Goal: Use online tool/utility: Utilize a website feature to perform a specific function

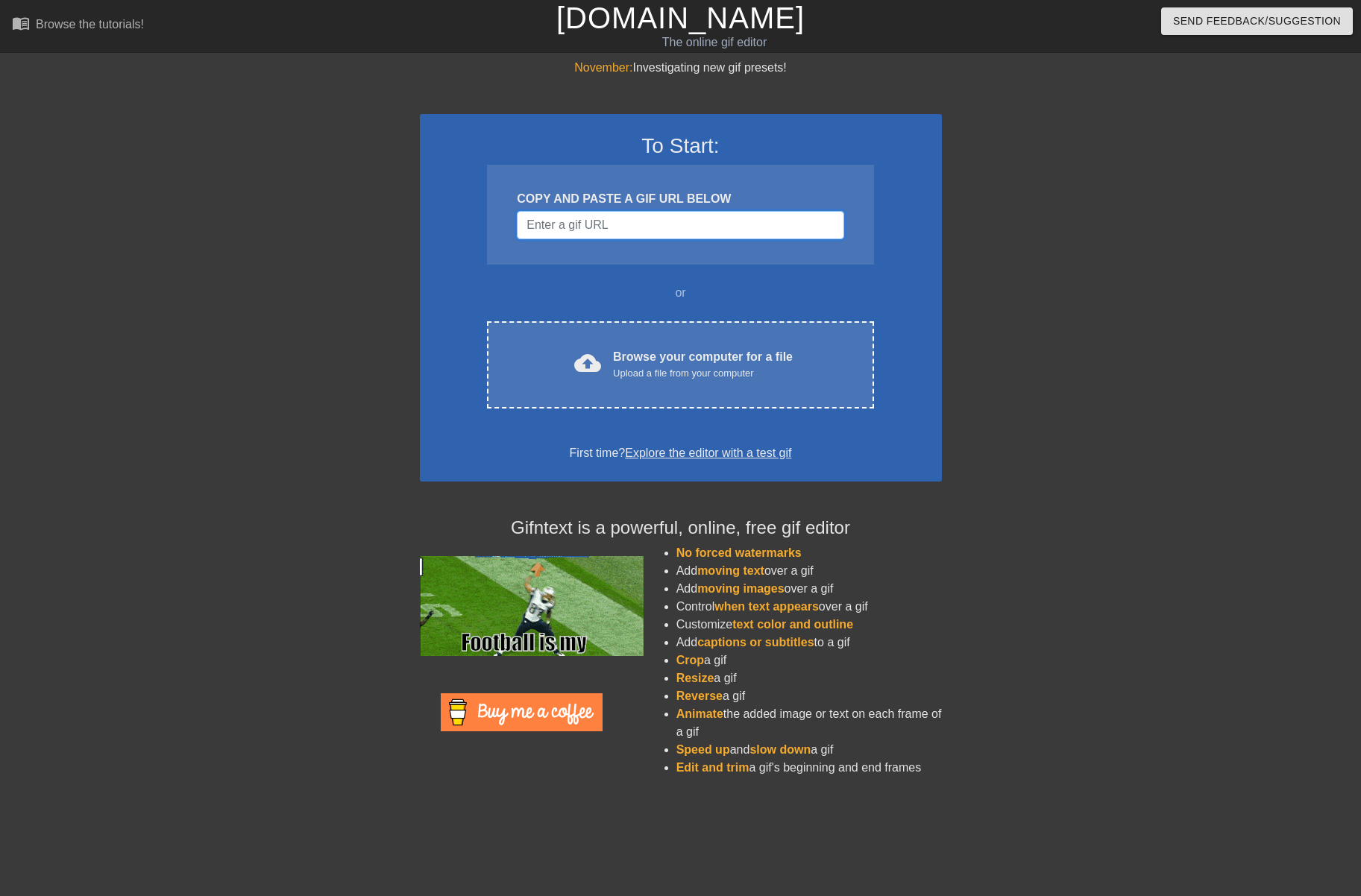
click at [640, 214] on input "Username" at bounding box center [680, 225] width 327 height 29
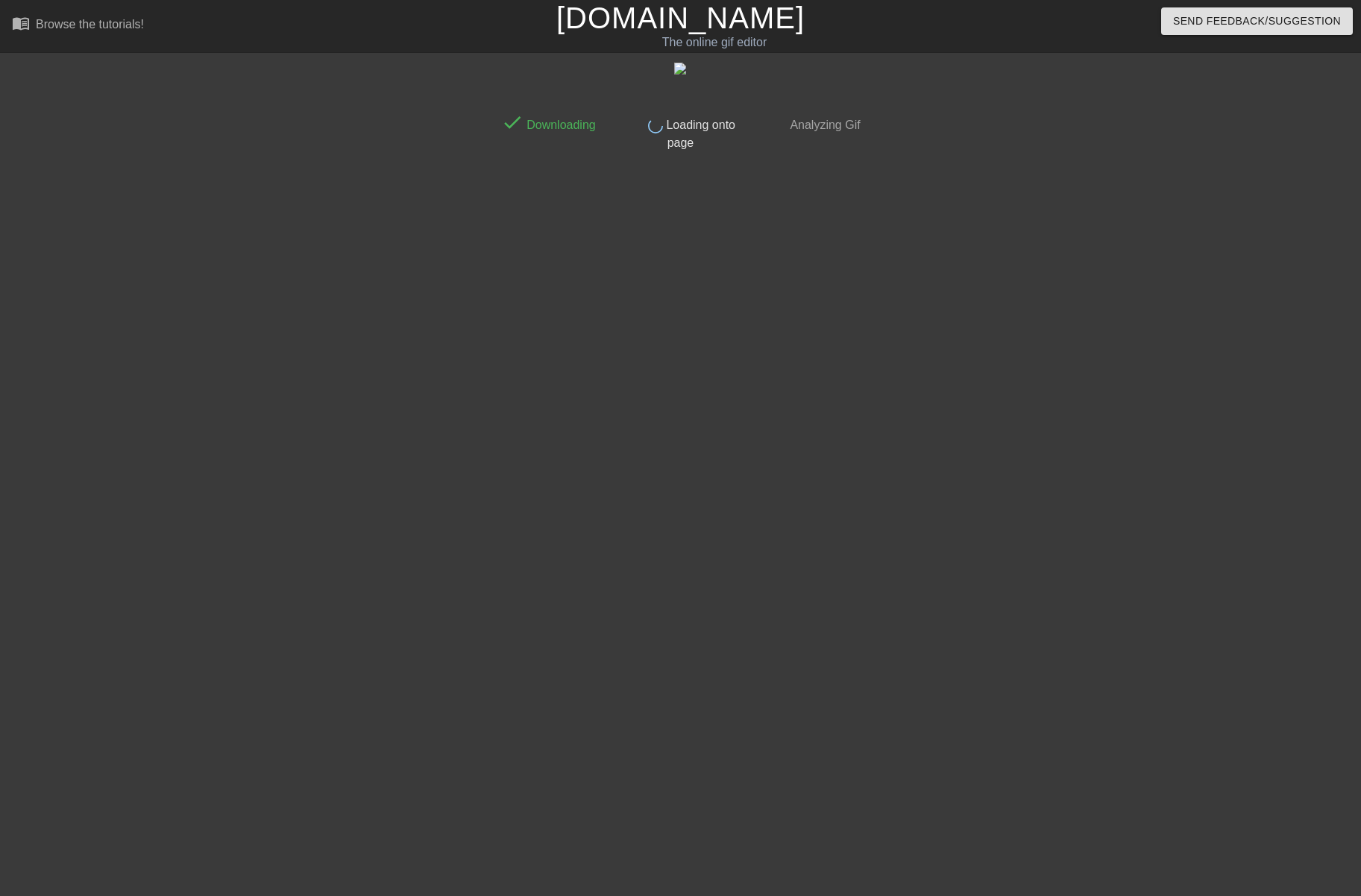
click at [590, 233] on div "done Downloading done Loading onto page done Analyzing Gif" at bounding box center [681, 282] width 374 height 448
drag, startPoint x: 733, startPoint y: 20, endPoint x: 129, endPoint y: 414, distance: 721.1
click at [129, 414] on div "done Downloading done Loading onto page done Analyzing Gif" at bounding box center [680, 282] width 1361 height 448
click at [685, 131] on span "Loading onto page" at bounding box center [700, 134] width 72 height 31
click at [726, 19] on link "[DOMAIN_NAME]" at bounding box center [680, 18] width 248 height 32
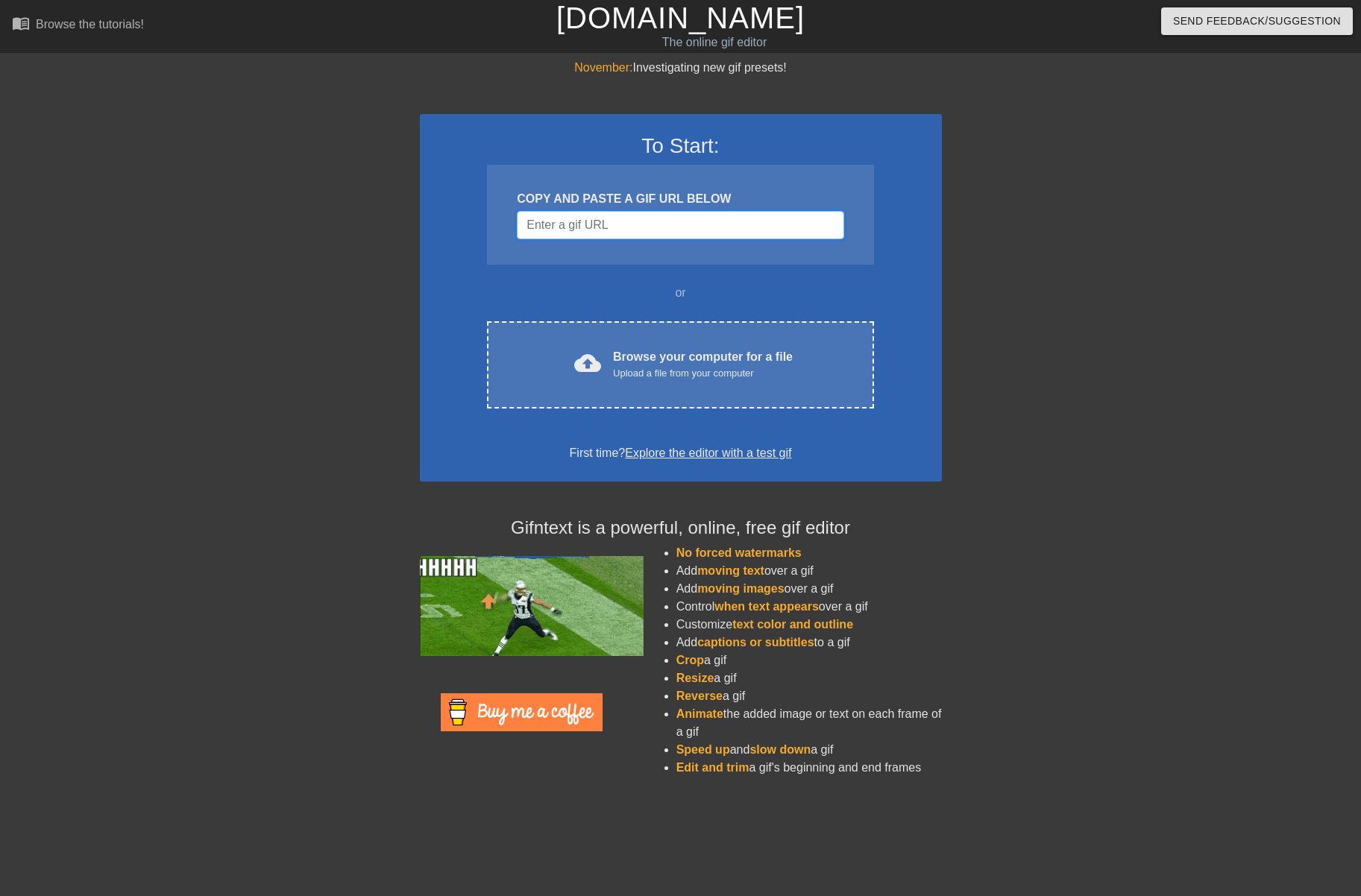
click at [672, 227] on input "Username" at bounding box center [680, 225] width 327 height 29
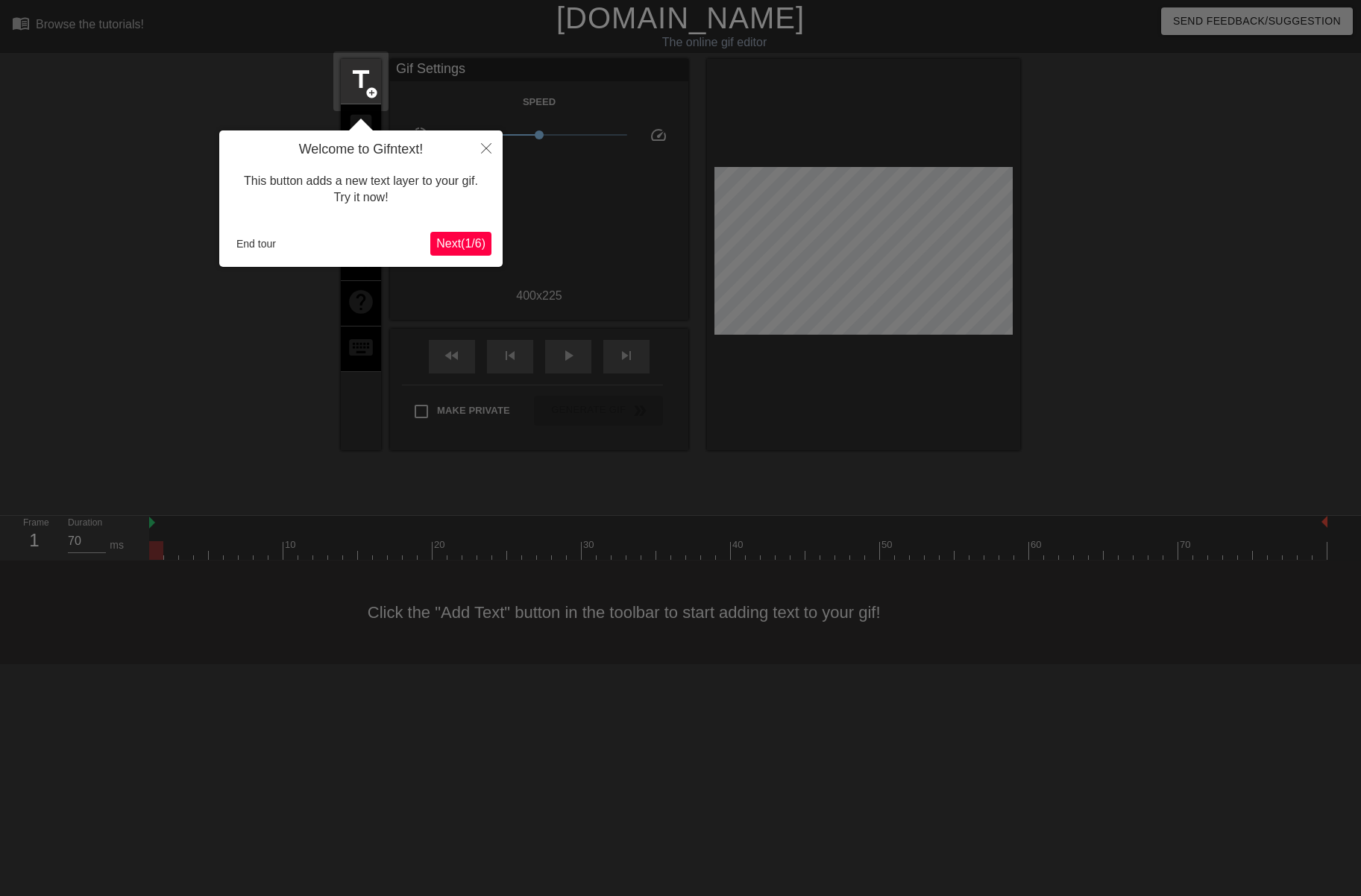
click at [468, 240] on span "Next ( 1 / 6 )" at bounding box center [461, 243] width 49 height 13
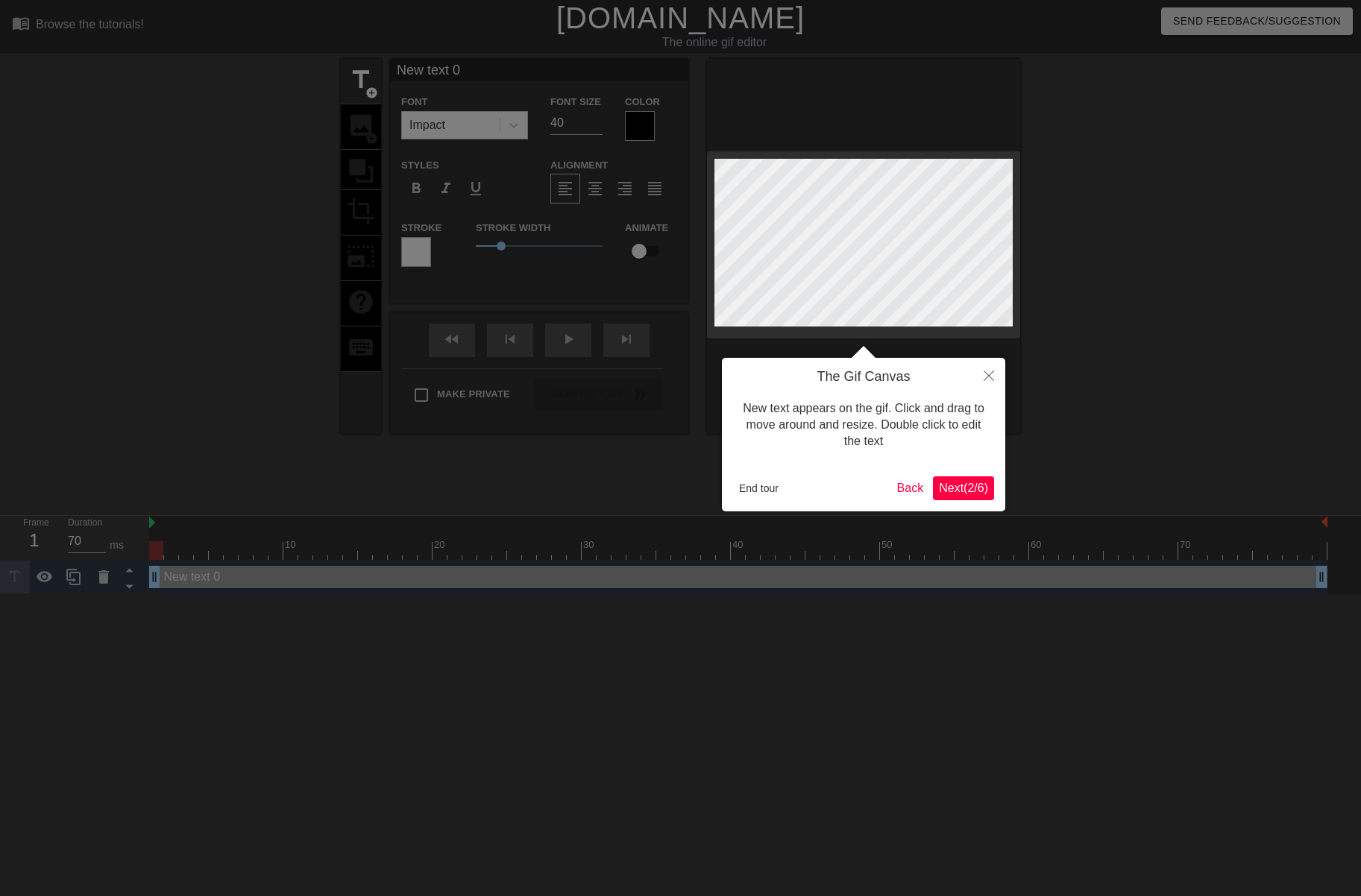
click at [975, 500] on div "The Gif Canvas New text appears on the gif. Click and drag to move around and r…" at bounding box center [863, 434] width 283 height 153
click at [960, 476] on button "Next ( 2 / 6 )" at bounding box center [964, 488] width 61 height 24
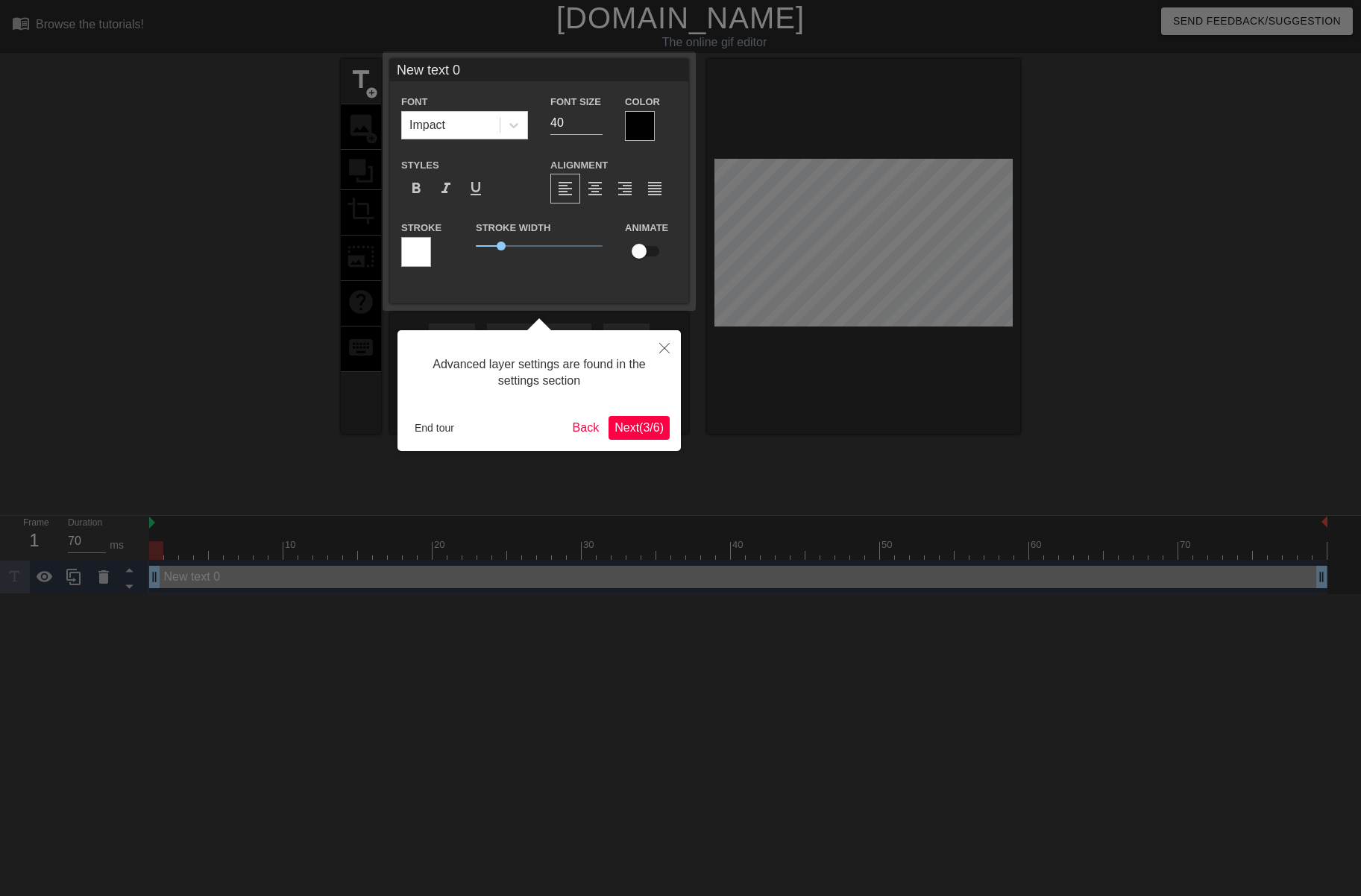
click at [642, 428] on span "Next ( 3 / 6 )" at bounding box center [639, 428] width 49 height 13
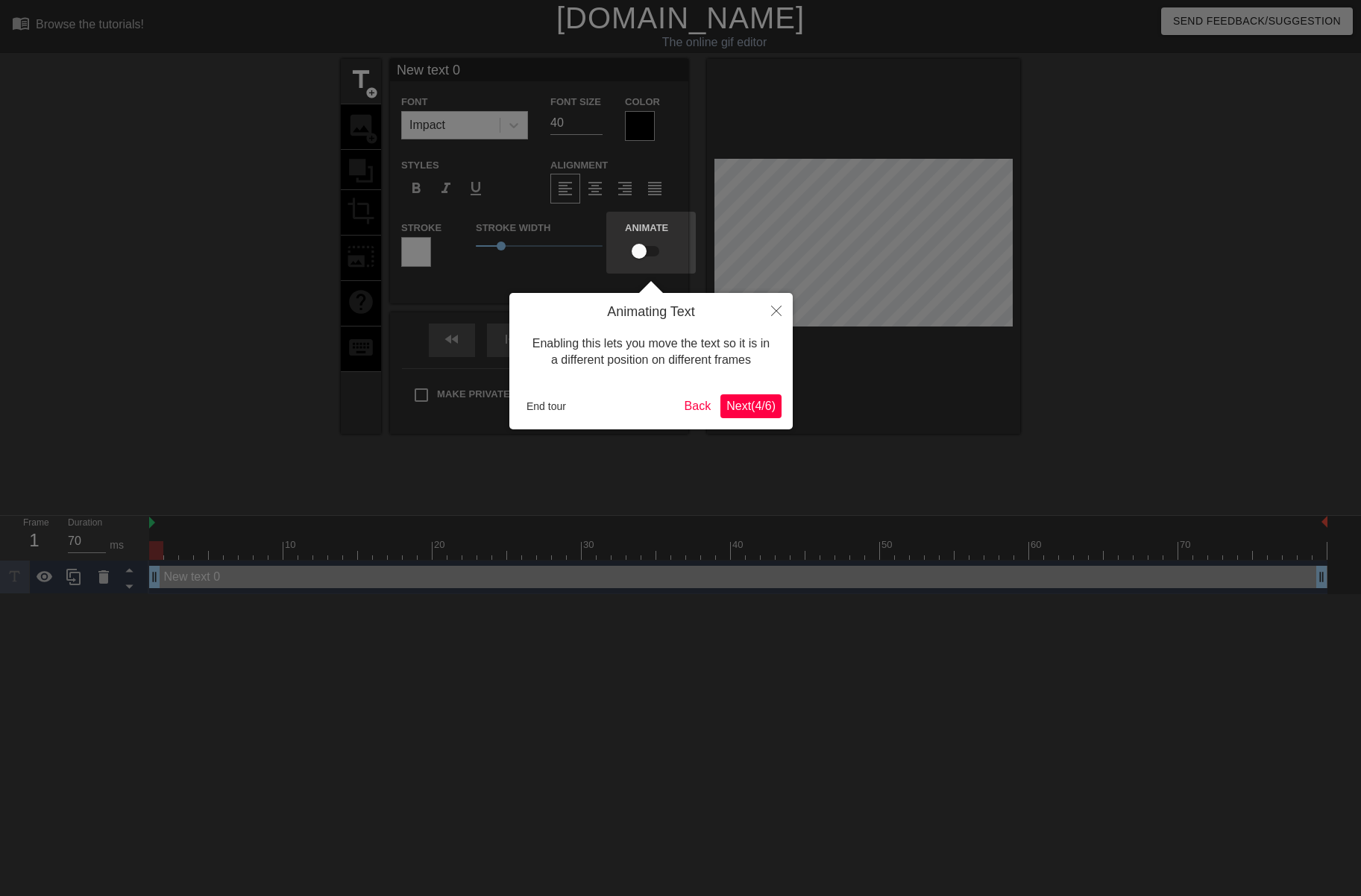
click at [743, 408] on span "Next ( 4 / 6 )" at bounding box center [751, 406] width 49 height 13
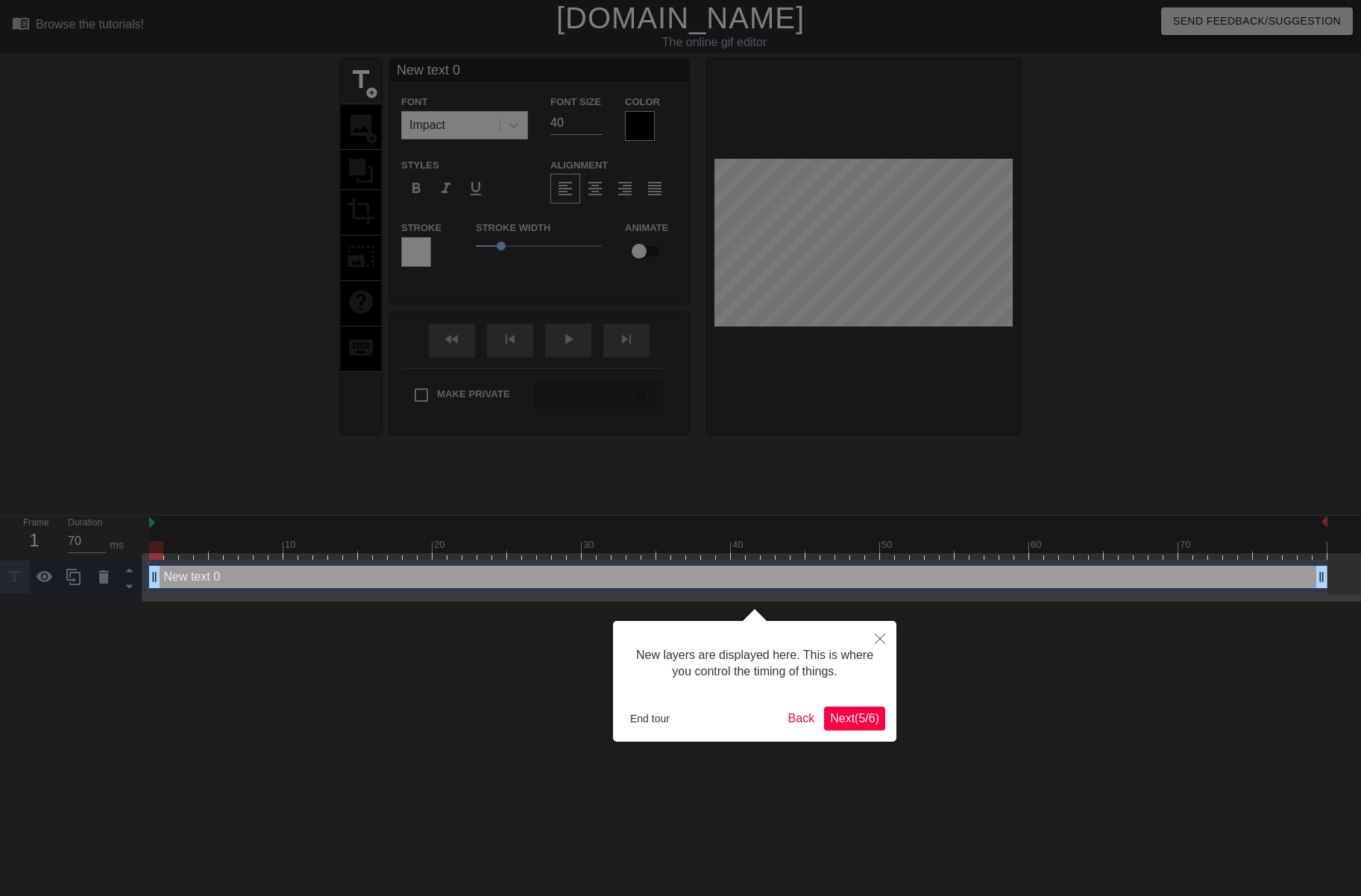
click at [858, 709] on button "Next ( 5 / 6 )" at bounding box center [855, 719] width 61 height 24
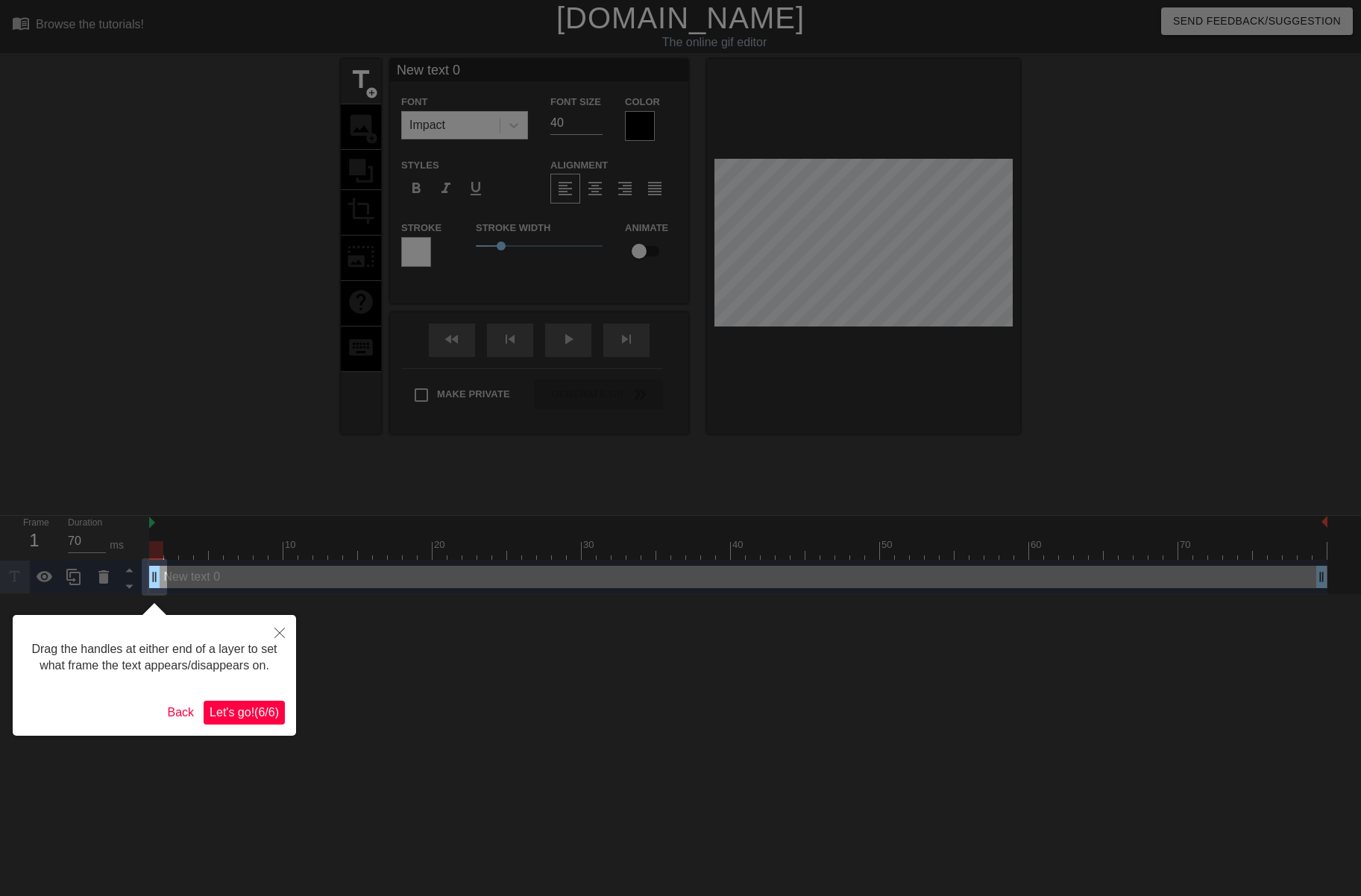
click at [247, 719] on span "Let's go! ( 6 / 6 )" at bounding box center [244, 712] width 70 height 13
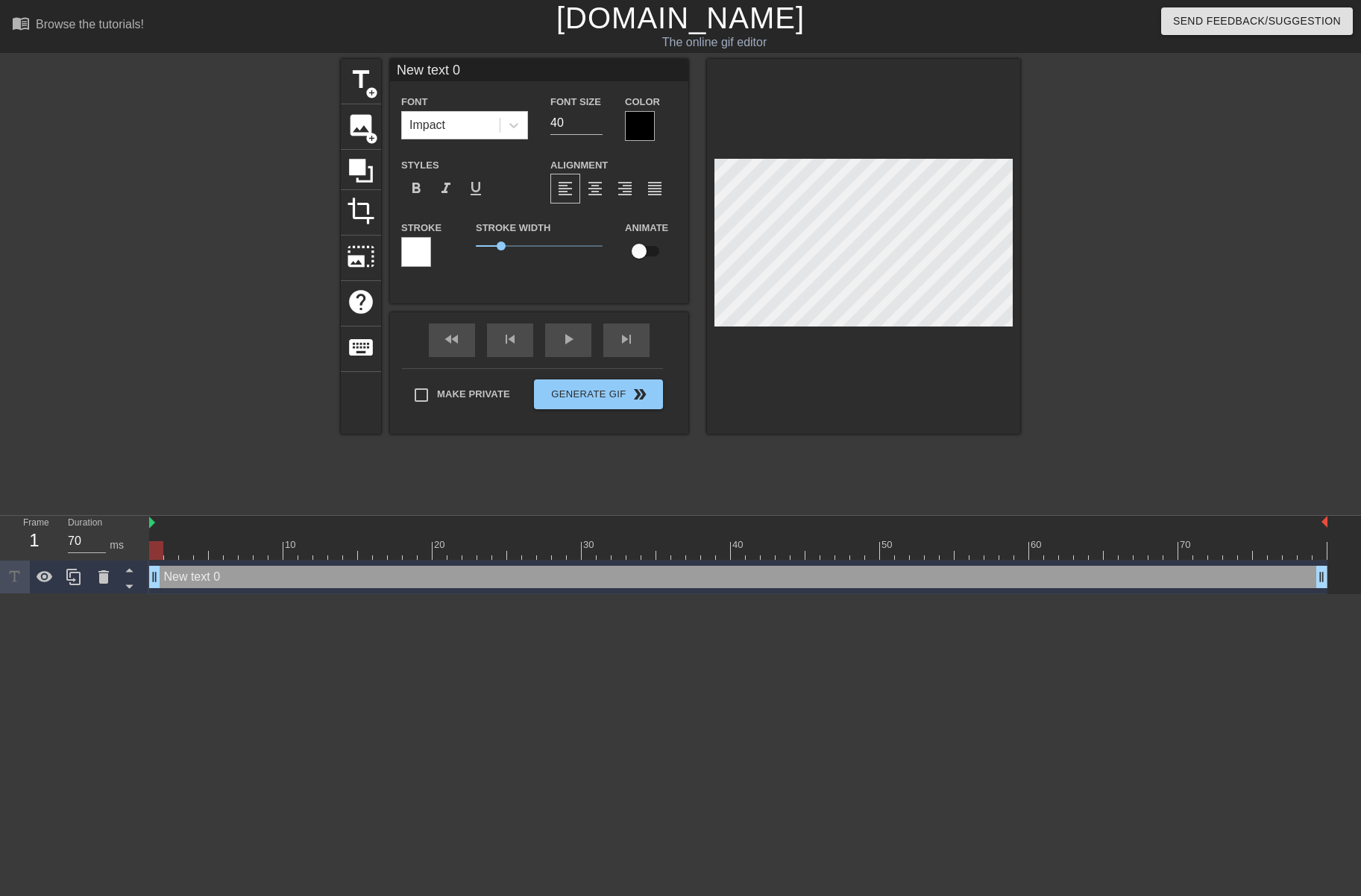
drag, startPoint x: 180, startPoint y: 581, endPoint x: 319, endPoint y: 583, distance: 139.0
click at [320, 583] on div "New text 0 drag_handle drag_handle" at bounding box center [739, 577] width 1179 height 22
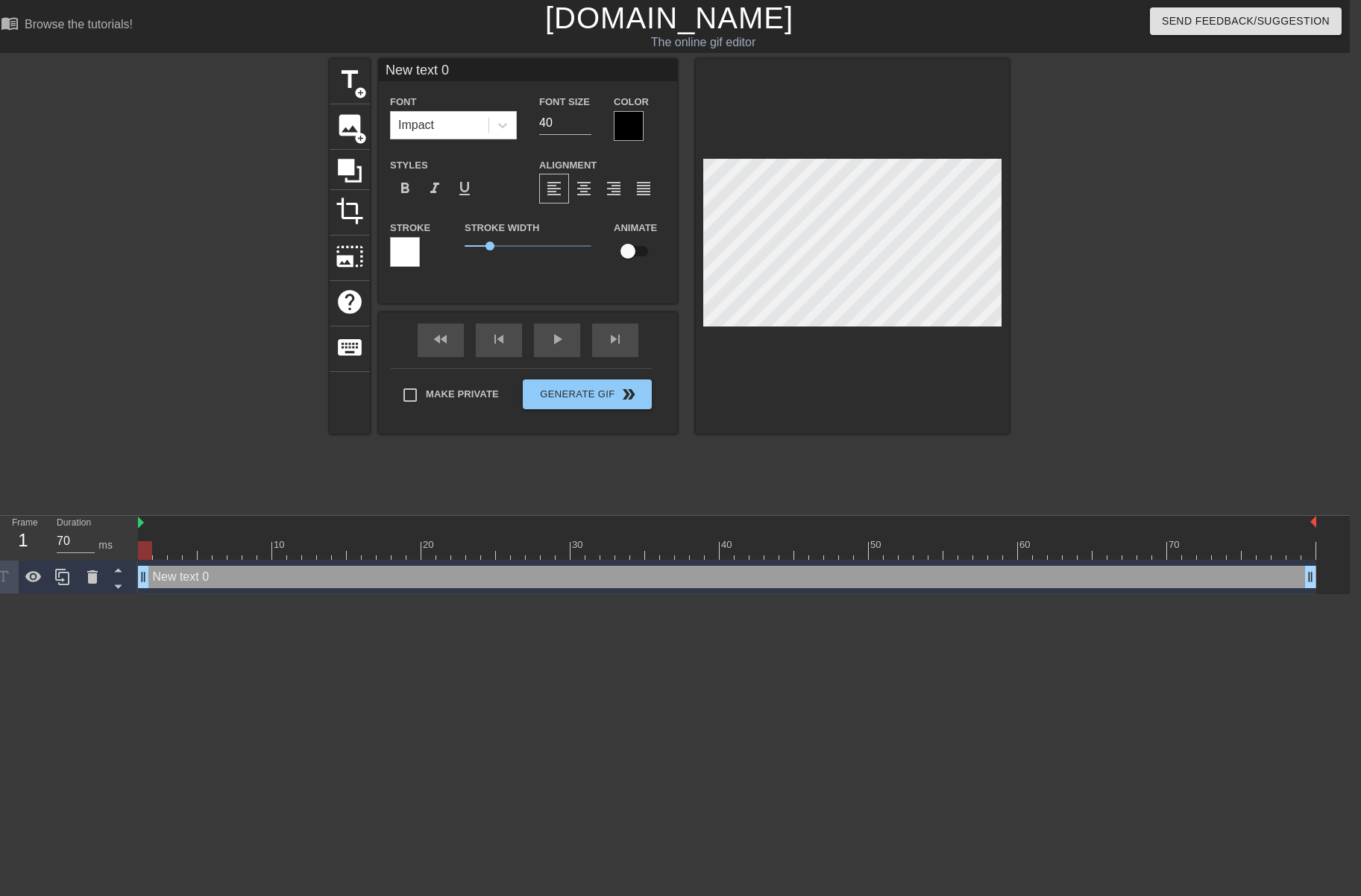
scroll to position [0, 11]
click at [208, 537] on div at bounding box center [205, 540] width 15 height 19
type input "60"
drag, startPoint x: 250, startPoint y: 552, endPoint x: 160, endPoint y: 545, distance: 90.3
click at [160, 545] on div at bounding box center [727, 551] width 1179 height 19
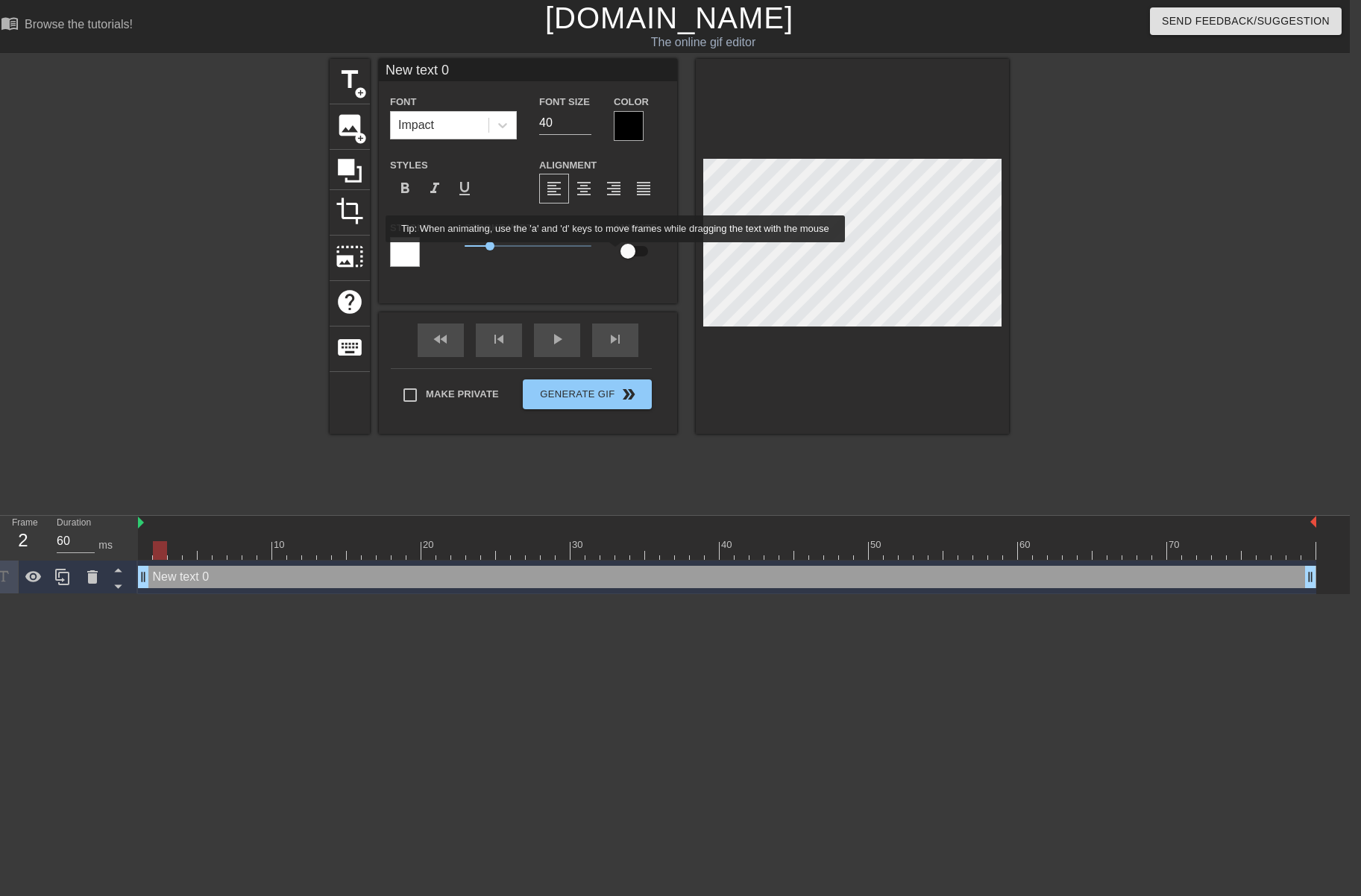
click at [634, 253] on input "checkbox" at bounding box center [628, 251] width 85 height 29
checkbox input "true"
type input "70"
drag, startPoint x: 557, startPoint y: 533, endPoint x: 395, endPoint y: 472, distance: 173.1
click at [399, 473] on div "menu_book Browse the tutorials! [DOMAIN_NAME] The online gif editor Send Feedba…" at bounding box center [669, 297] width 1361 height 594
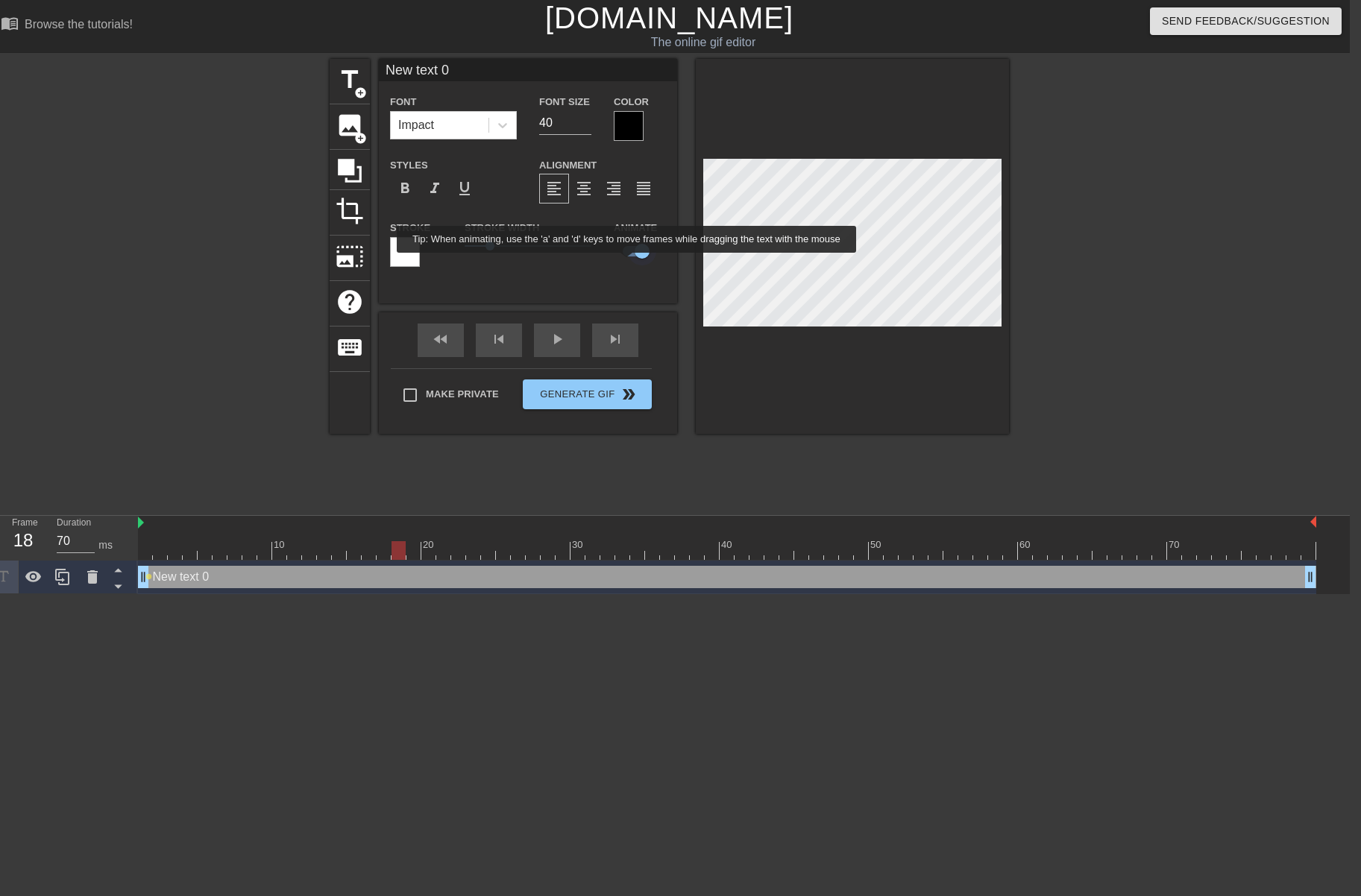
click at [638, 259] on input "checkbox" at bounding box center [643, 251] width 85 height 29
checkbox input "false"
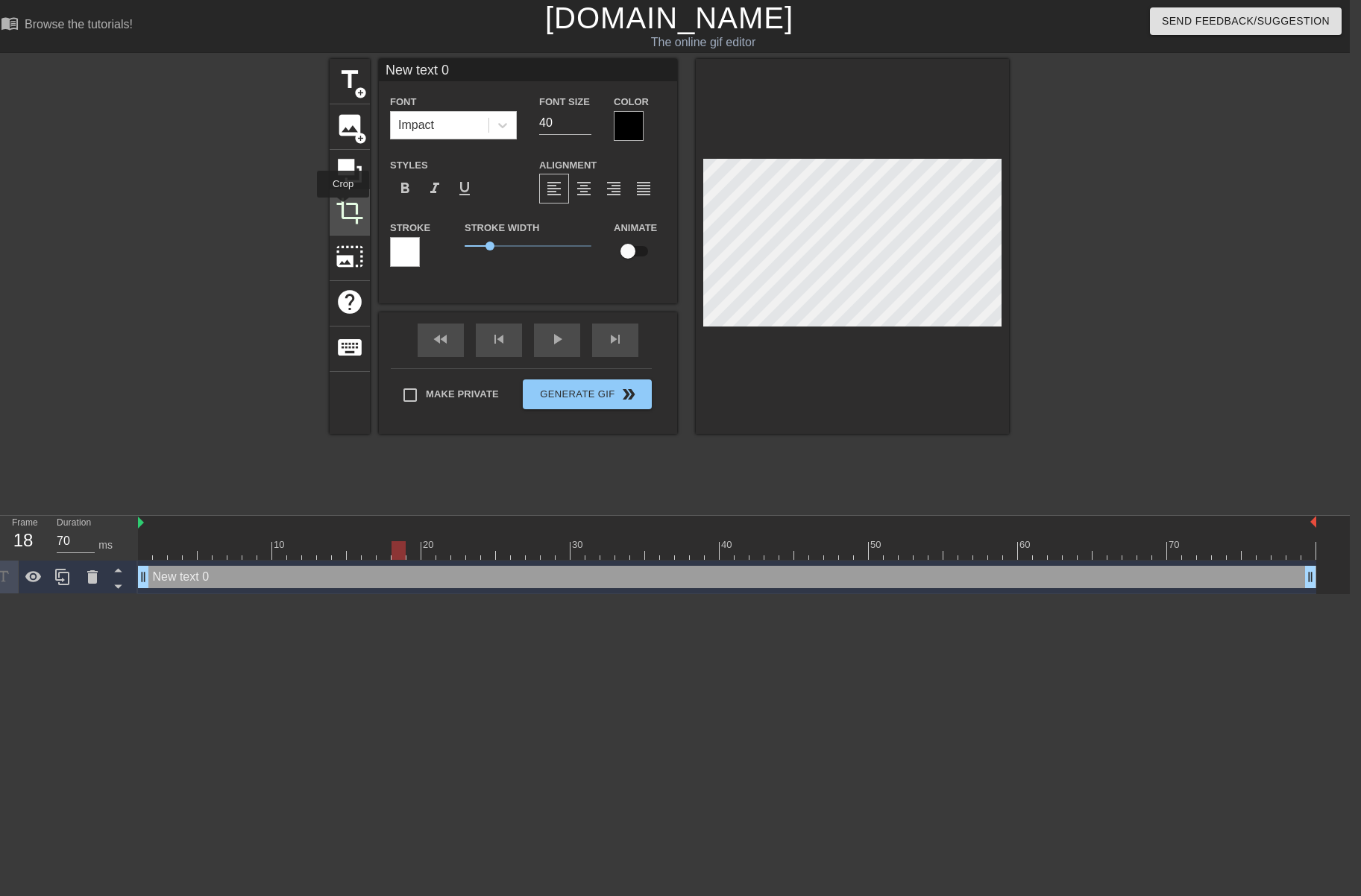
click at [344, 208] on span "crop" at bounding box center [349, 211] width 29 height 29
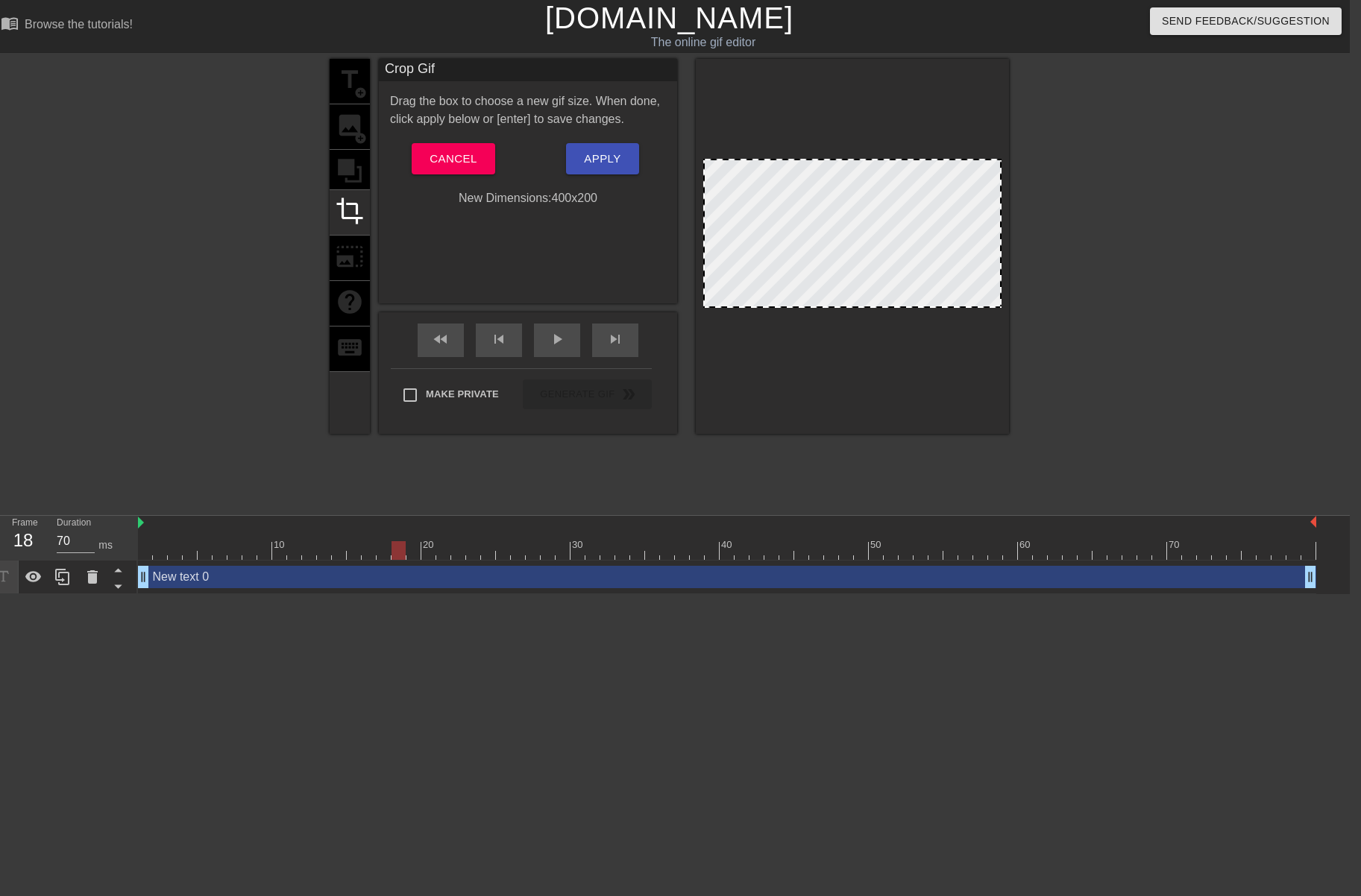
drag, startPoint x: 1001, startPoint y: 325, endPoint x: 1007, endPoint y: 306, distance: 19.9
click at [1007, 306] on div at bounding box center [852, 246] width 313 height 375
click at [610, 157] on span "Apply" at bounding box center [602, 159] width 36 height 19
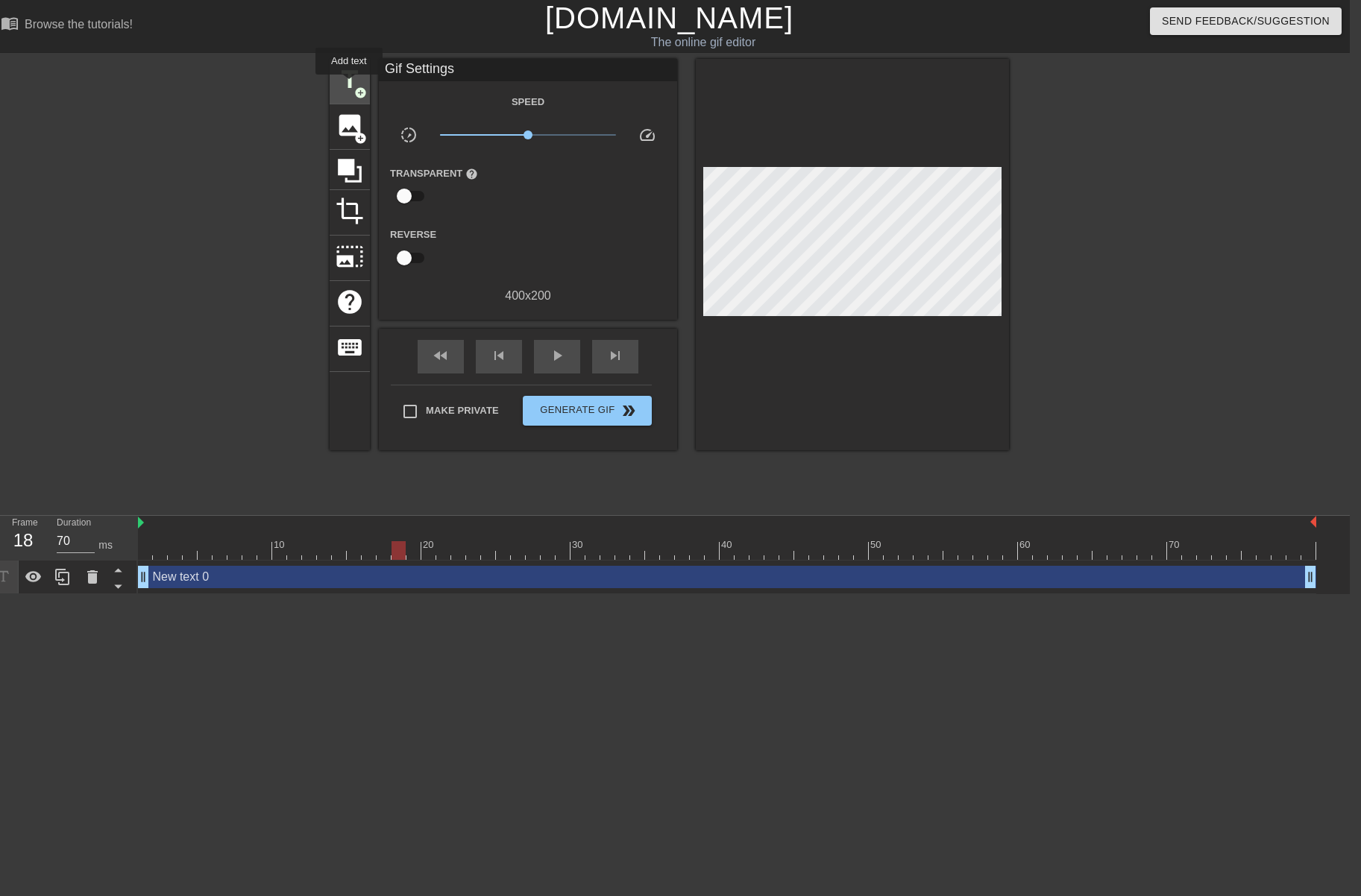
click at [347, 84] on span "title" at bounding box center [349, 80] width 29 height 29
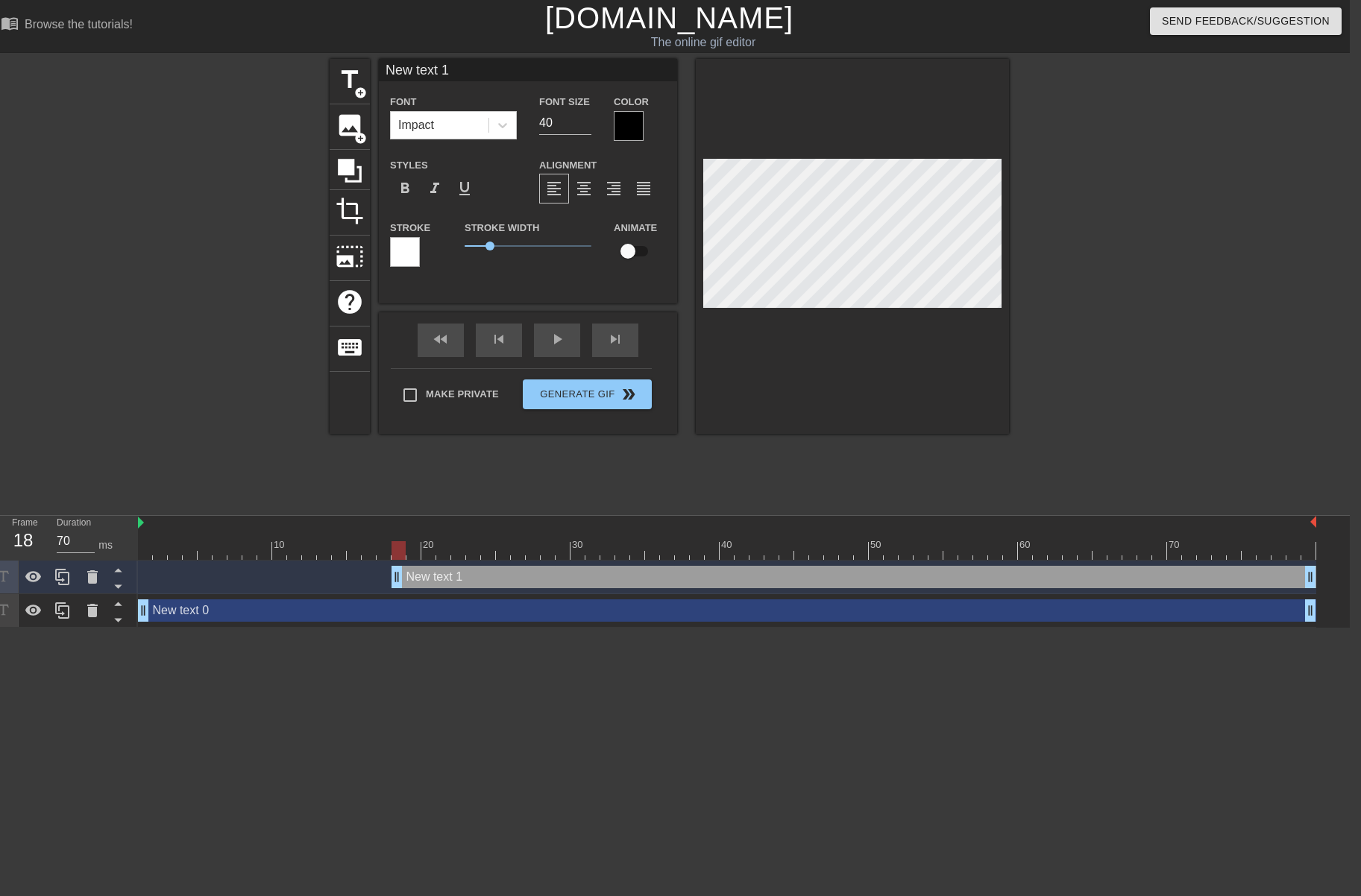
scroll to position [0, 2]
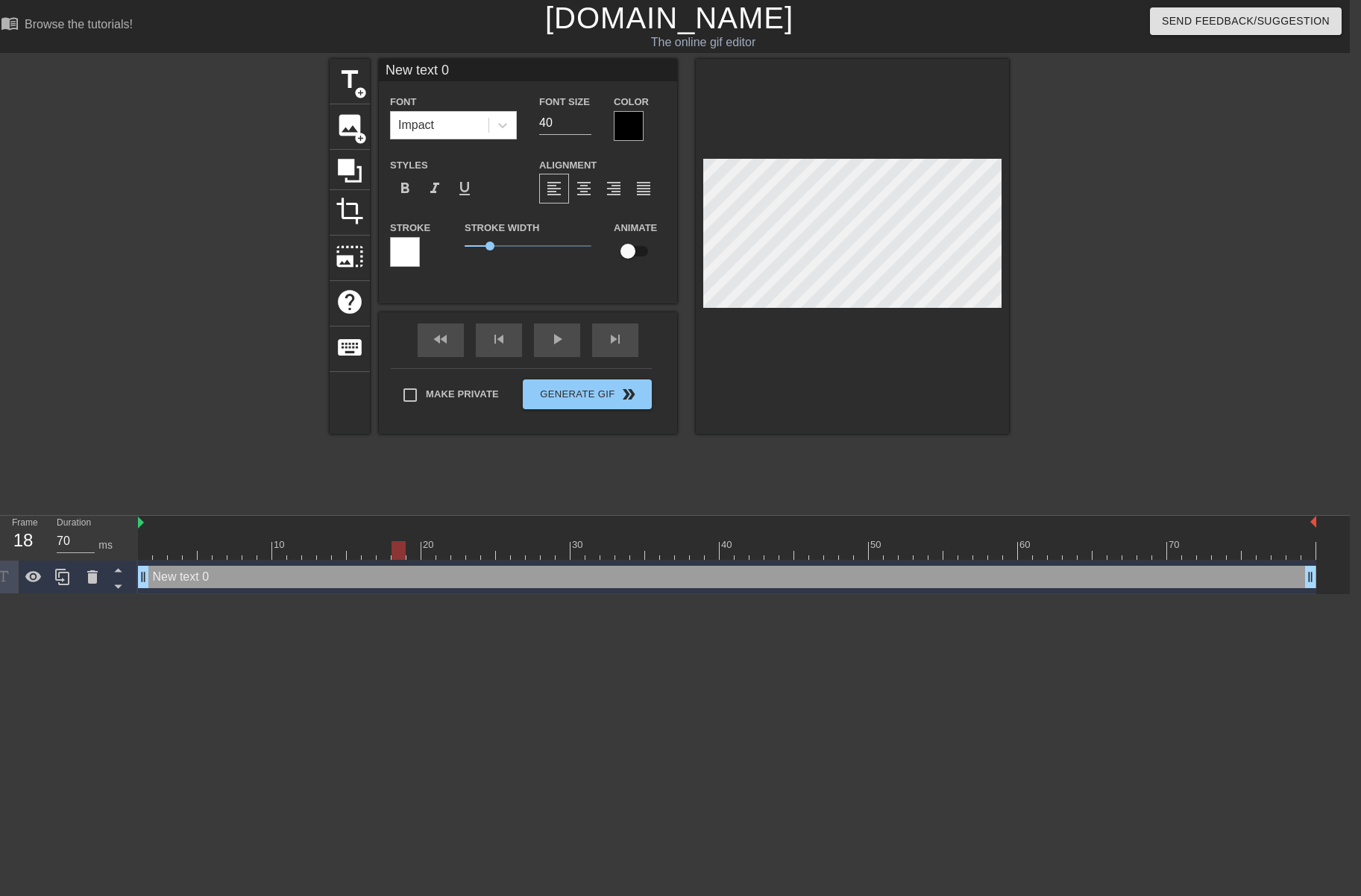
click at [396, 252] on div at bounding box center [405, 252] width 30 height 30
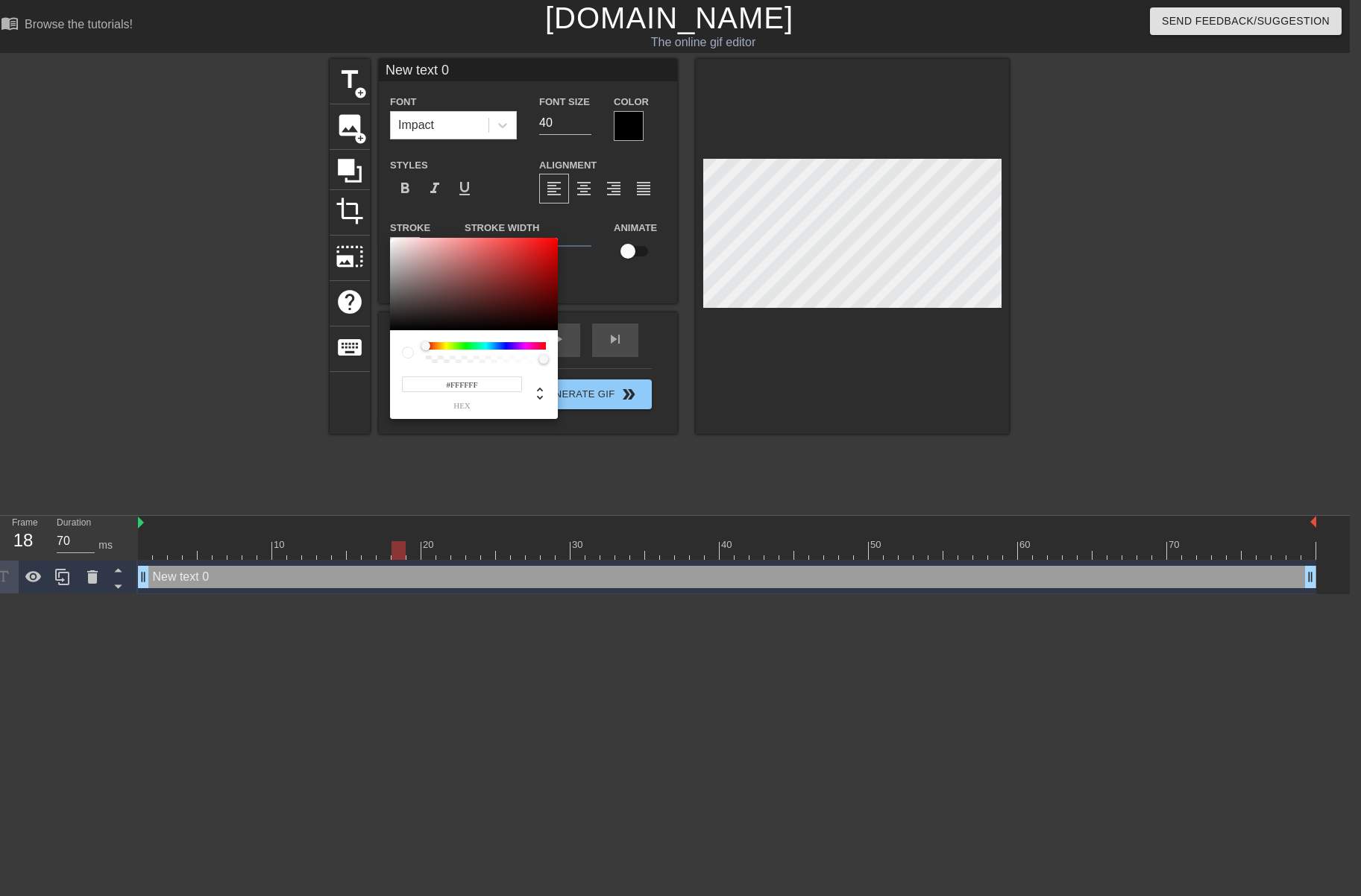
click at [504, 344] on div at bounding box center [486, 346] width 120 height 7
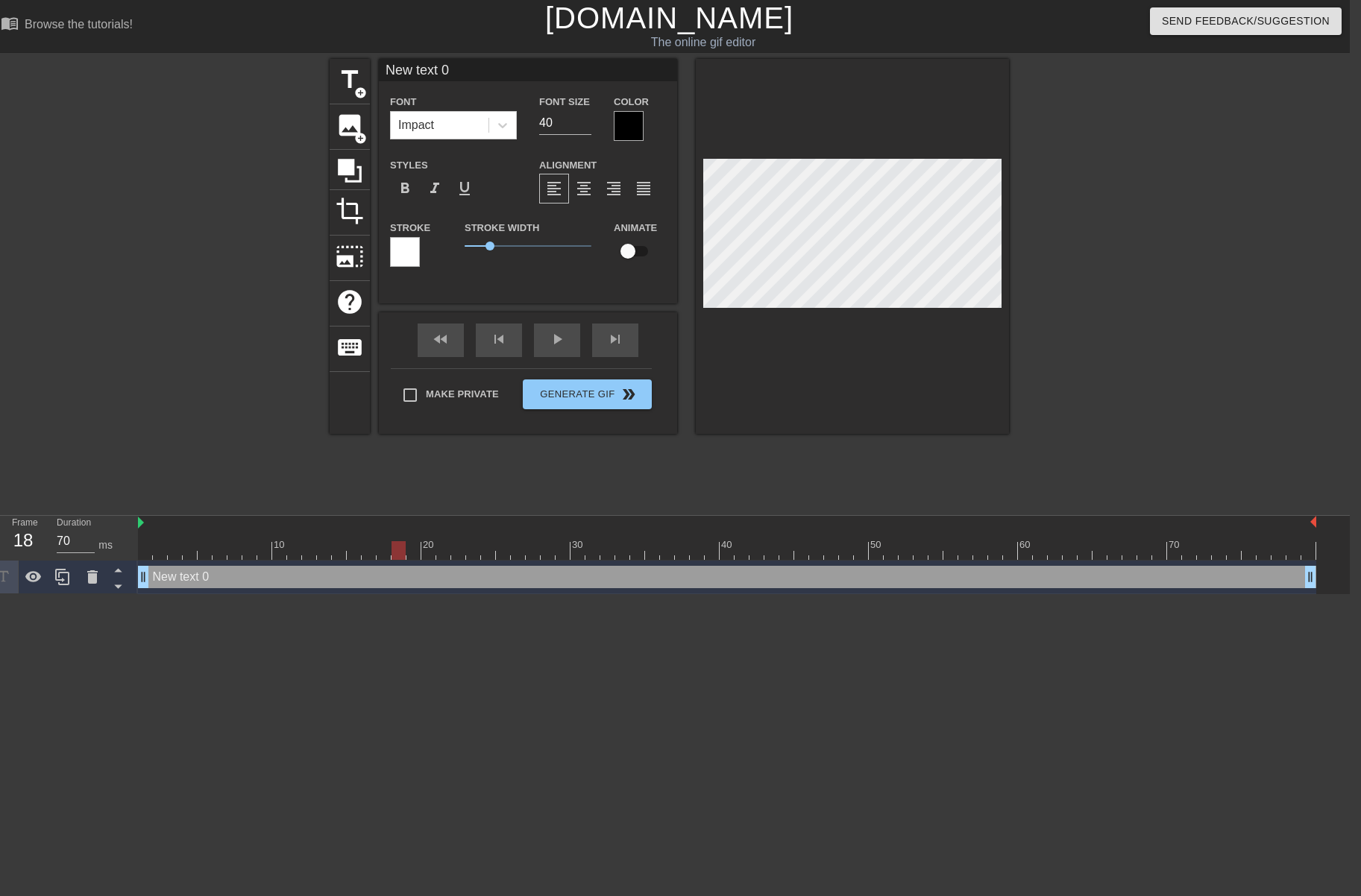
click at [634, 130] on div at bounding box center [629, 126] width 30 height 30
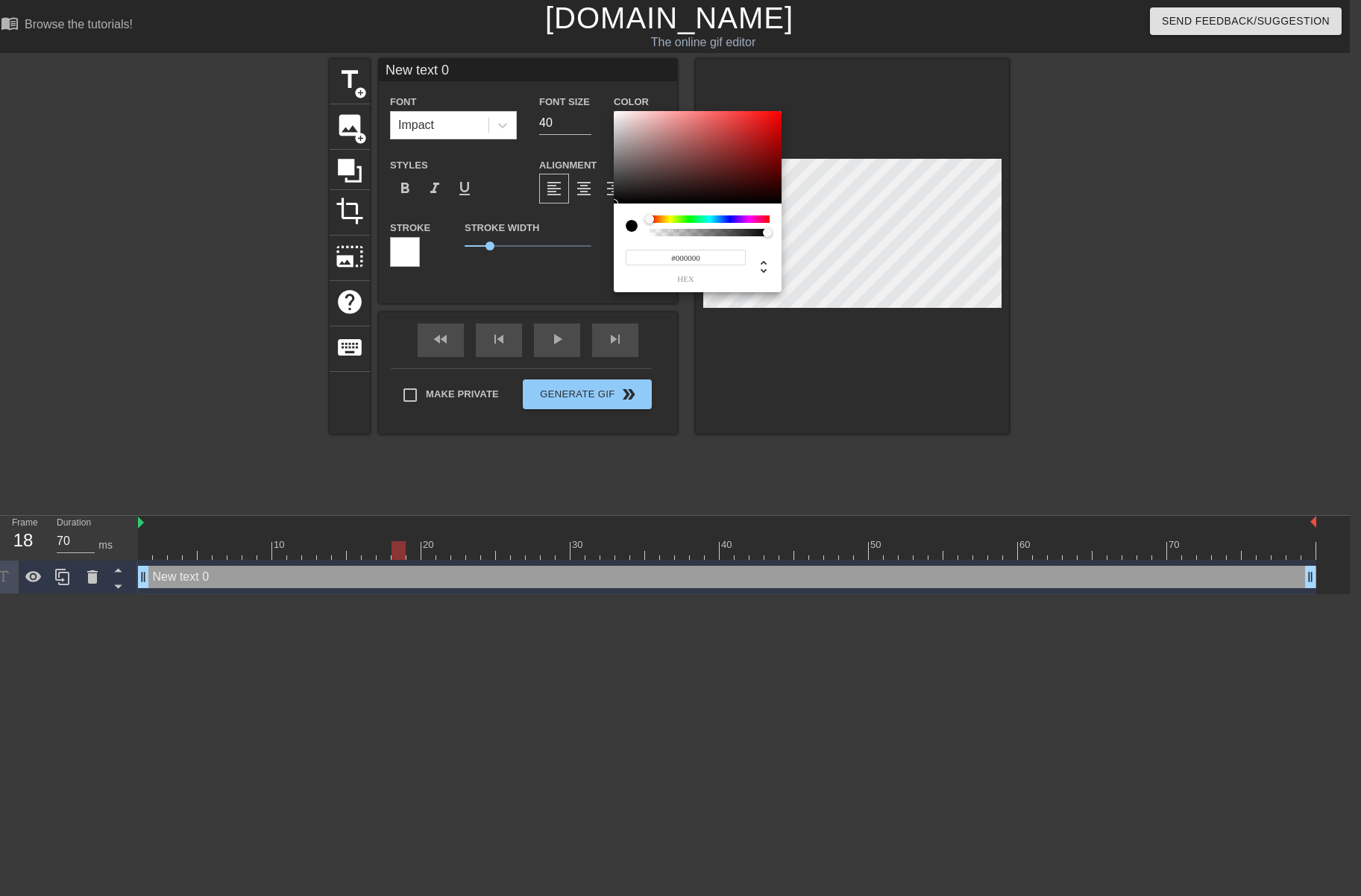
type input "0"
drag, startPoint x: 640, startPoint y: 233, endPoint x: 778, endPoint y: 237, distance: 138.1
click at [778, 237] on div "0 r 0 g 0 b 1 a" at bounding box center [698, 248] width 168 height 89
click at [681, 215] on div at bounding box center [709, 219] width 120 height 7
click at [629, 227] on div at bounding box center [632, 226] width 12 height 12
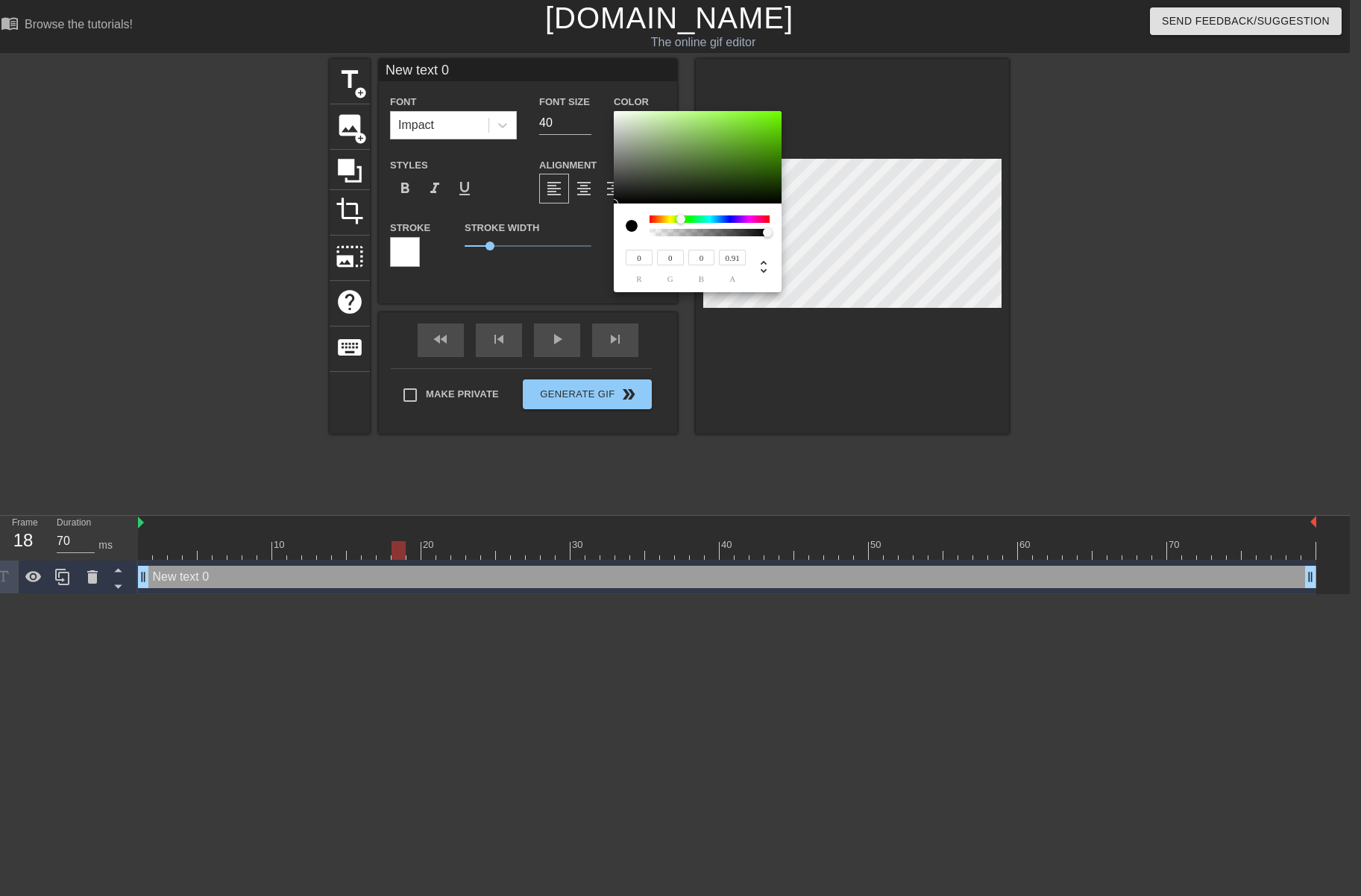
click at [757, 234] on div at bounding box center [710, 233] width 115 height 7
click at [709, 234] on div at bounding box center [710, 233] width 115 height 7
type input "0.39"
click at [697, 234] on div at bounding box center [710, 233] width 115 height 7
type input "50"
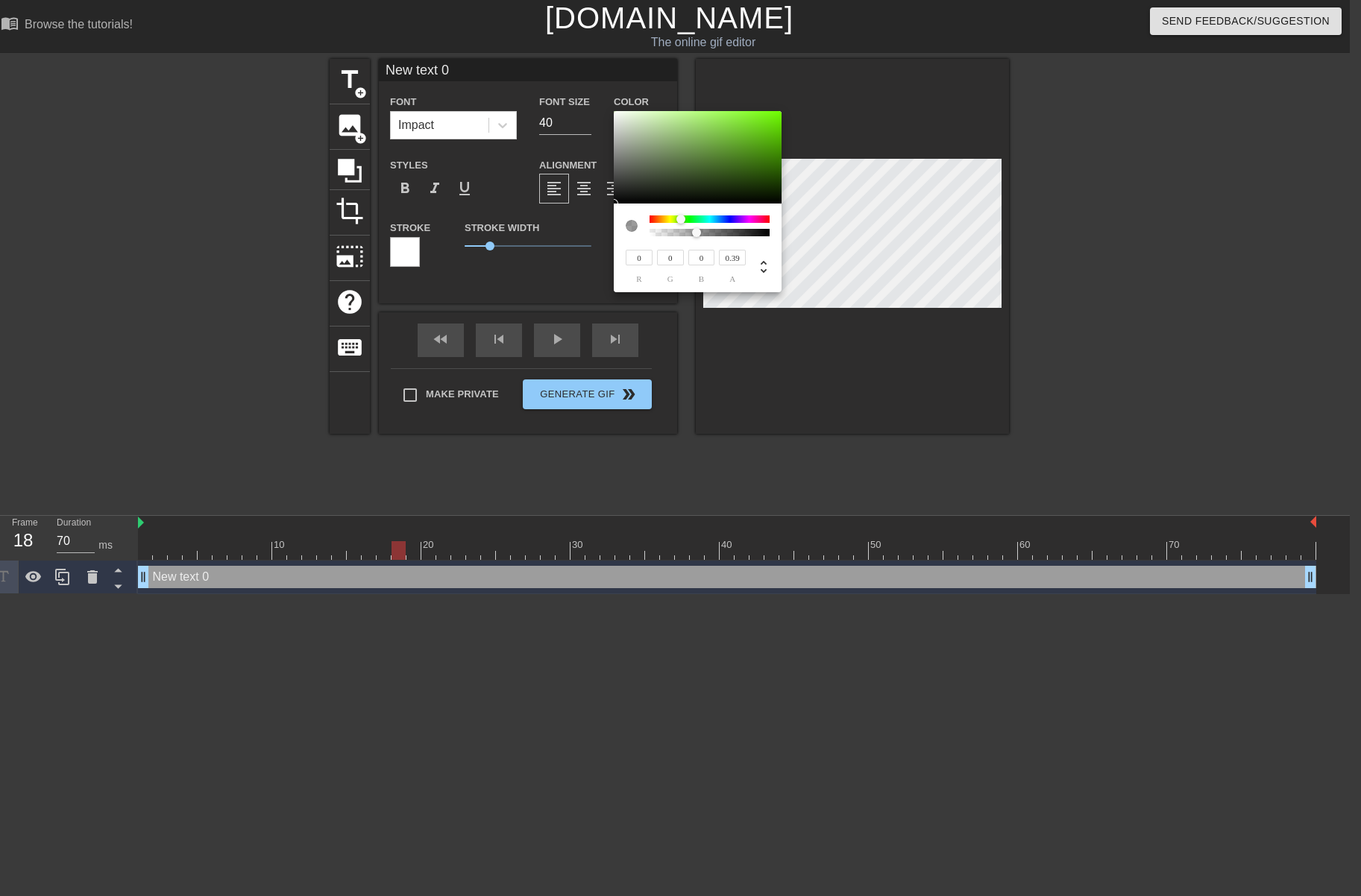
type input "80"
type input "27"
type input "51"
type input "82"
type input "28"
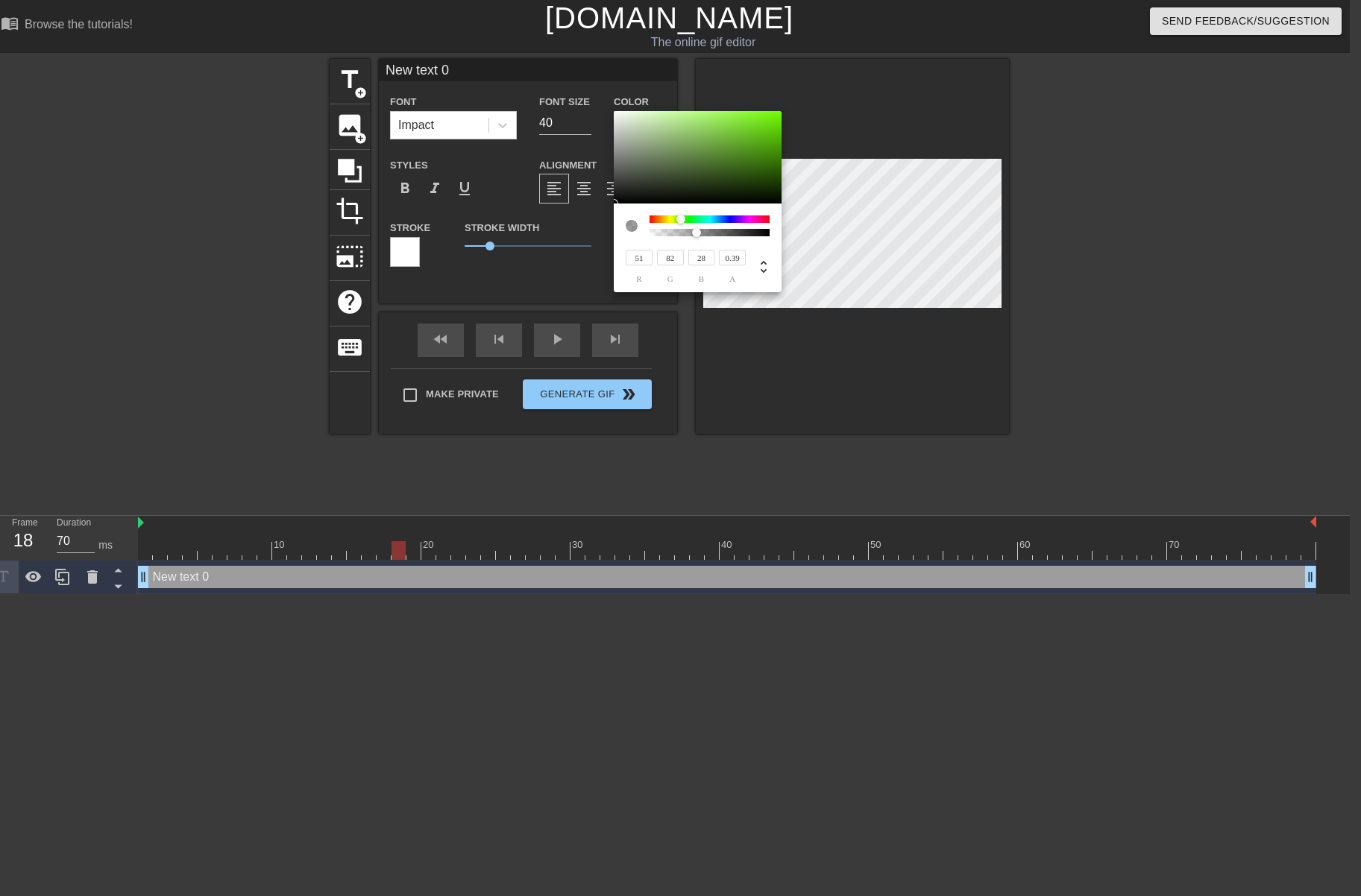
click at [726, 174] on div at bounding box center [698, 158] width 168 height 93
type input "115"
type input "140"
type input "97"
type input "118"
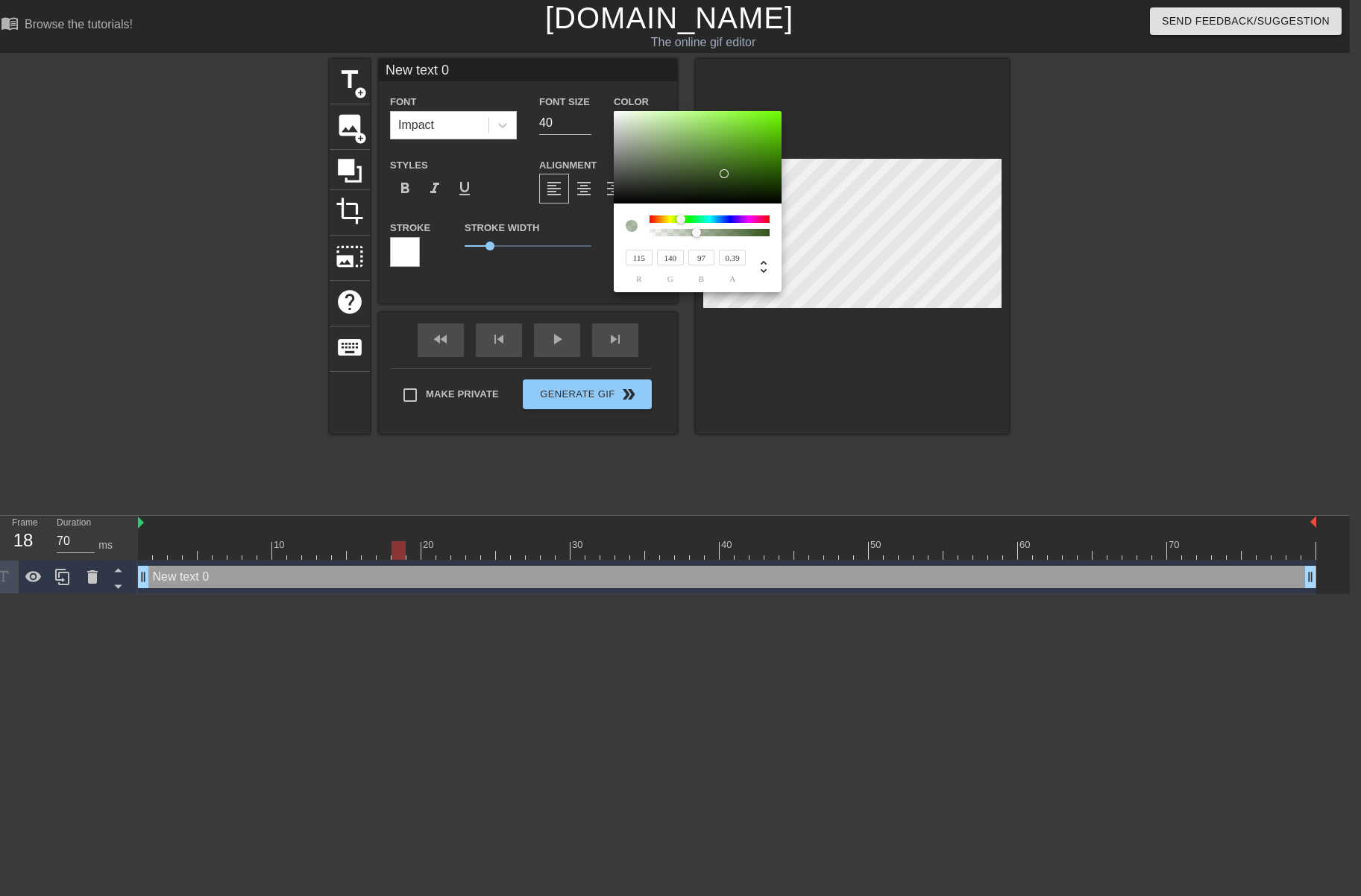
type input "142"
type input "100"
type input "134"
type input "154"
type input "119"
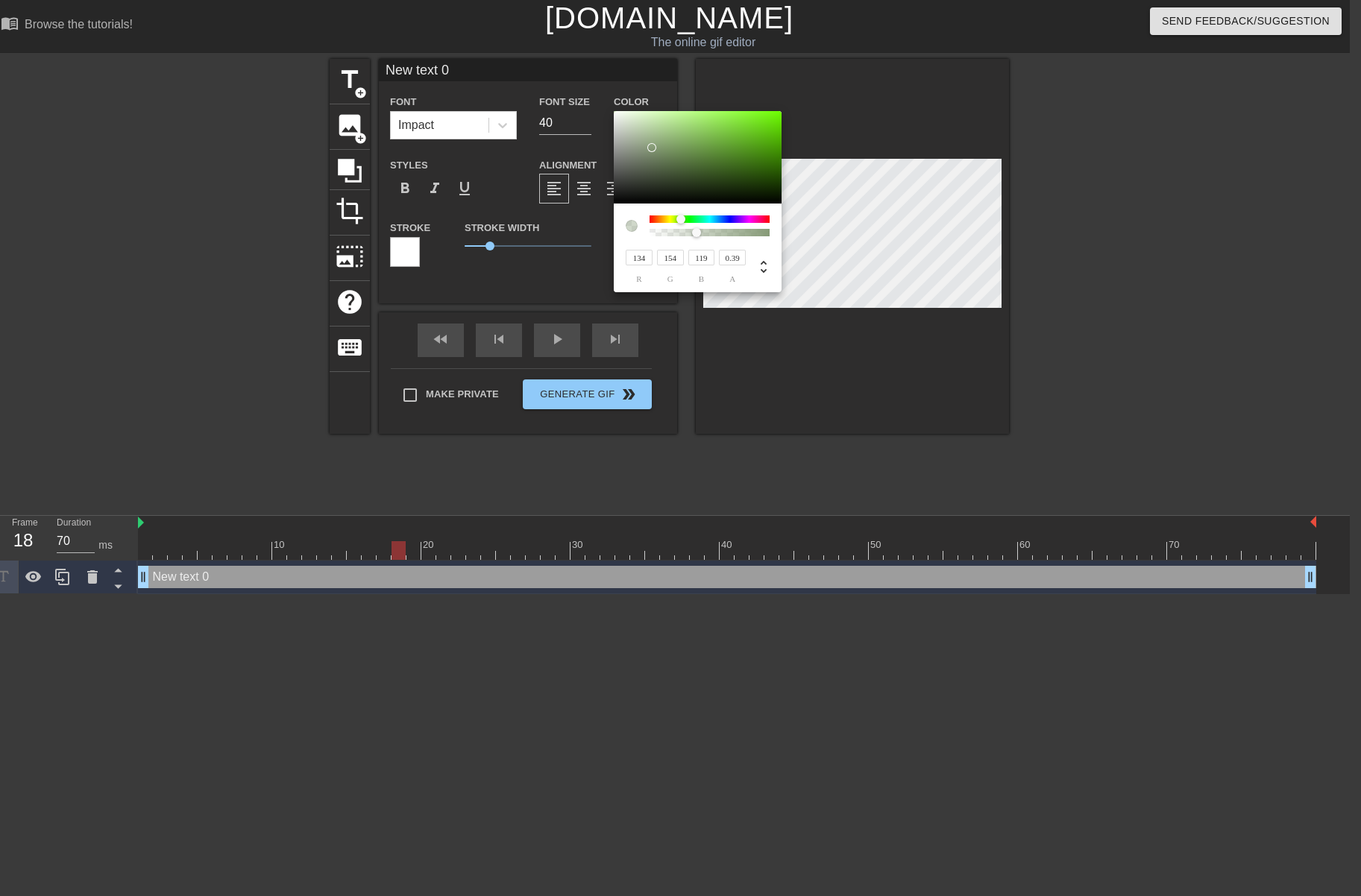
type input "157"
type input "168"
type input "148"
type input "166"
type input "175"
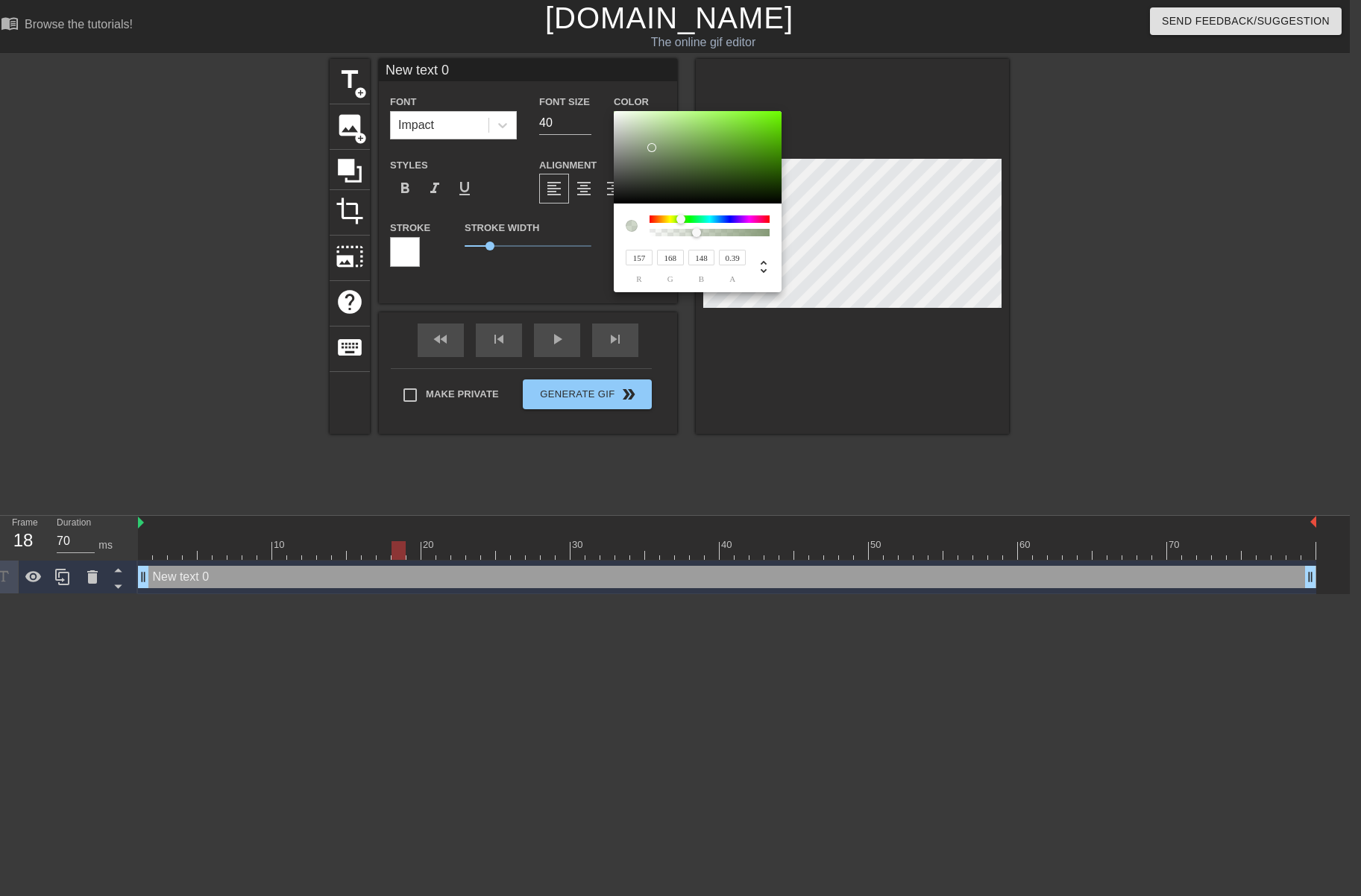
type input "159"
type input "189"
type input "195"
type input "185"
type input "170"
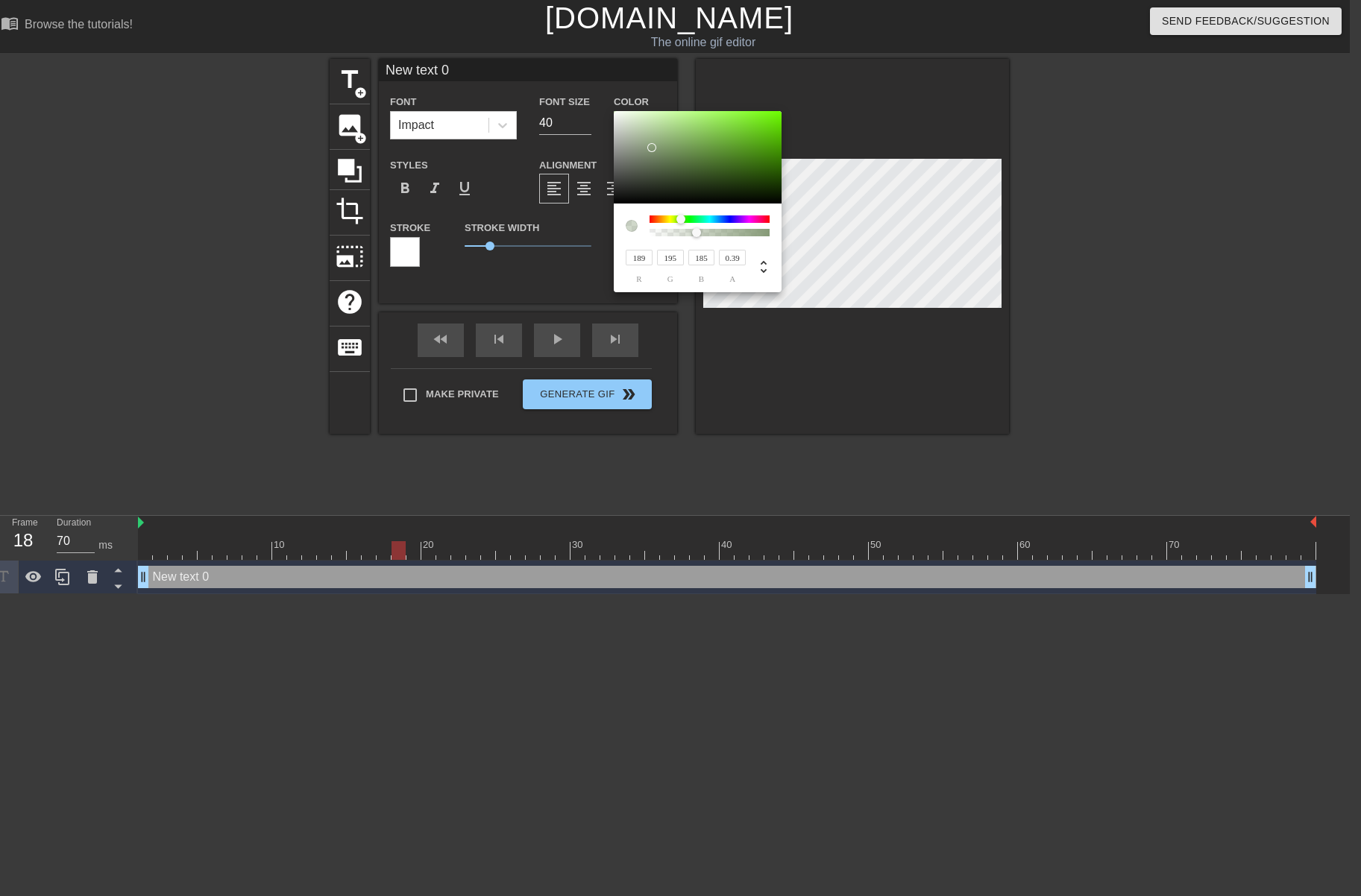
type input "232"
type input "129"
type input "251"
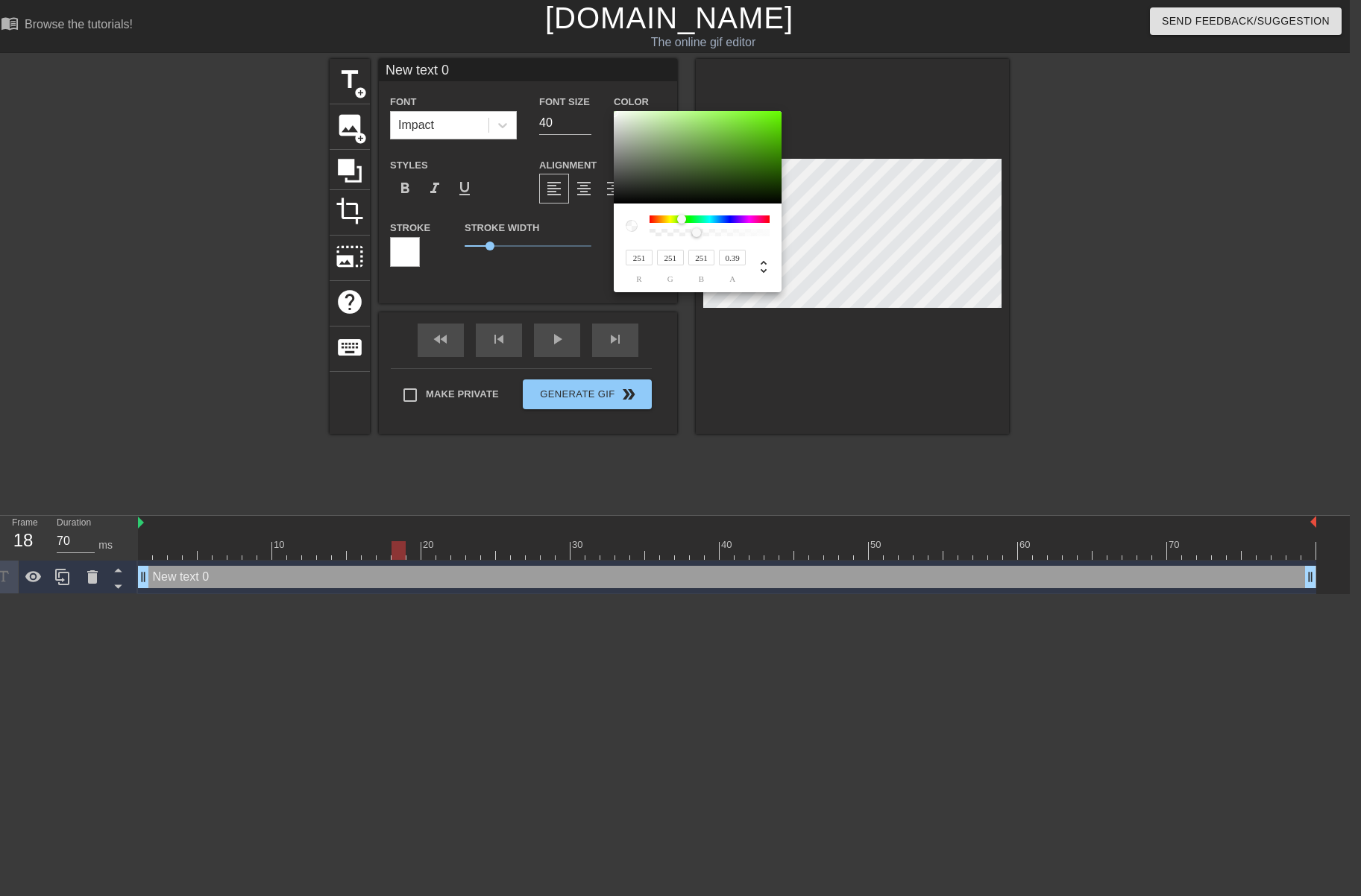
type input "255"
drag, startPoint x: 663, startPoint y: 152, endPoint x: 604, endPoint y: 104, distance: 76.1
click at [604, 104] on div "255 r 255 g 255 b 0.39 a" at bounding box center [680, 448] width 1361 height 896
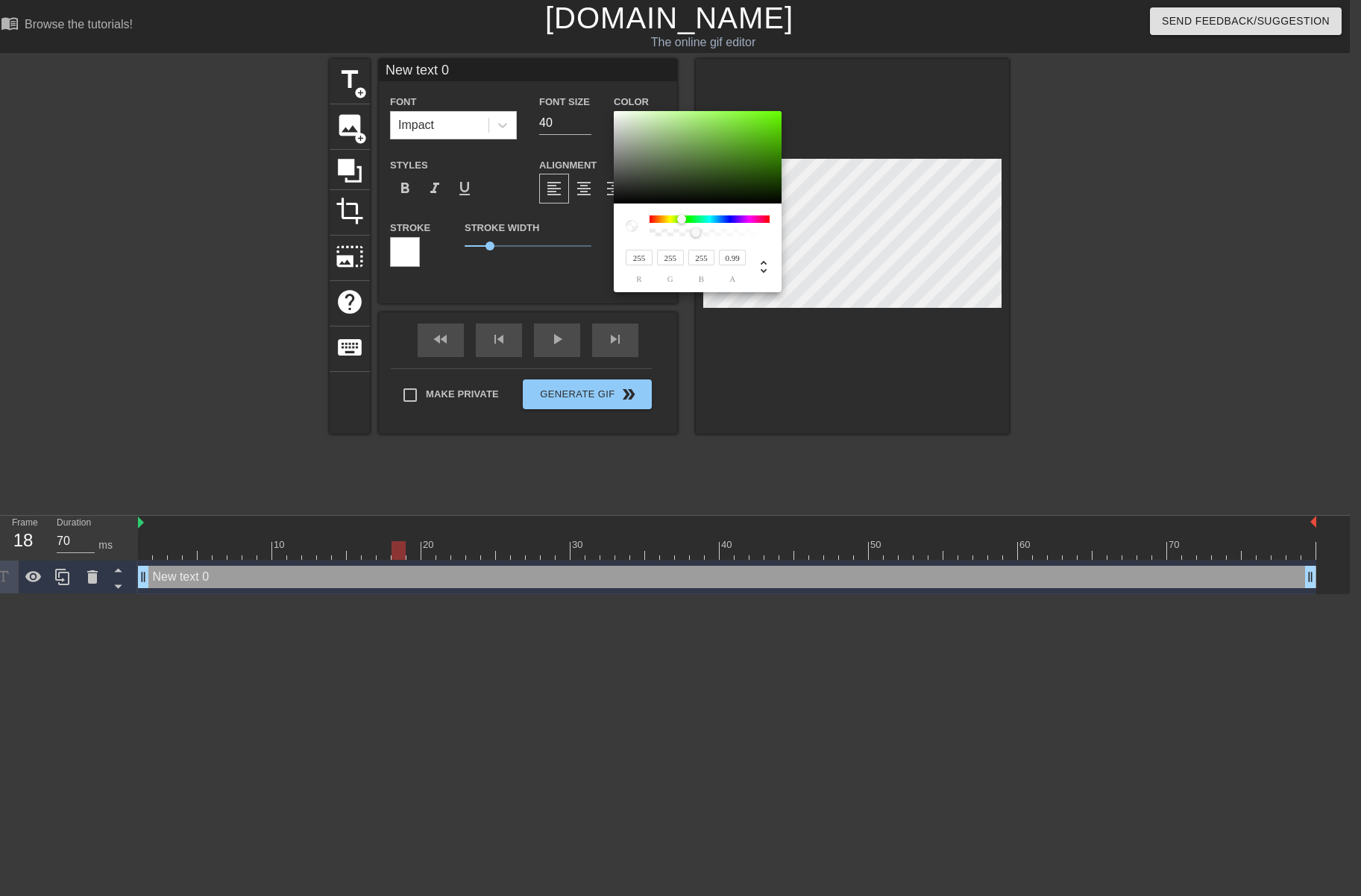
type input "1"
drag, startPoint x: 696, startPoint y: 235, endPoint x: 792, endPoint y: 237, distance: 96.0
click at [792, 237] on div "255 r 255 g 255 b 1 a" at bounding box center [680, 448] width 1361 height 896
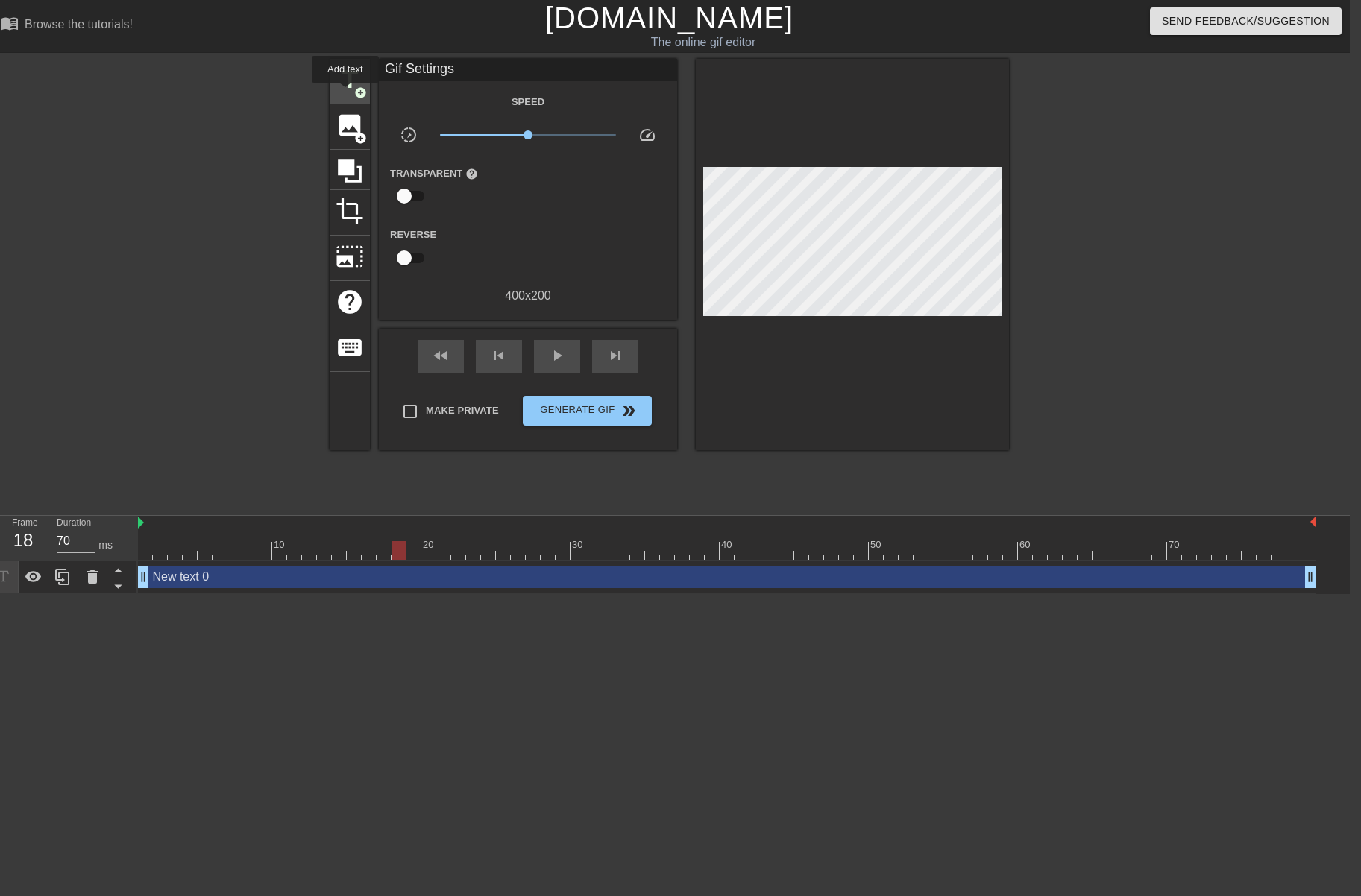
click at [345, 88] on span "title" at bounding box center [349, 80] width 29 height 29
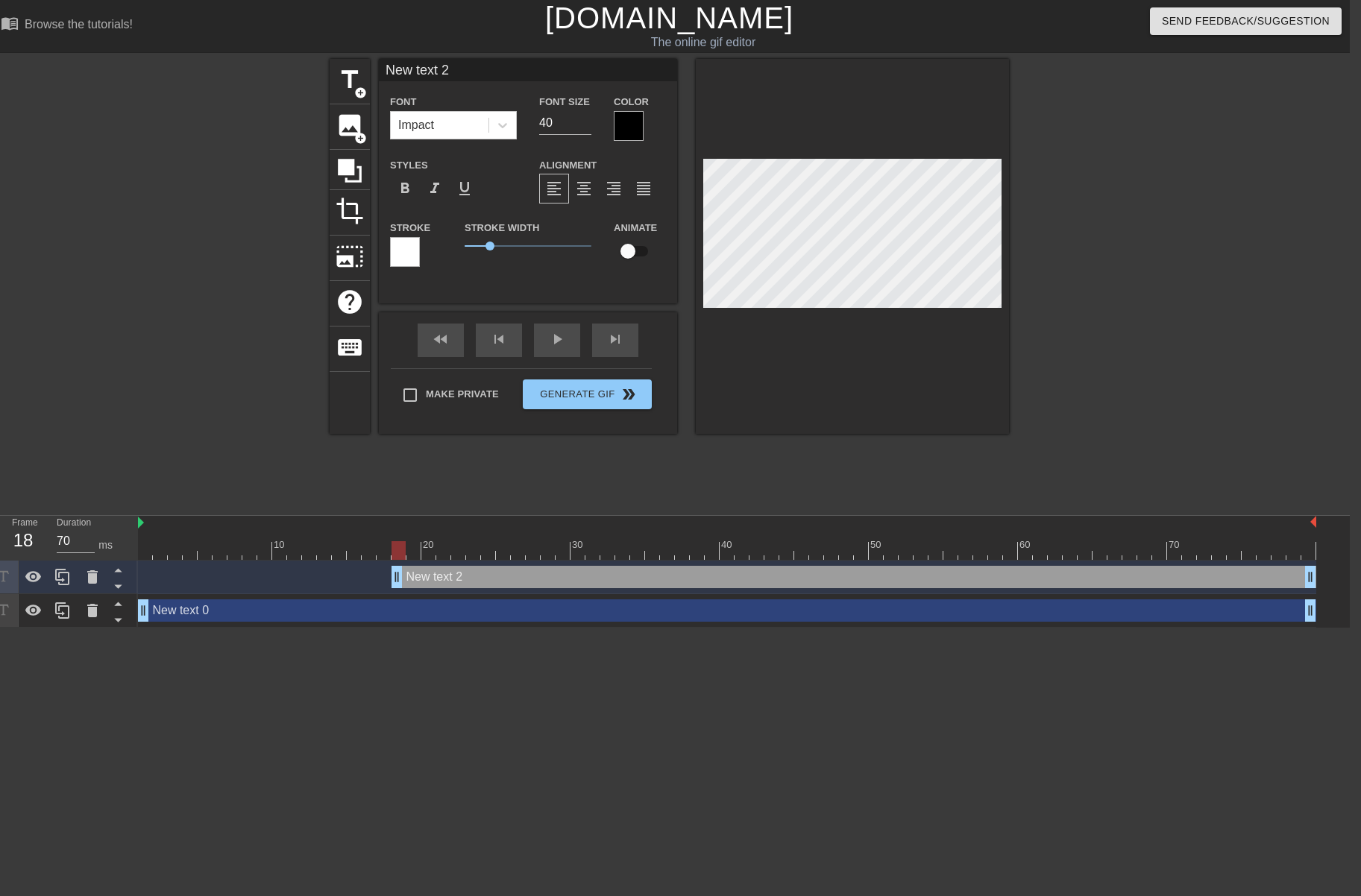
click at [404, 248] on div at bounding box center [405, 252] width 30 height 30
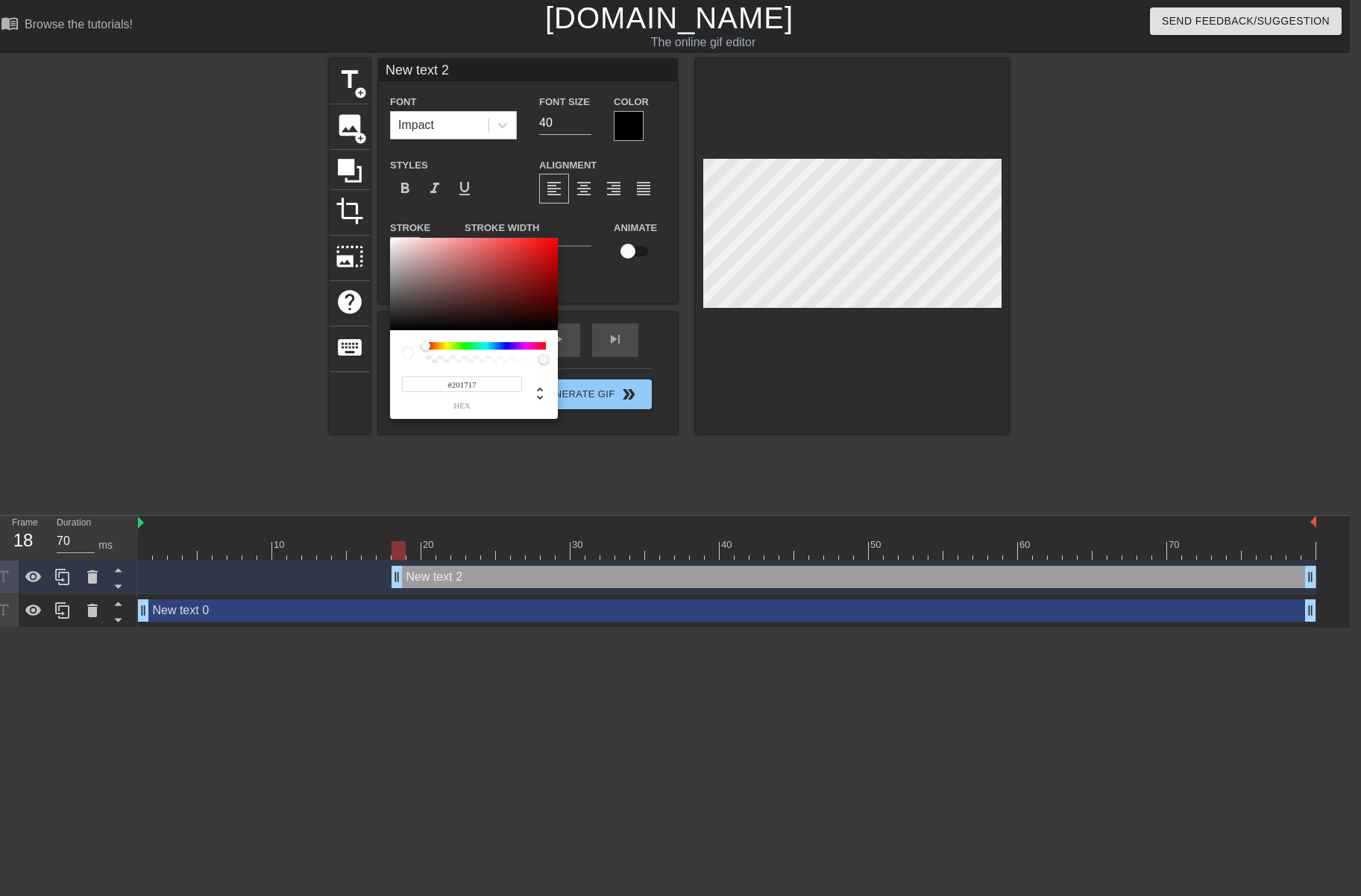
type input "#000000"
drag, startPoint x: 440, startPoint y: 318, endPoint x: 396, endPoint y: 366, distance: 65.1
click at [396, 365] on div "#000000 hex" at bounding box center [474, 328] width 168 height 181
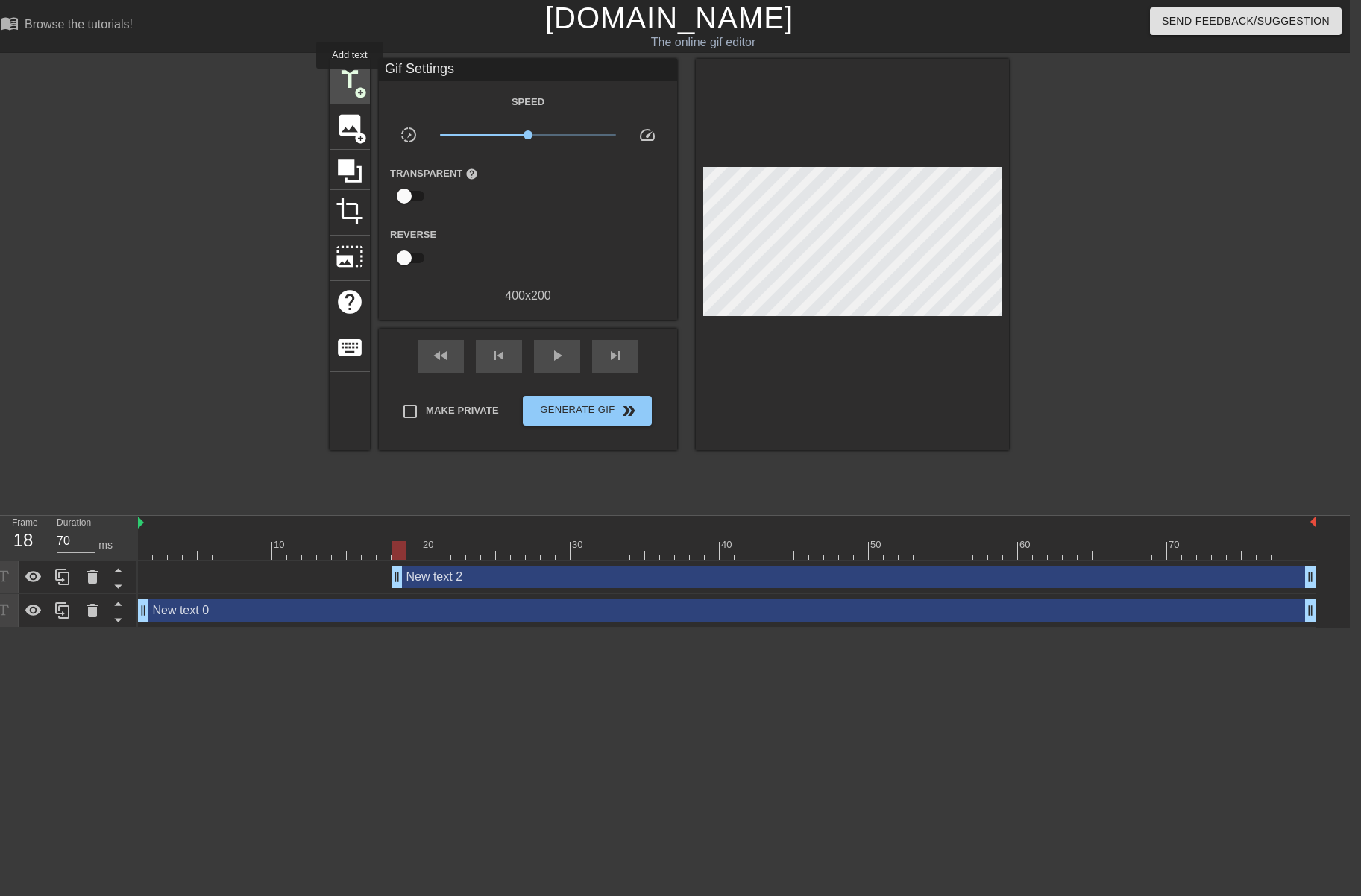
click at [348, 78] on span "title" at bounding box center [349, 80] width 29 height 29
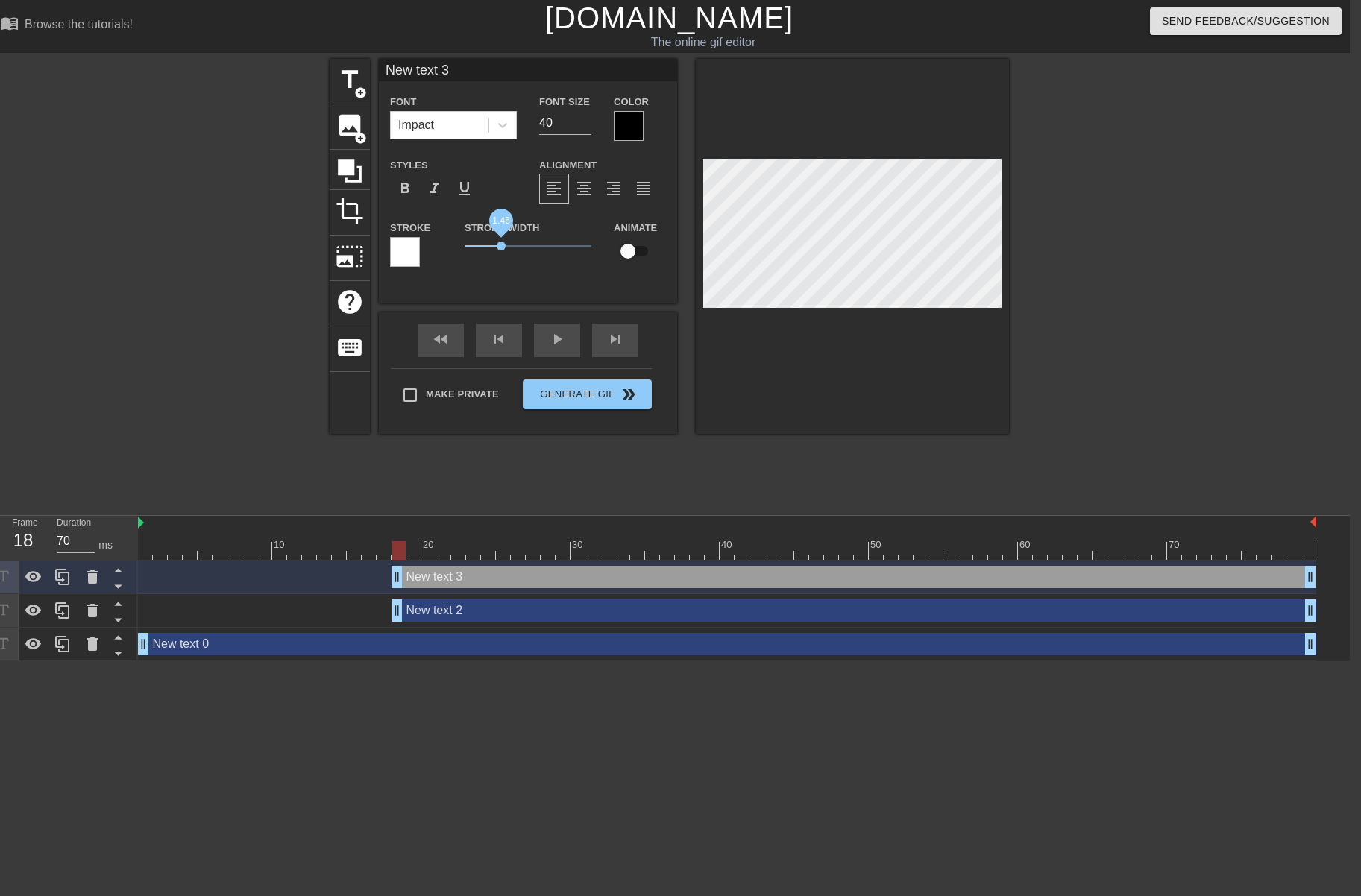
drag, startPoint x: 490, startPoint y: 247, endPoint x: 501, endPoint y: 247, distance: 11.0
click at [501, 247] on span "1.45" at bounding box center [502, 246] width 9 height 9
click at [414, 252] on div at bounding box center [405, 252] width 30 height 30
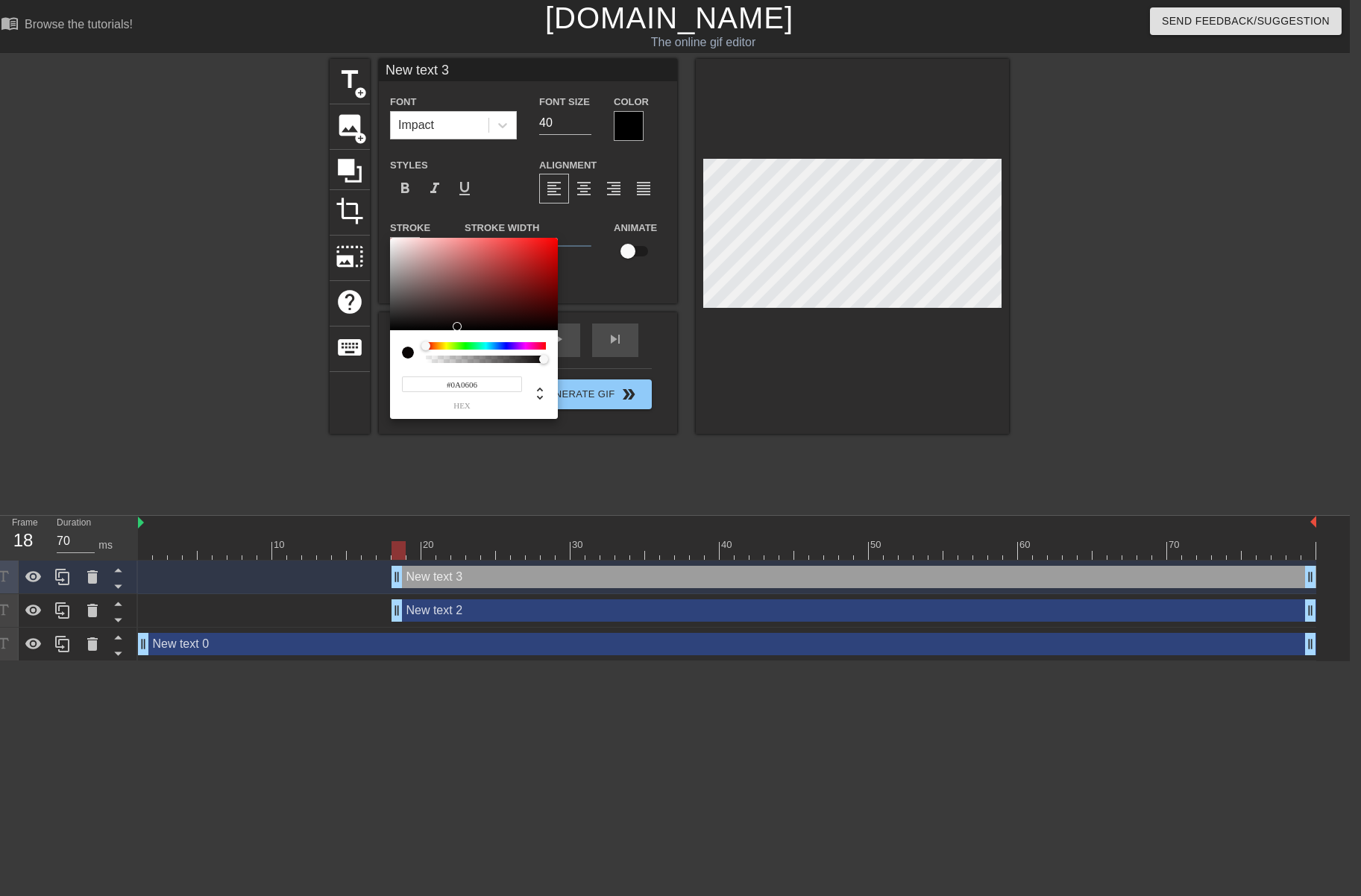
type input "#080404"
drag, startPoint x: 456, startPoint y: 312, endPoint x: 462, endPoint y: 328, distance: 17.1
click at [462, 328] on div at bounding box center [474, 284] width 168 height 93
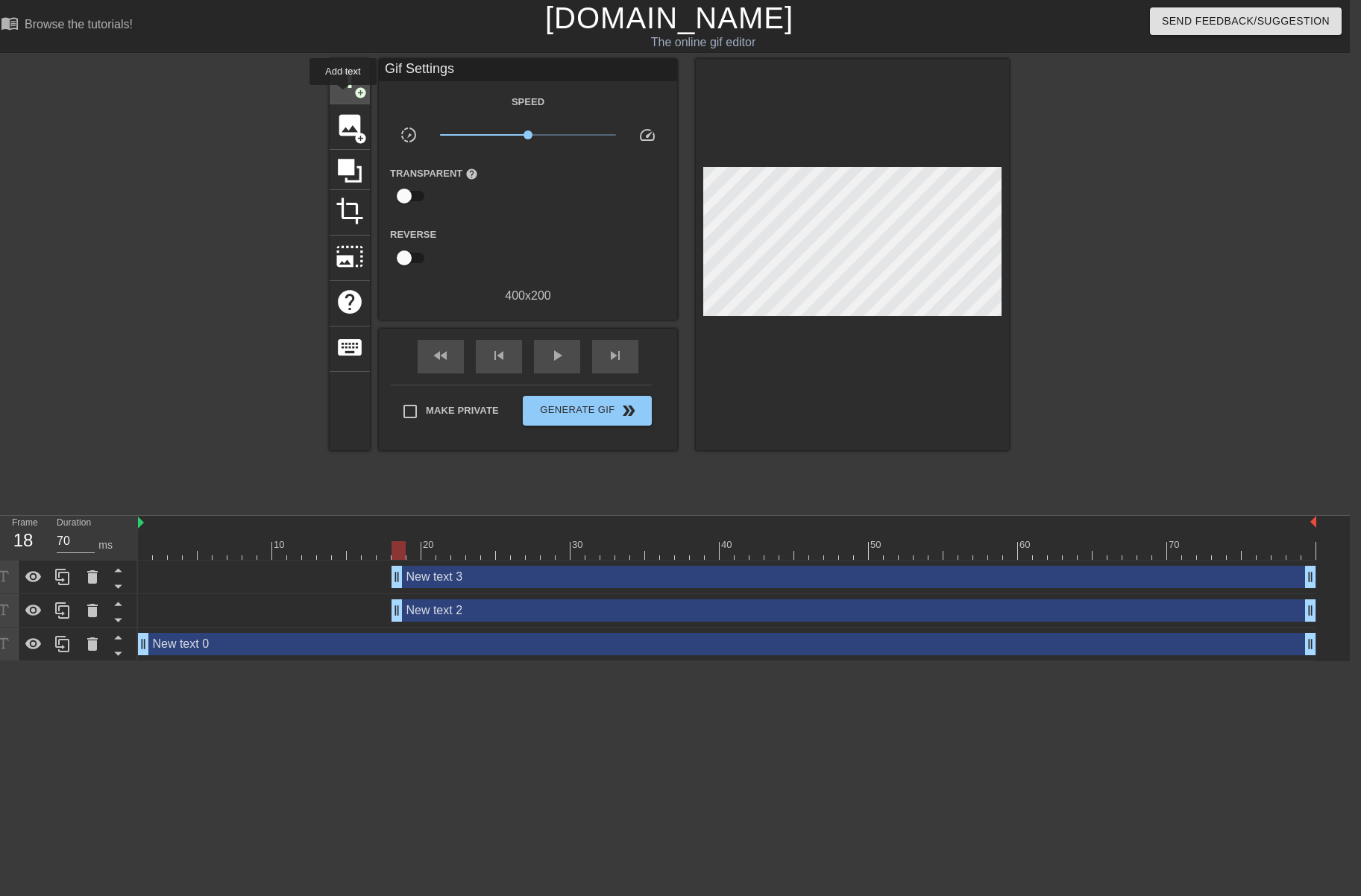
click at [350, 83] on span "title" at bounding box center [349, 80] width 29 height 29
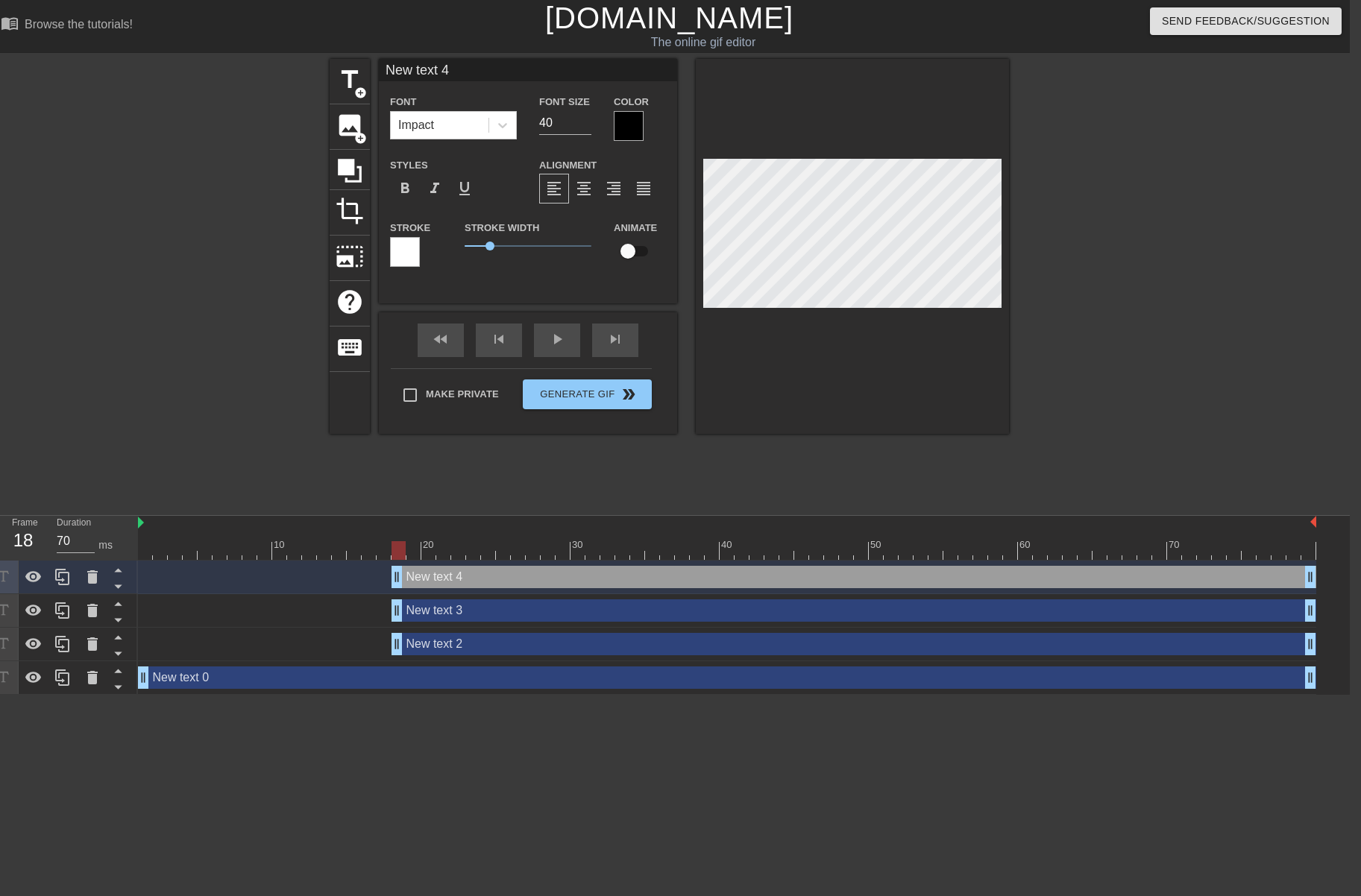
click at [630, 116] on div at bounding box center [629, 126] width 30 height 30
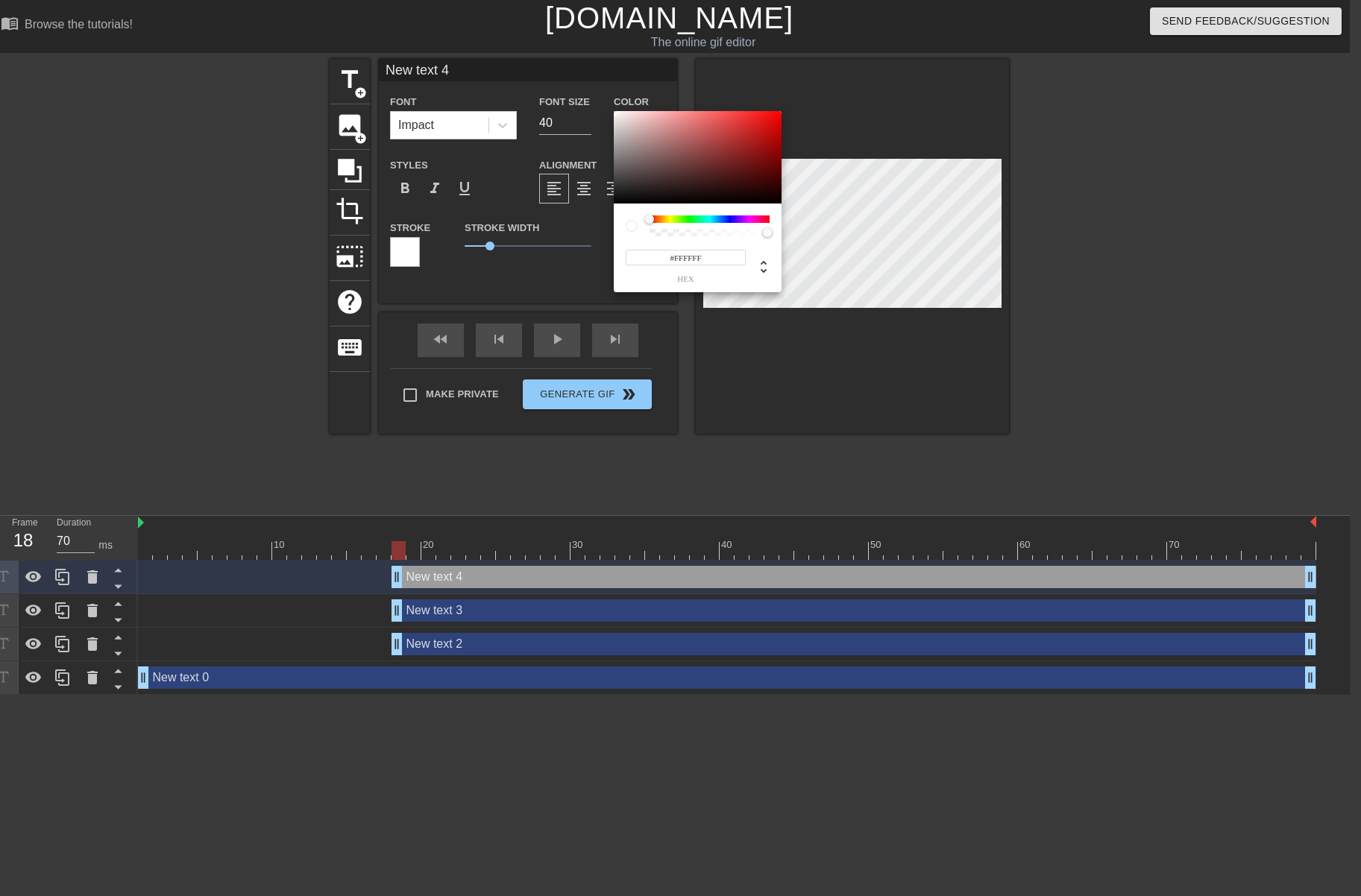
drag, startPoint x: 621, startPoint y: 113, endPoint x: 611, endPoint y: 110, distance: 10.4
click at [611, 110] on div "#FFFFFF hex" at bounding box center [680, 448] width 1361 height 896
click at [684, 127] on div at bounding box center [698, 158] width 168 height 93
drag, startPoint x: 620, startPoint y: 119, endPoint x: 614, endPoint y: 114, distance: 7.8
click at [616, 114] on div at bounding box center [698, 158] width 168 height 93
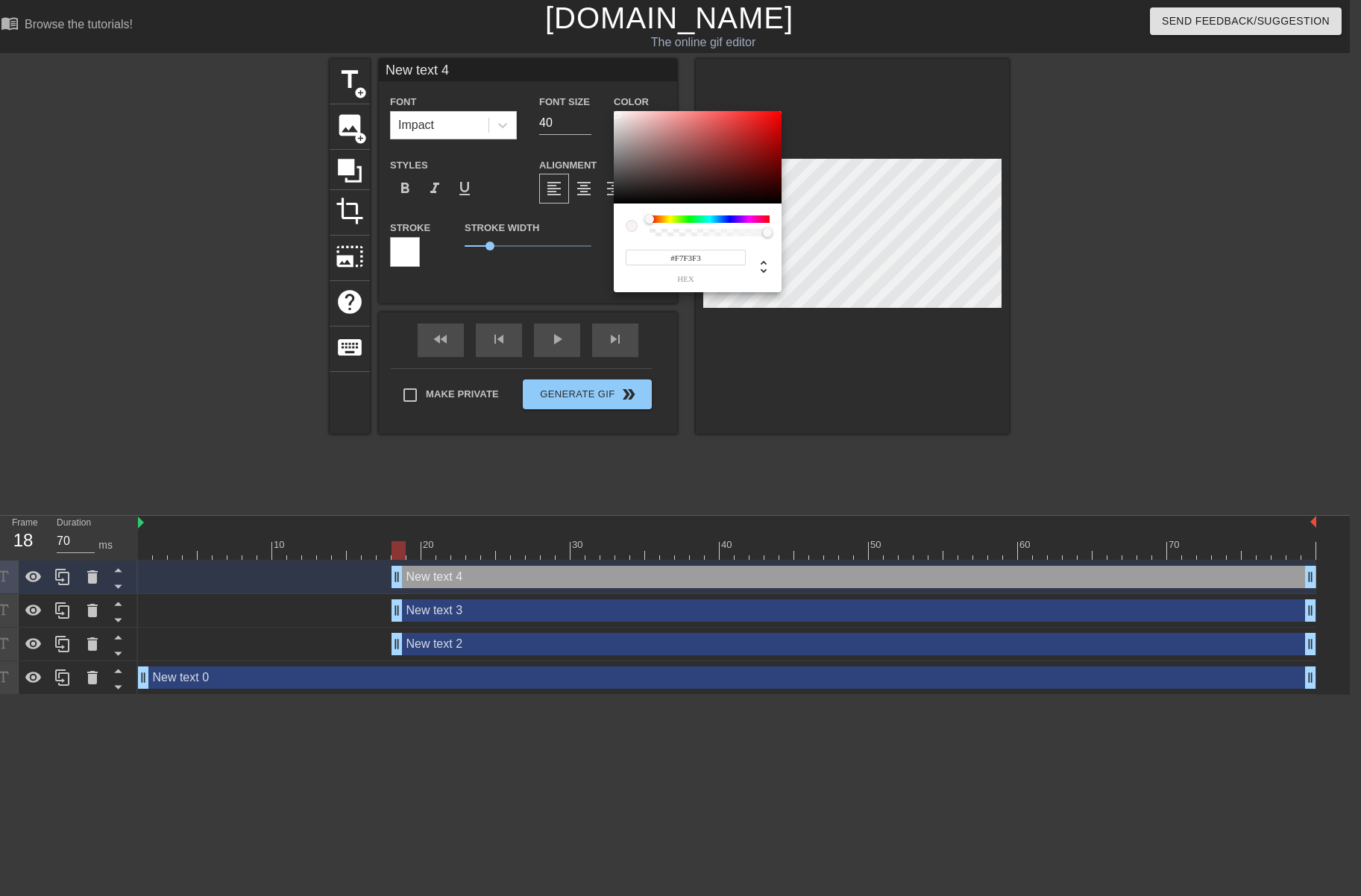
type input "#F7F7F7"
click at [614, 114] on div at bounding box center [614, 114] width 9 height 9
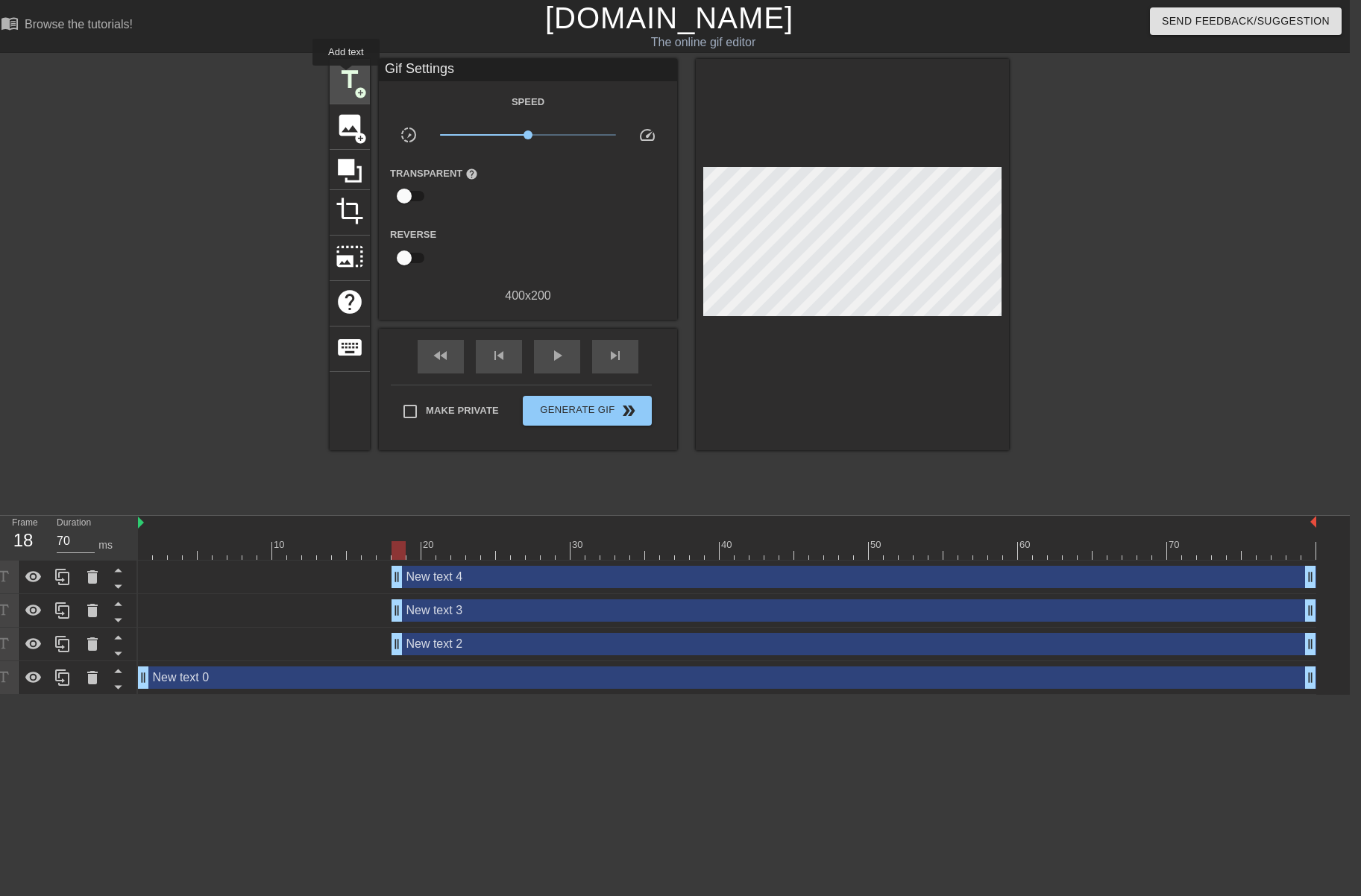
click at [347, 76] on span "title" at bounding box center [349, 80] width 29 height 29
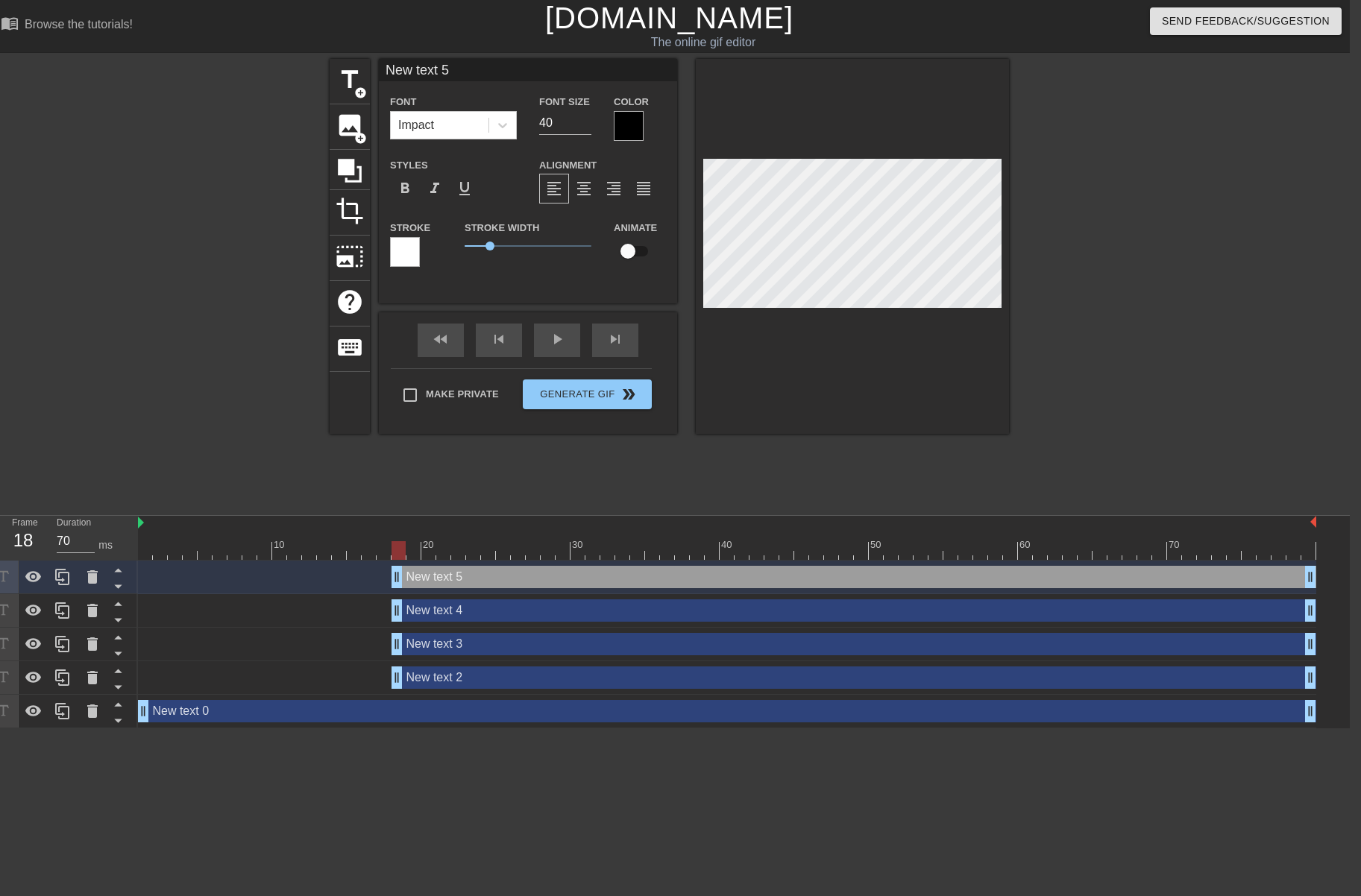
click at [623, 127] on div at bounding box center [629, 126] width 30 height 30
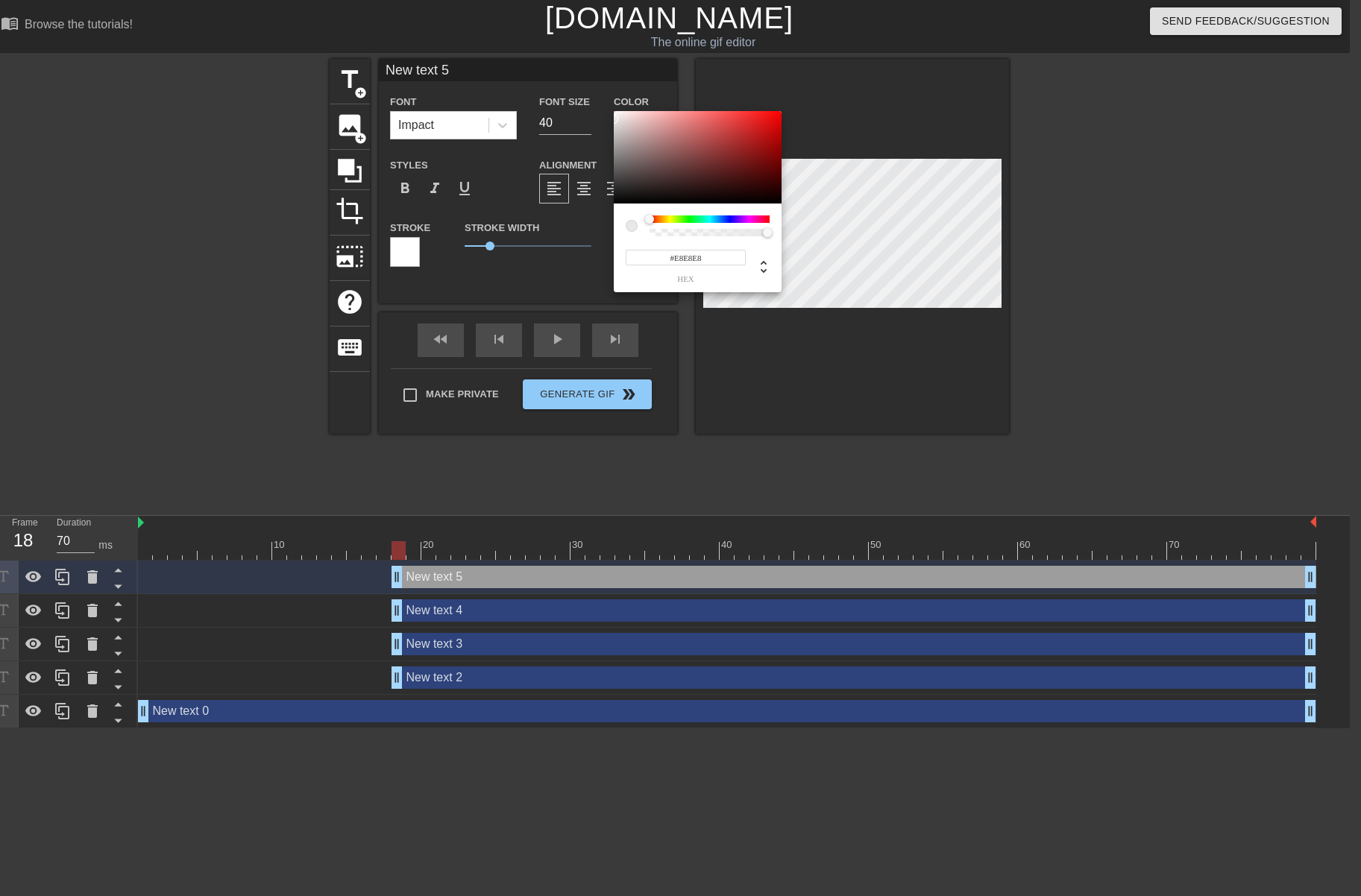
type input "#FFFFFF"
drag, startPoint x: 661, startPoint y: 146, endPoint x: 602, endPoint y: 88, distance: 82.7
click at [602, 88] on div "#FFFFFF hex" at bounding box center [680, 448] width 1361 height 896
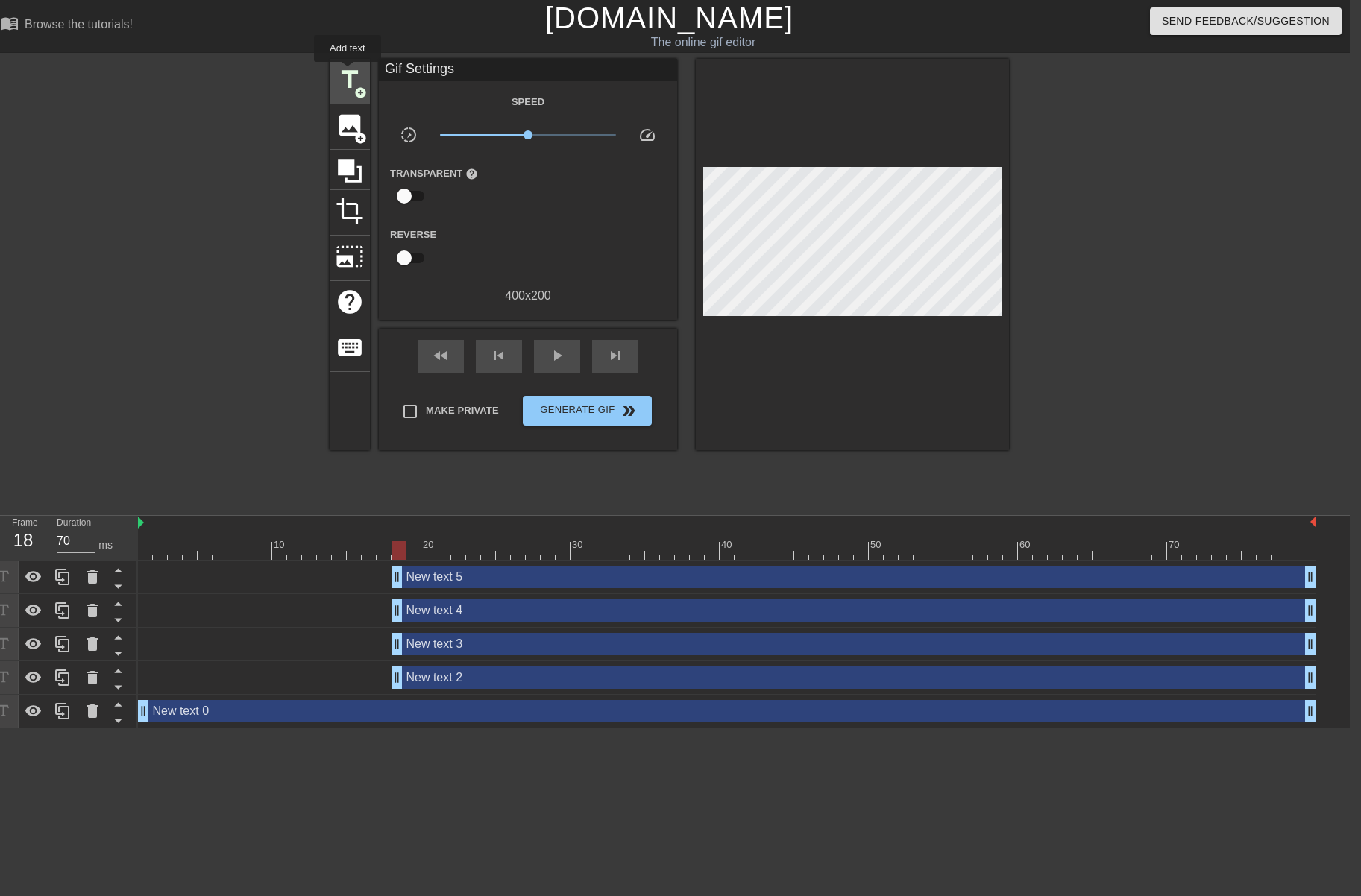
click at [348, 72] on span "title" at bounding box center [349, 80] width 29 height 29
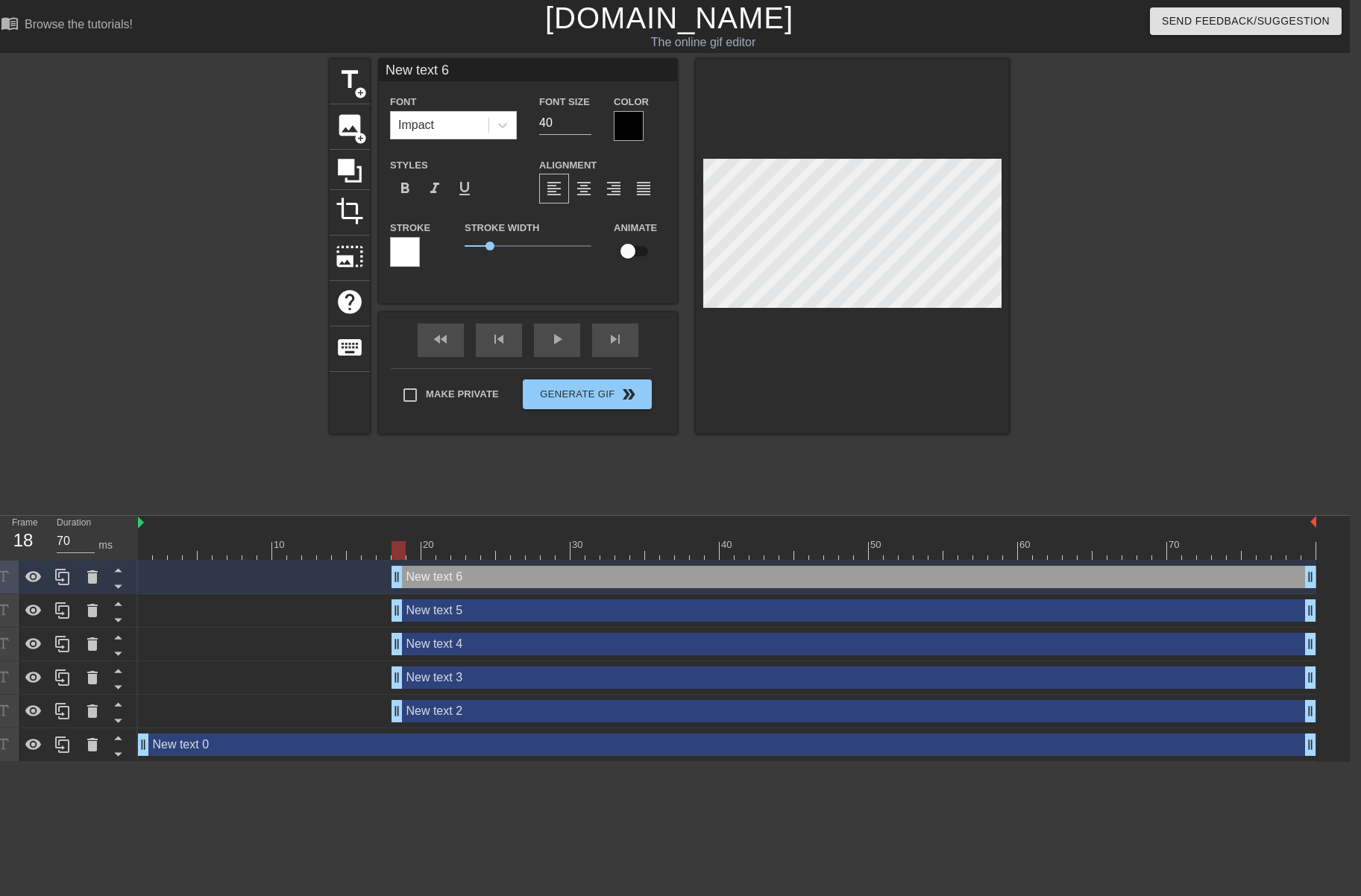
scroll to position [0, 2]
click at [628, 127] on div at bounding box center [629, 126] width 30 height 30
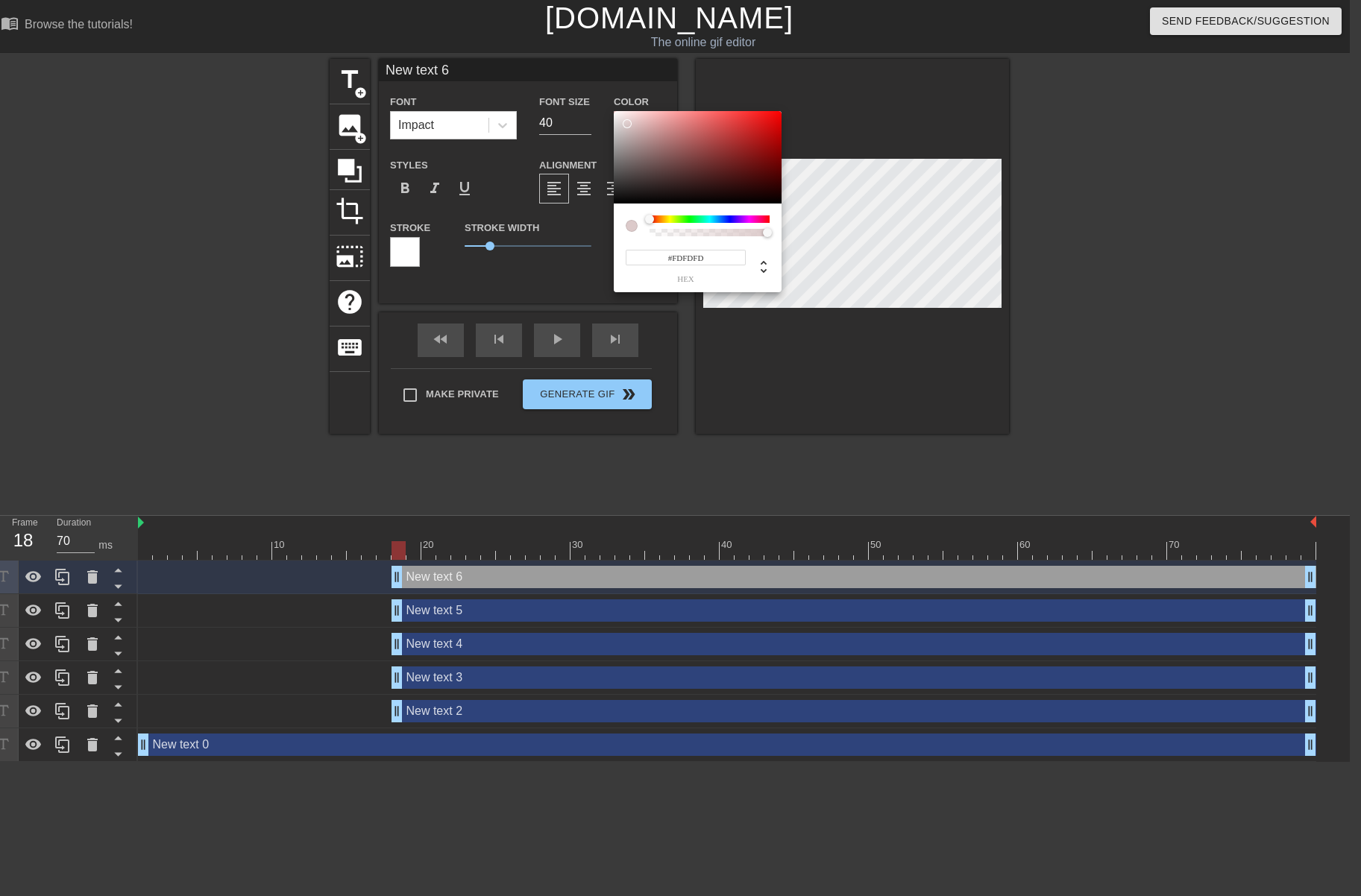
type input "#FFFFFF"
drag, startPoint x: 627, startPoint y: 123, endPoint x: 603, endPoint y: 107, distance: 28.8
click at [603, 107] on div "#FFFFFF hex" at bounding box center [680, 448] width 1361 height 896
click at [712, 257] on input "#FFFFFF" at bounding box center [686, 257] width 120 height 16
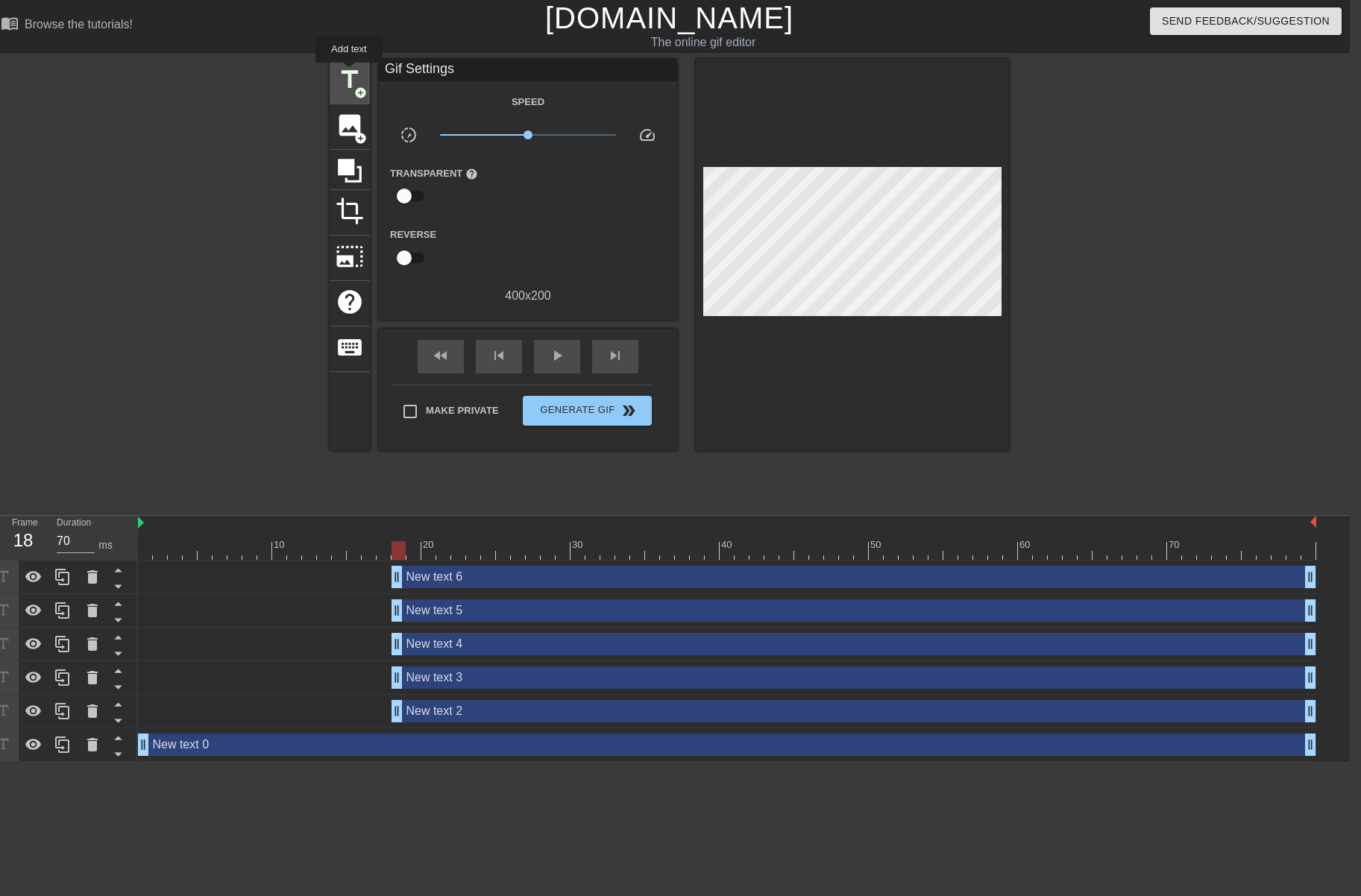
click at [350, 73] on span "title" at bounding box center [349, 80] width 29 height 29
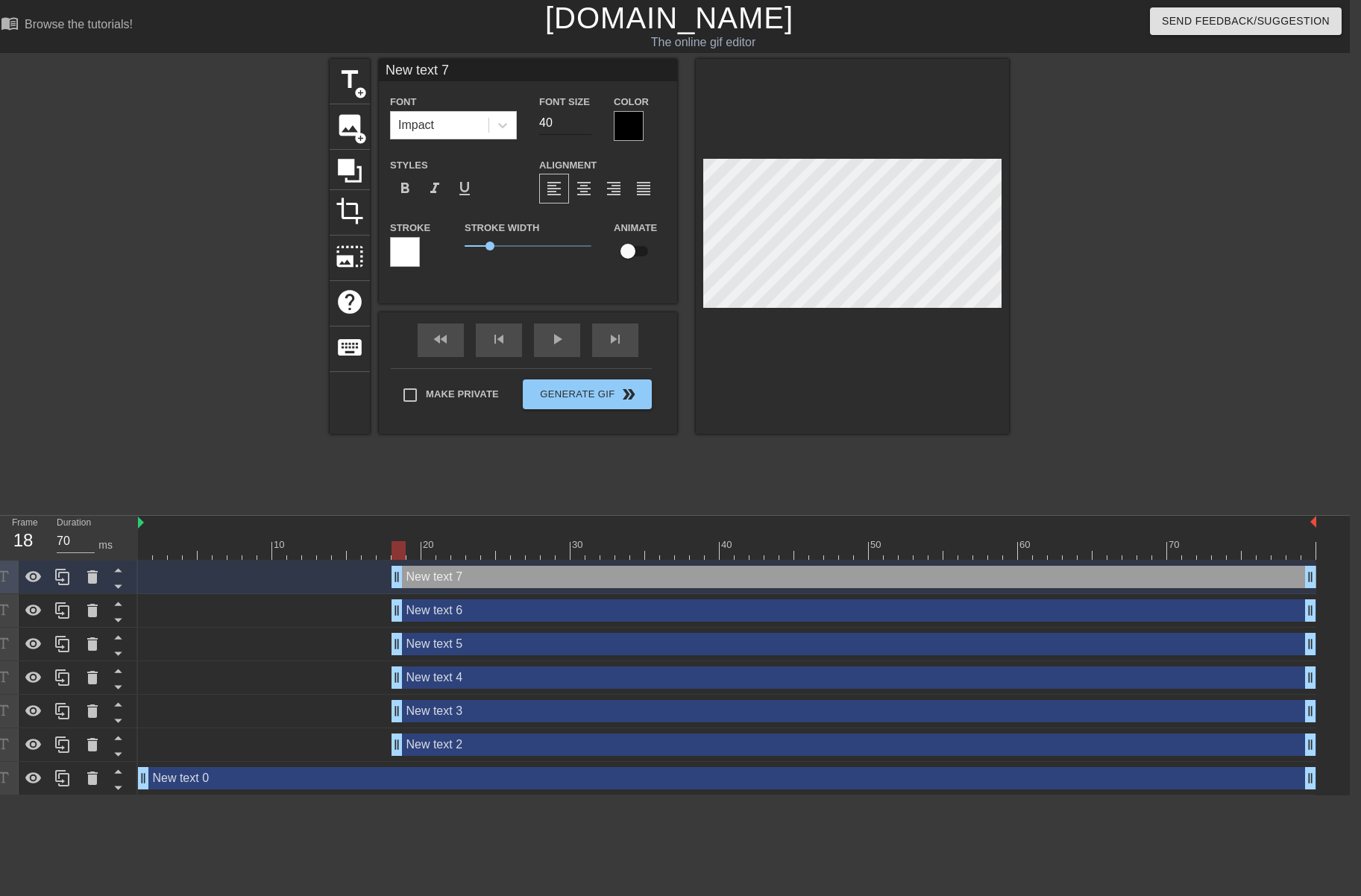
type input "New ext 7"
type textarea "New ext 7"
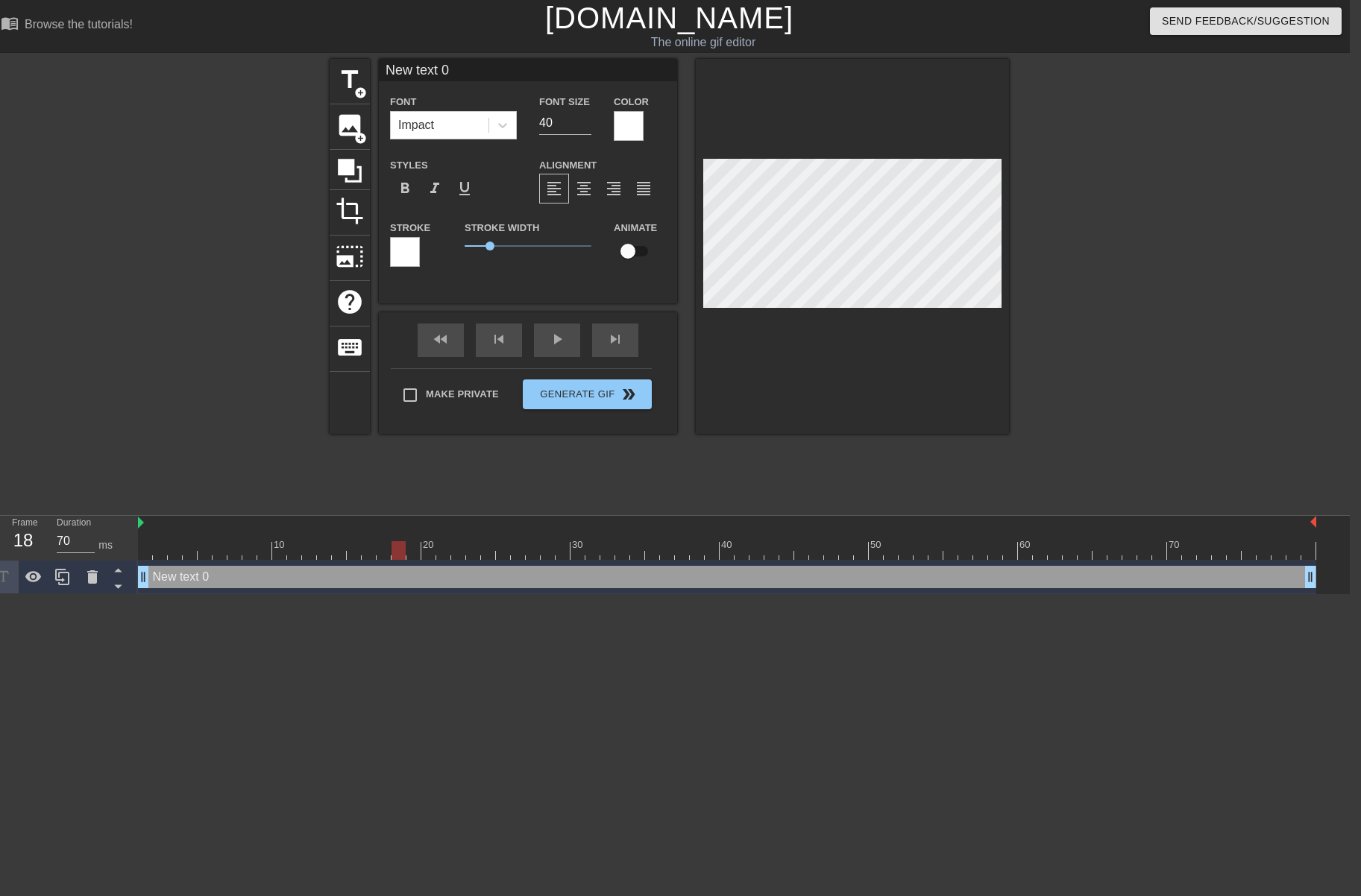
click at [412, 248] on div at bounding box center [405, 252] width 30 height 30
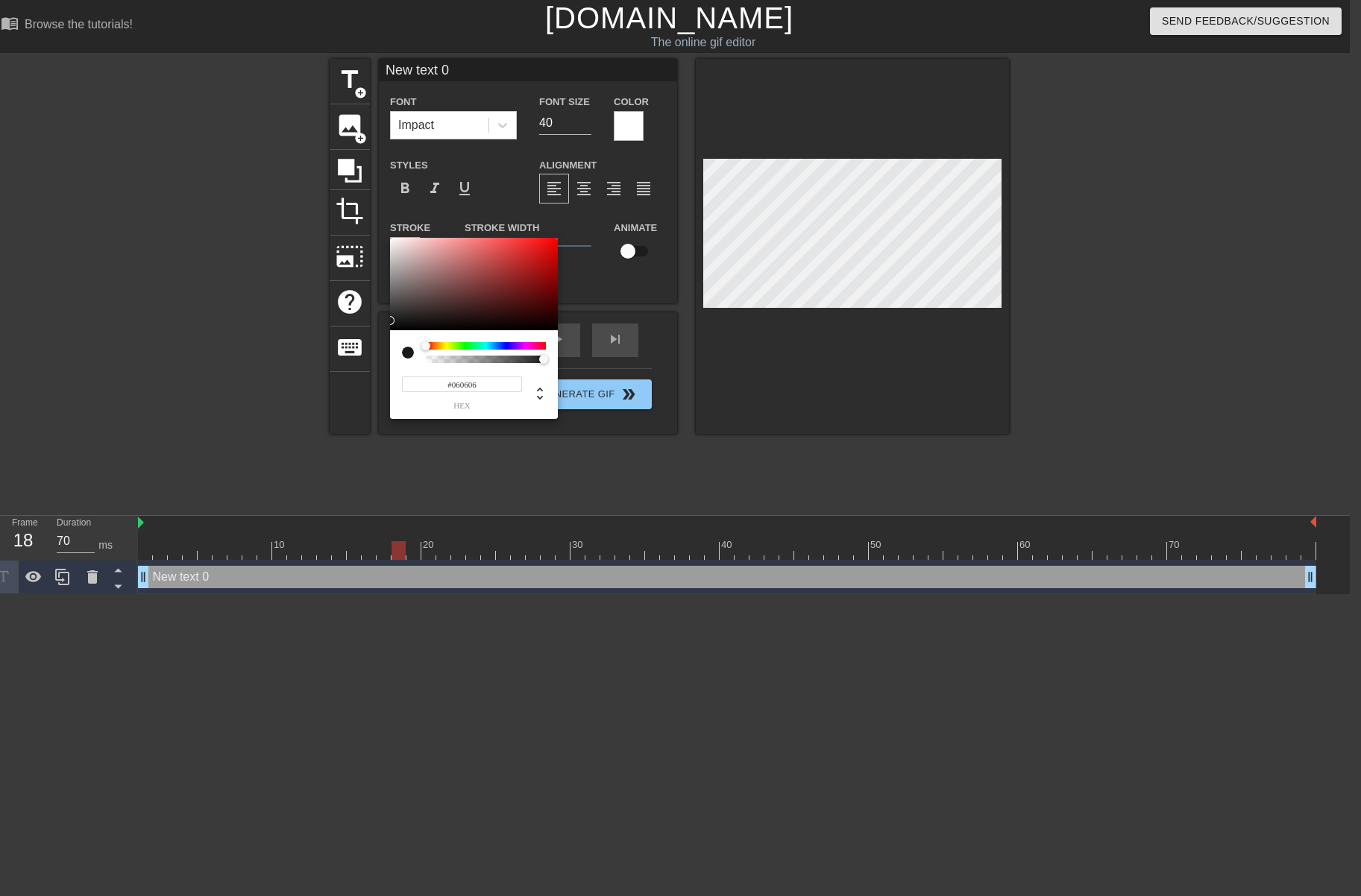
type input "#000000"
drag, startPoint x: 420, startPoint y: 281, endPoint x: 379, endPoint y: 331, distance: 64.7
click at [379, 331] on div "#000000 hex" at bounding box center [680, 448] width 1361 height 896
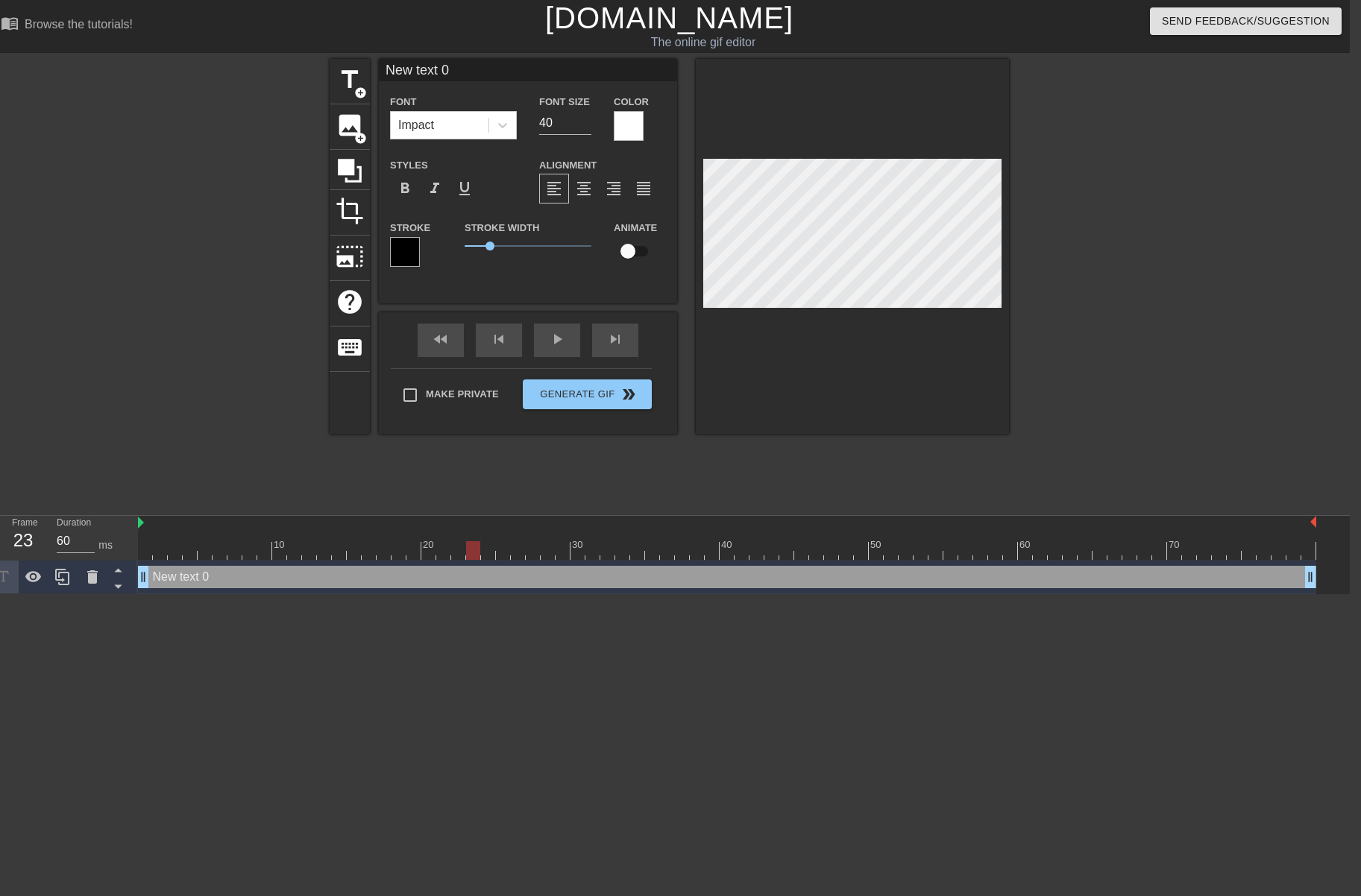
drag, startPoint x: 320, startPoint y: 555, endPoint x: 472, endPoint y: 550, distance: 152.1
click at [472, 550] on div at bounding box center [727, 551] width 1179 height 19
type input "60"
drag, startPoint x: 144, startPoint y: 581, endPoint x: 472, endPoint y: 595, distance: 328.3
click at [472, 594] on html "menu_book Browse the tutorials! [DOMAIN_NAME] The online gif editor Send Feedba…" at bounding box center [669, 297] width 1361 height 594
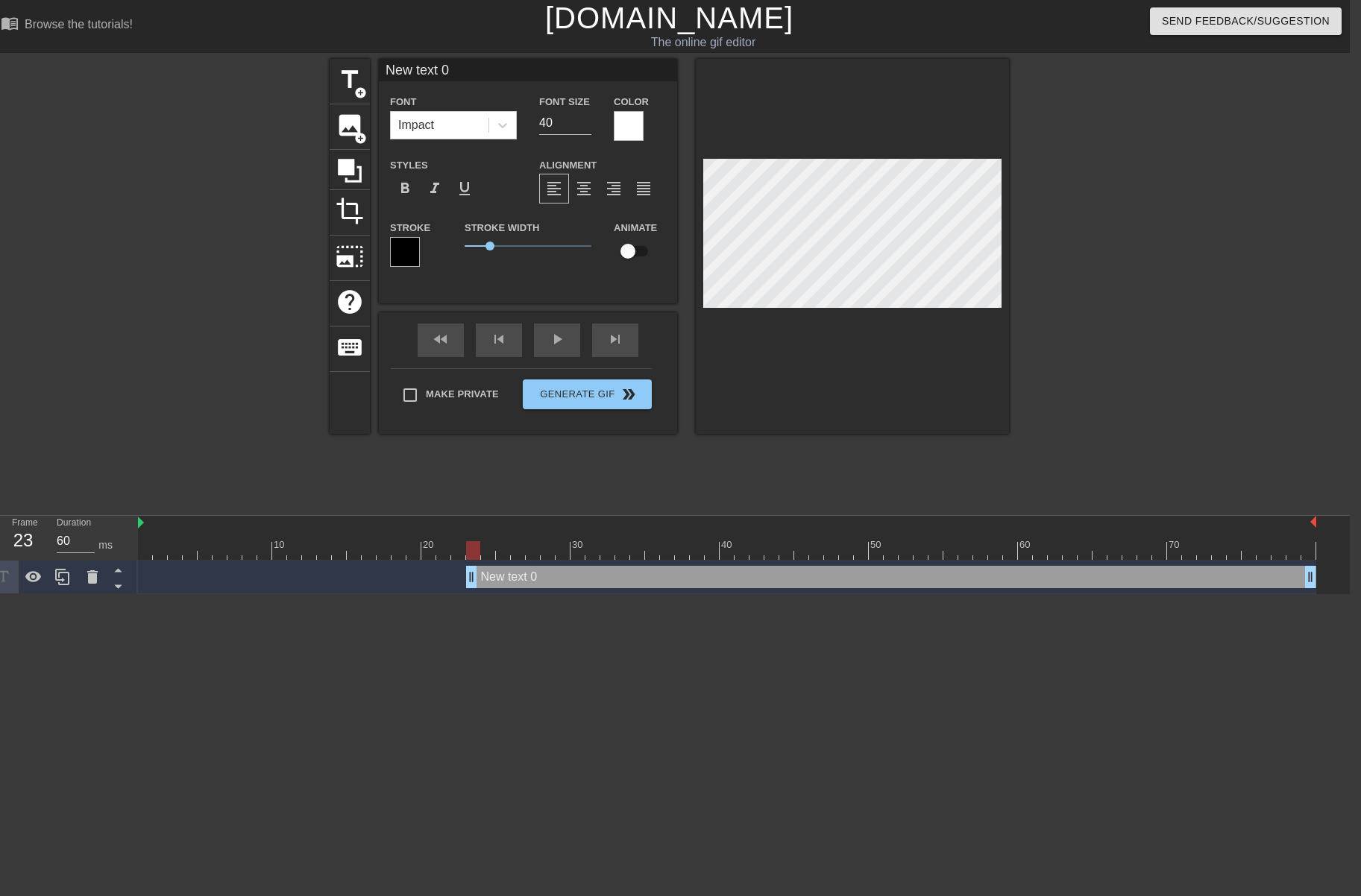
type input "I"
type textarea "I"
type input "I"
type textarea "I"
type input "I D"
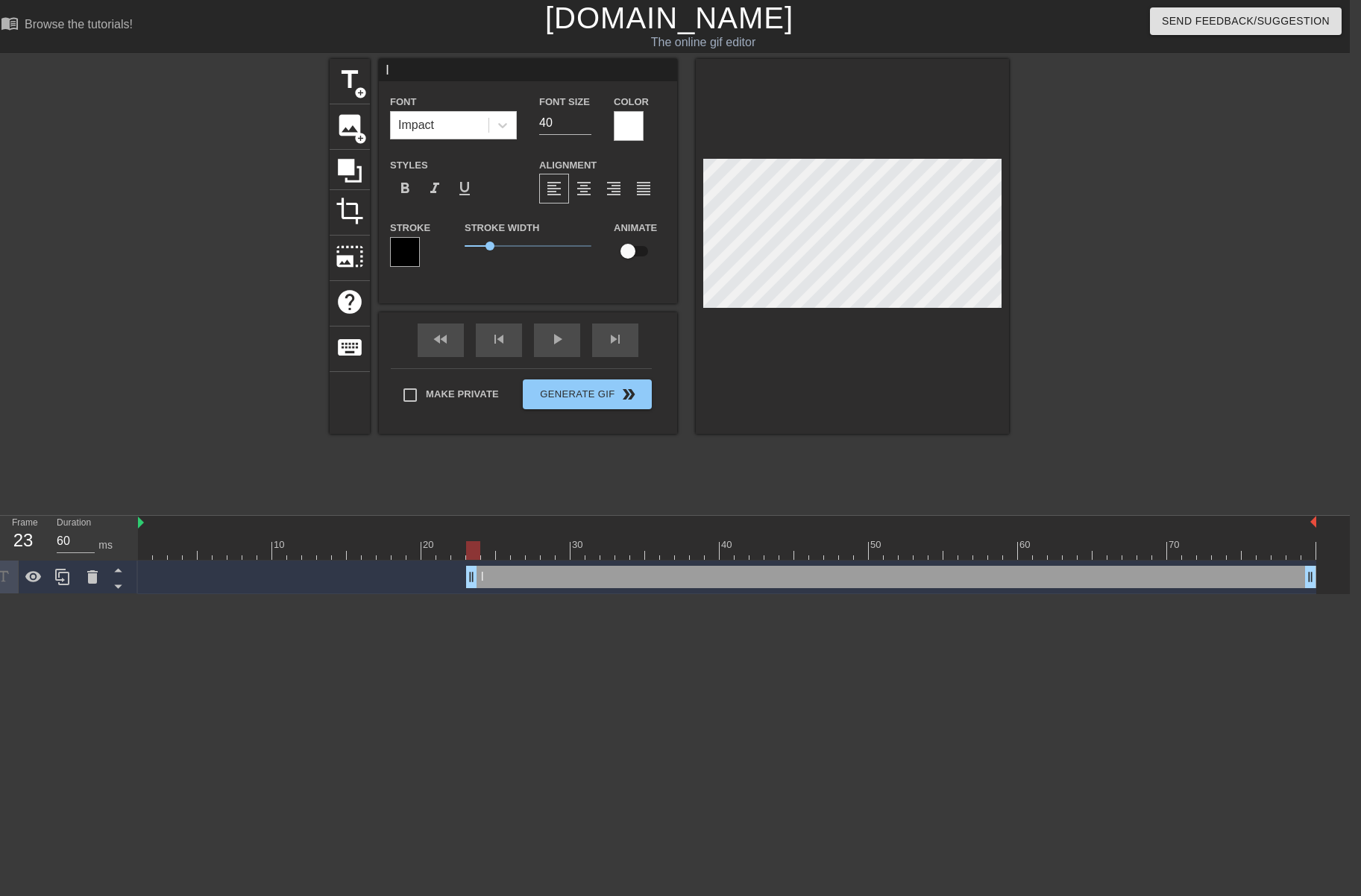
type textarea "I D"
type input "I DE"
type textarea "I DE"
type input "I DEC"
type textarea "I DEC"
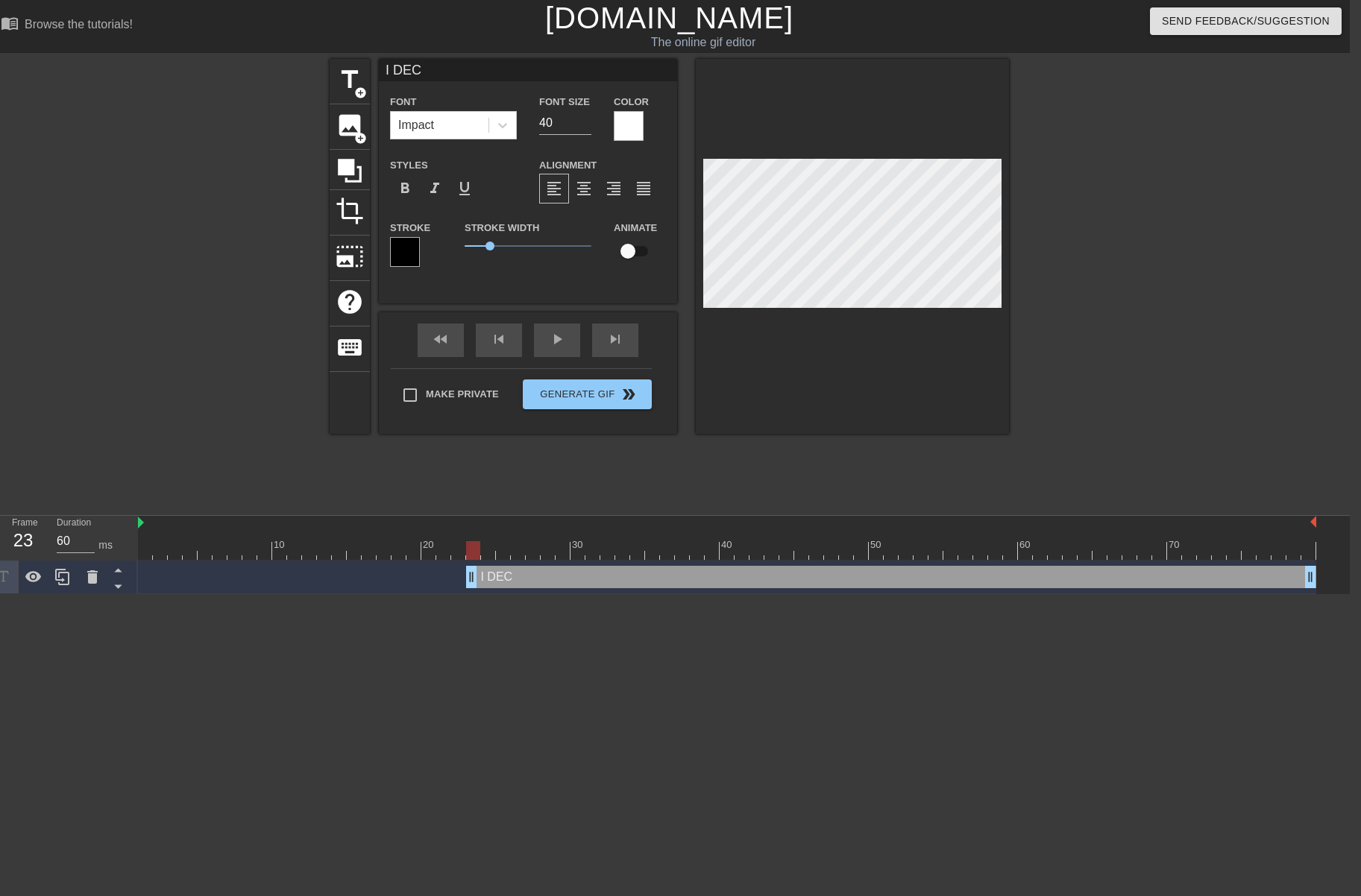
type input "I DECL"
type textarea "I DECL"
type input "I DECLA"
type textarea "I DECLA"
type input "I DECLAR"
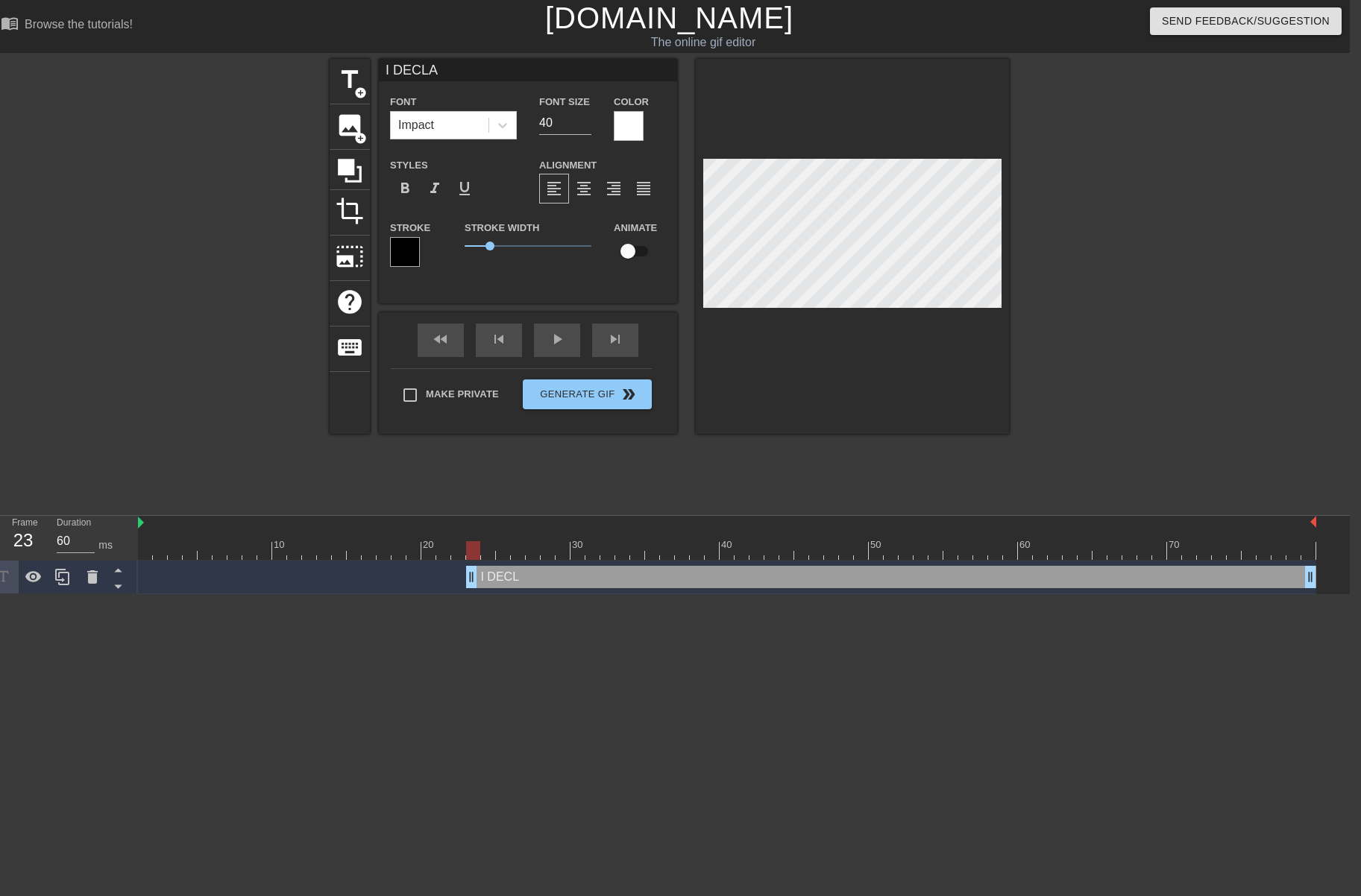
type textarea "I DECLAR"
type input "I DECLARE"
type textarea "I DECLARE"
type input "I DECLARE"
type textarea "I DECLARE"
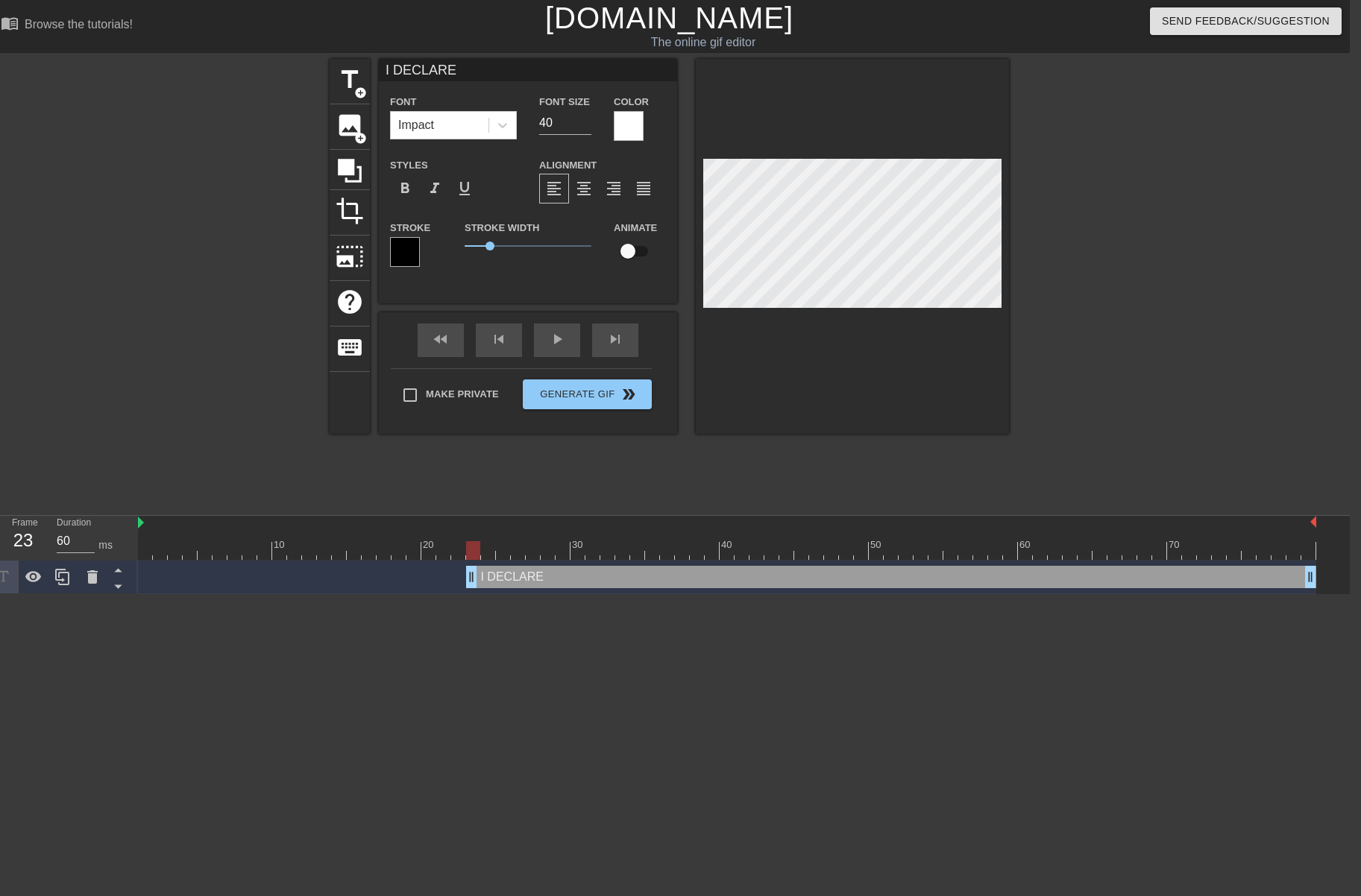
type input "I DECLARE B"
type textarea "I DECLARE B"
type input "I DECLARE BA"
type textarea "I DECLARE BA"
type input "I DECLARE BAN"
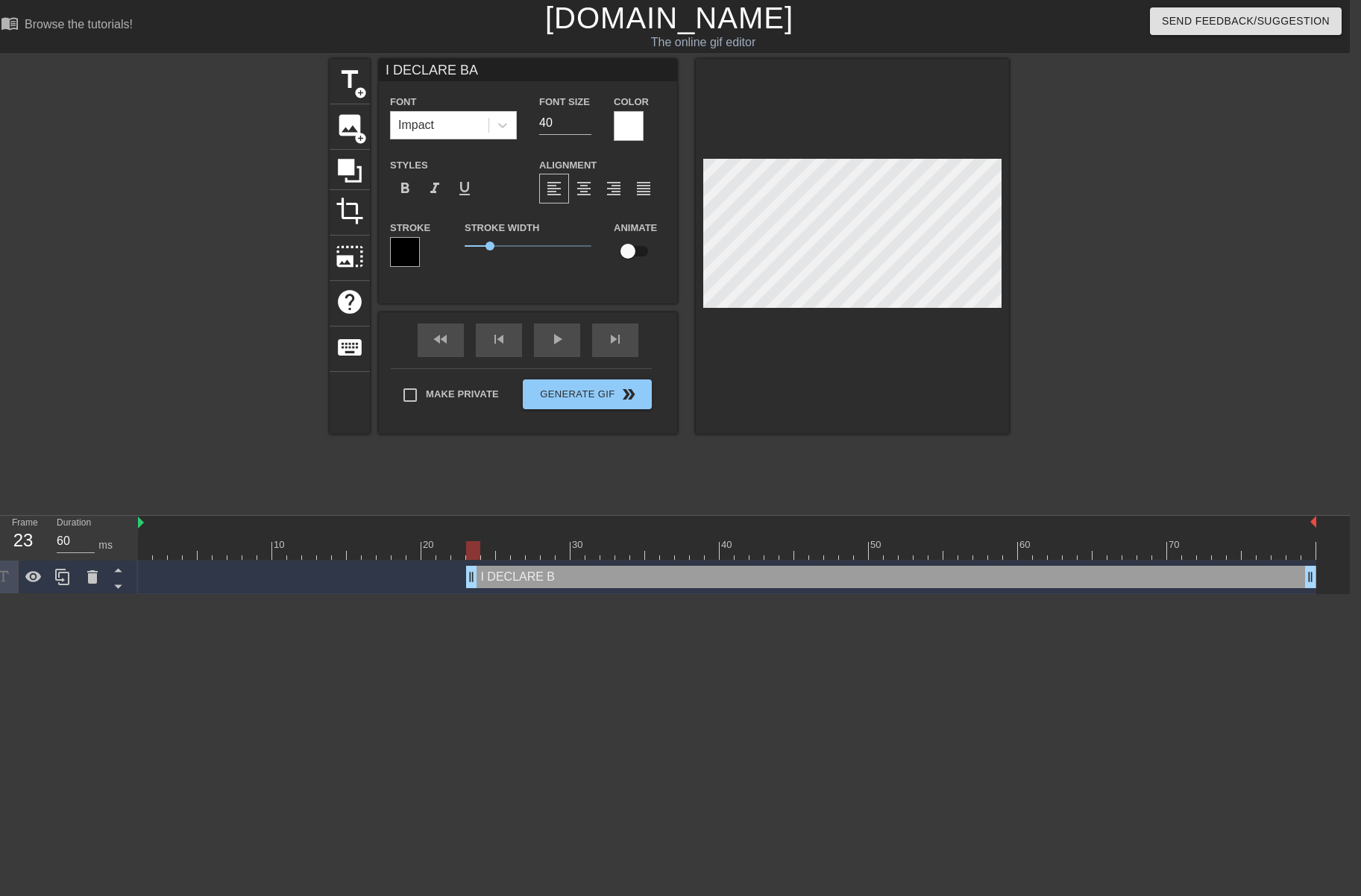
type textarea "I DECLARE BAN"
type input "I DECLARE BANK"
type textarea "I DECLARE BANK"
type input "I DECLARE BAN"
type textarea "I DECLARE BAN"
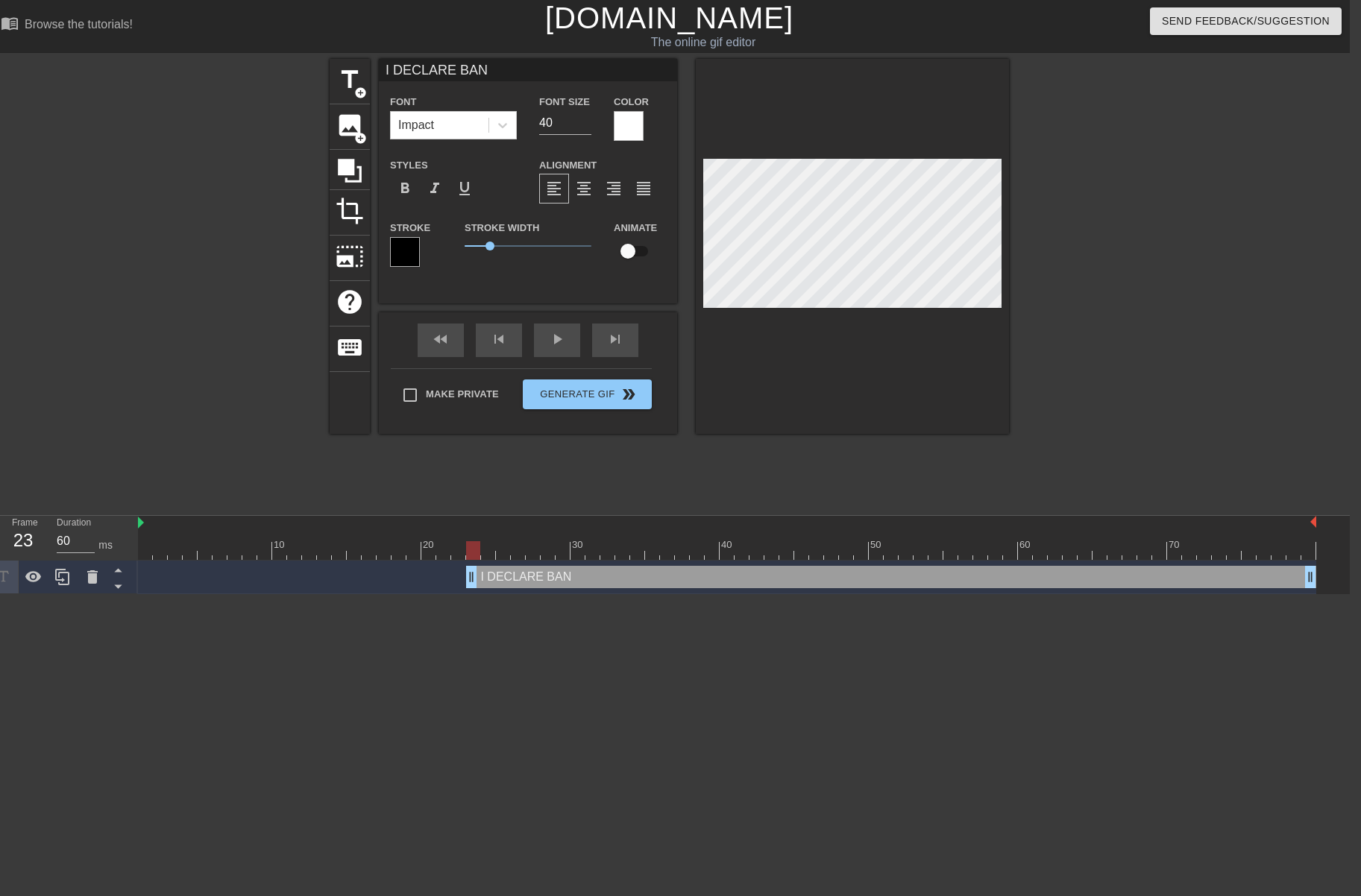
type input "I DECLARE BA"
type textarea "I DECLARE BA"
type input "I DECLARE B"
type textarea "I DECLARE B"
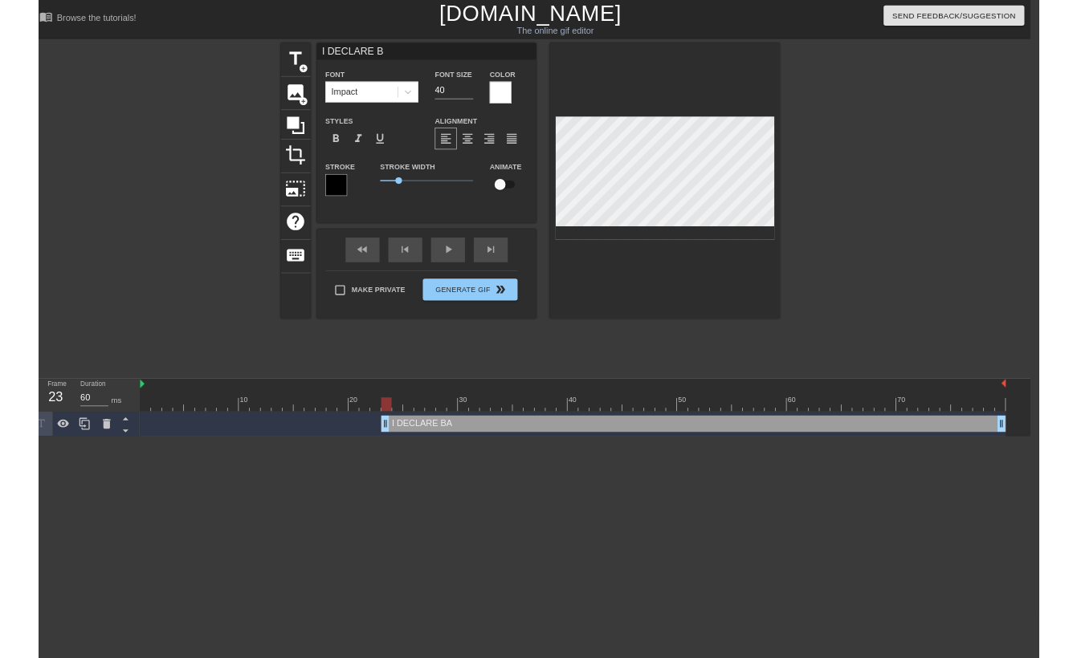
scroll to position [0, 3]
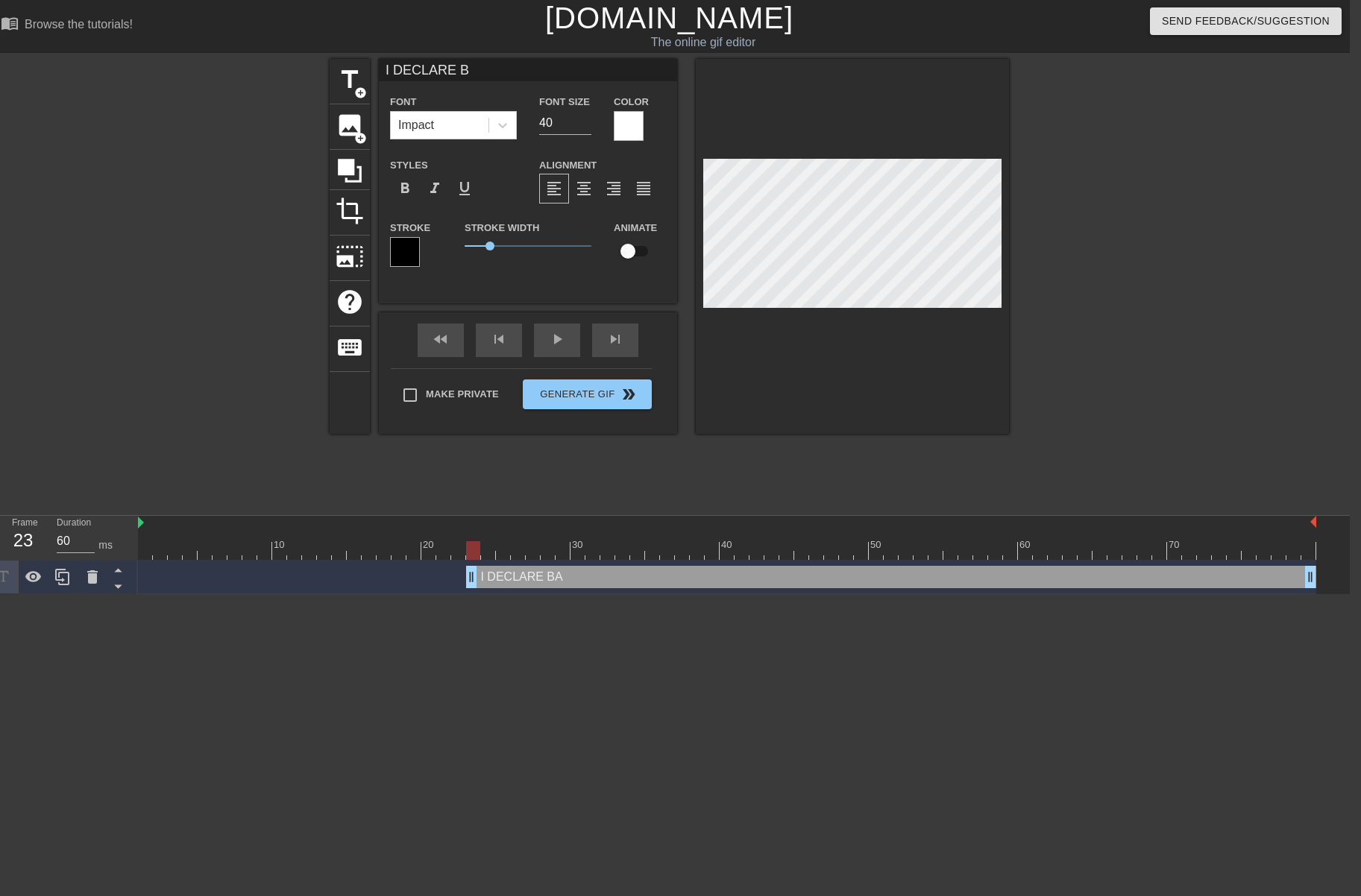
type input "I DECLARE"
type textarea "I DECLARE"
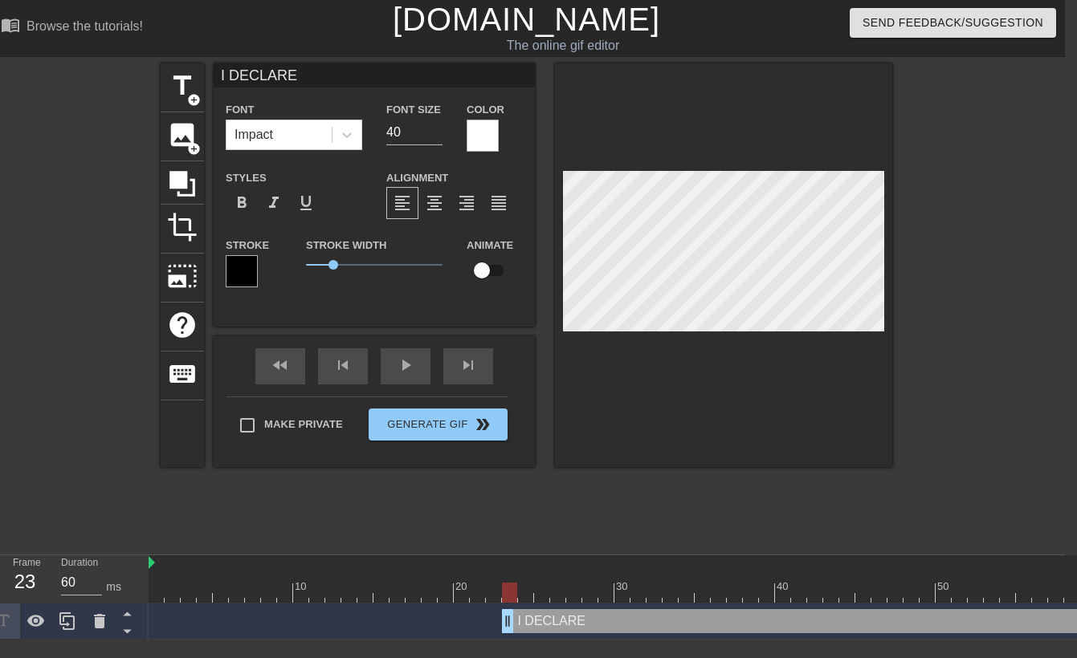
type input "I DECLARE P"
type textarea "I DECLARE P"
type input "I DECLARE PR"
type textarea "I DECLARE PR"
type input "I DECLARE PRE"
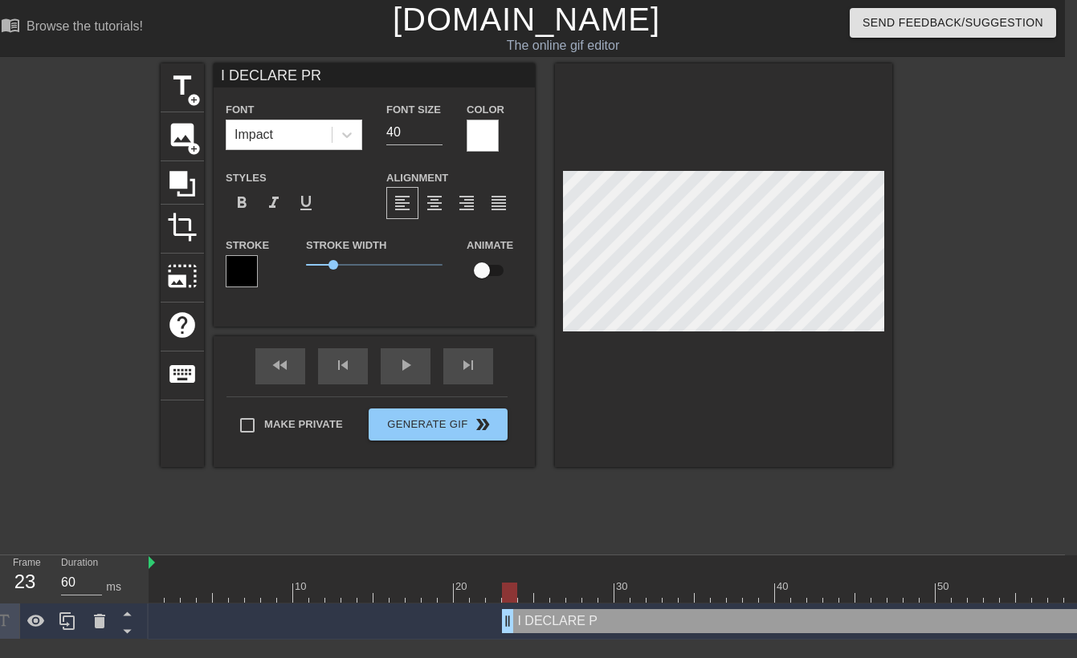
type textarea "I DECLARE PRE"
type input "I DECLARE PREG"
type textarea "I DECLARE PREG"
type input "I DECLARE PREGN"
type textarea "I DECLARE PREGN"
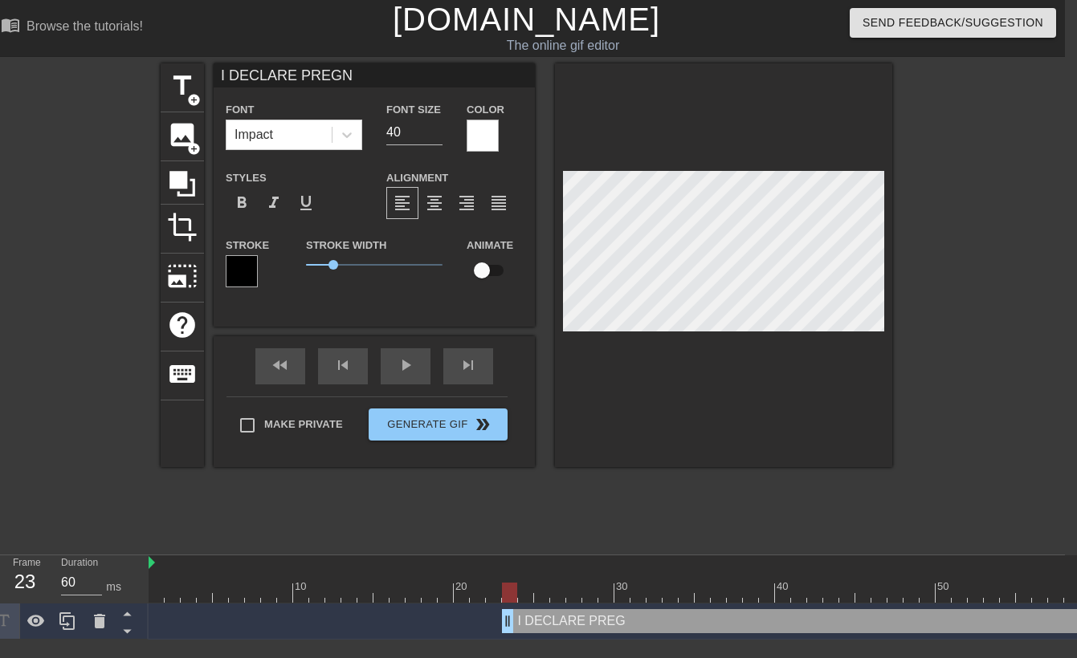
type input "I DECLARE PREGNA"
type textarea "I DECLARE PREGNA"
type input "I DECLARE PREGNAN"
type textarea "I DECLARE PREGNAN"
type input "I DECLARE PREGNANC"
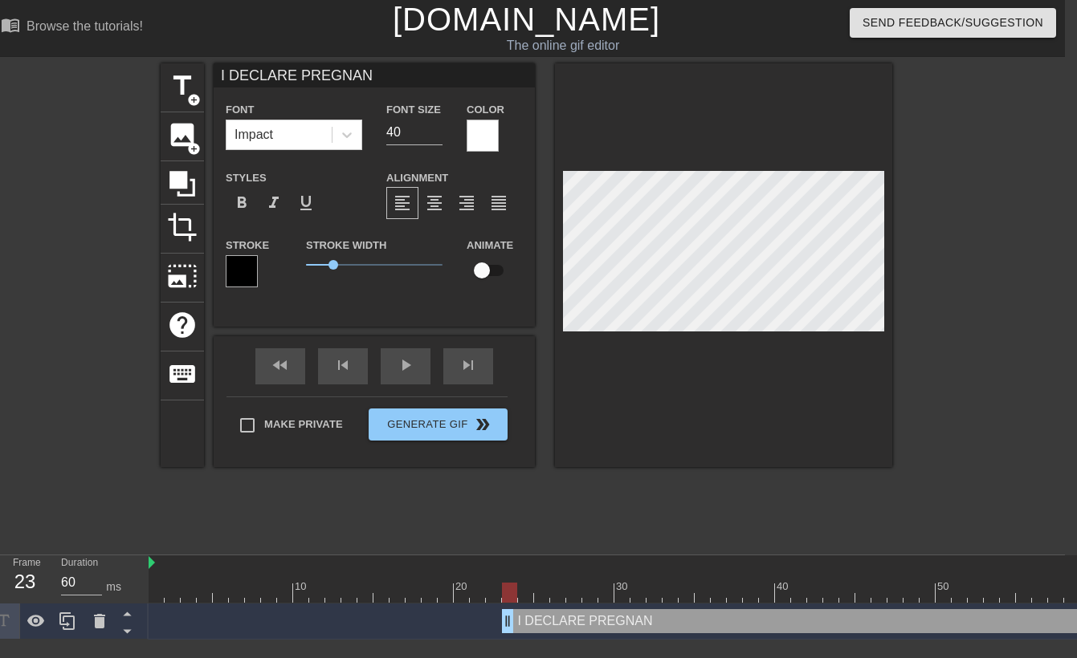
type textarea "I DECLARE PREGNANC"
type input "I DECLARE PREGNANCY"
type textarea "I DECLARE PREGNANCY"
type input "I DECLARE PREGNANCY!"
type textarea "I DECLARE PREGNANCY!"
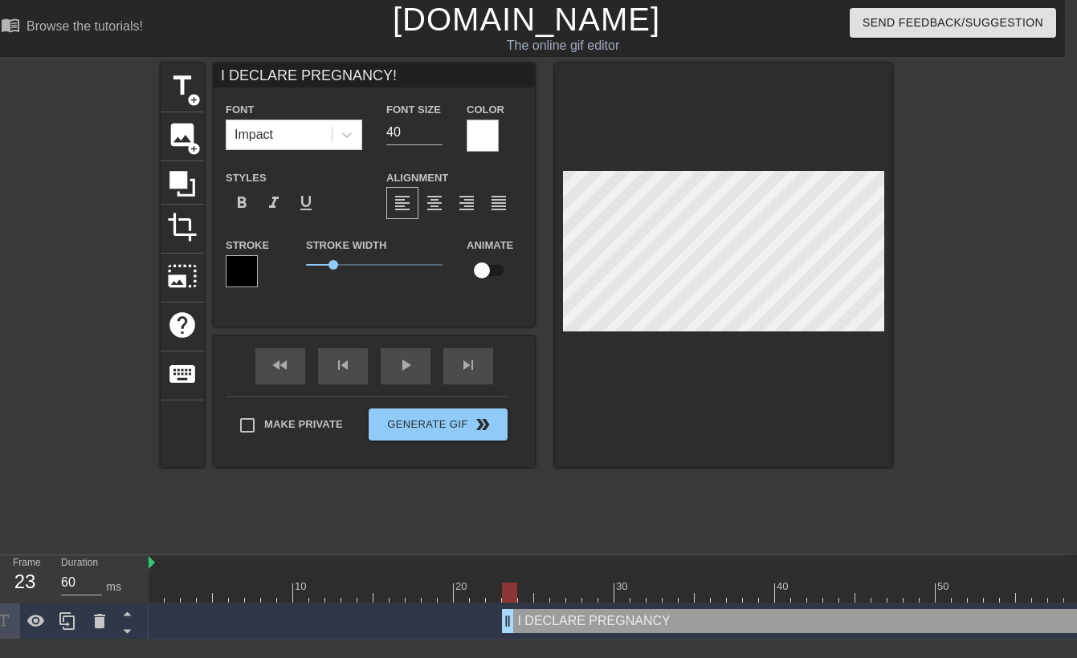
scroll to position [0, 9]
click at [835, 414] on div at bounding box center [723, 265] width 337 height 404
click at [185, 222] on span "crop" at bounding box center [182, 227] width 31 height 31
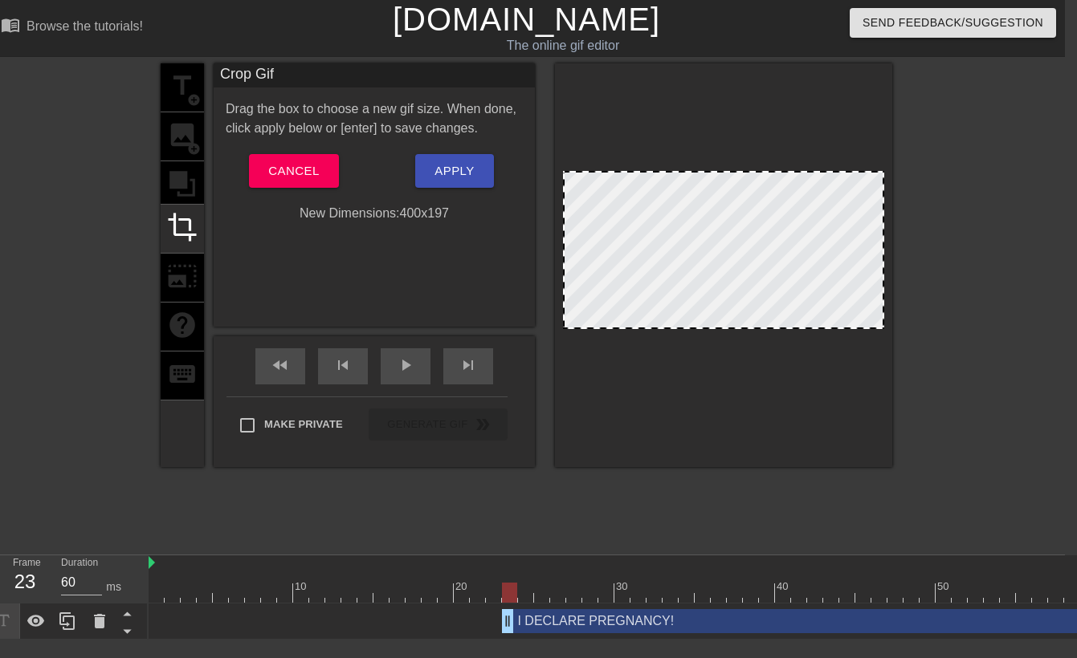
click at [827, 328] on div at bounding box center [724, 328] width 318 height 8
click at [954, 358] on div at bounding box center [1031, 304] width 241 height 482
click at [988, 302] on div at bounding box center [1031, 304] width 241 height 482
click at [451, 170] on span "Apply" at bounding box center [453, 171] width 39 height 21
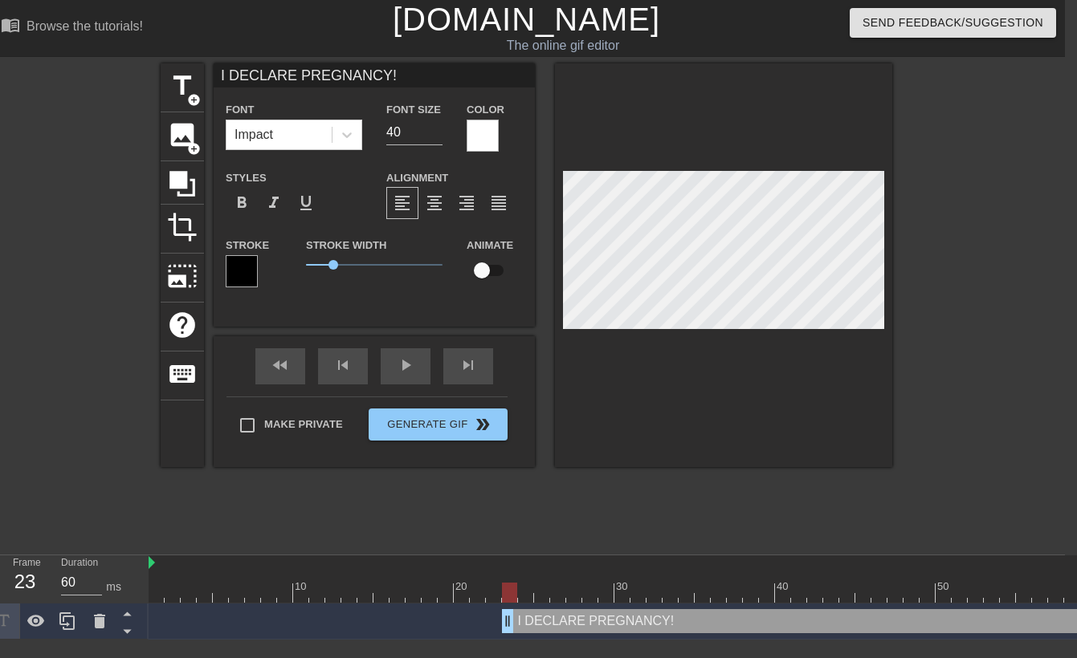
click at [930, 318] on div at bounding box center [1031, 304] width 241 height 482
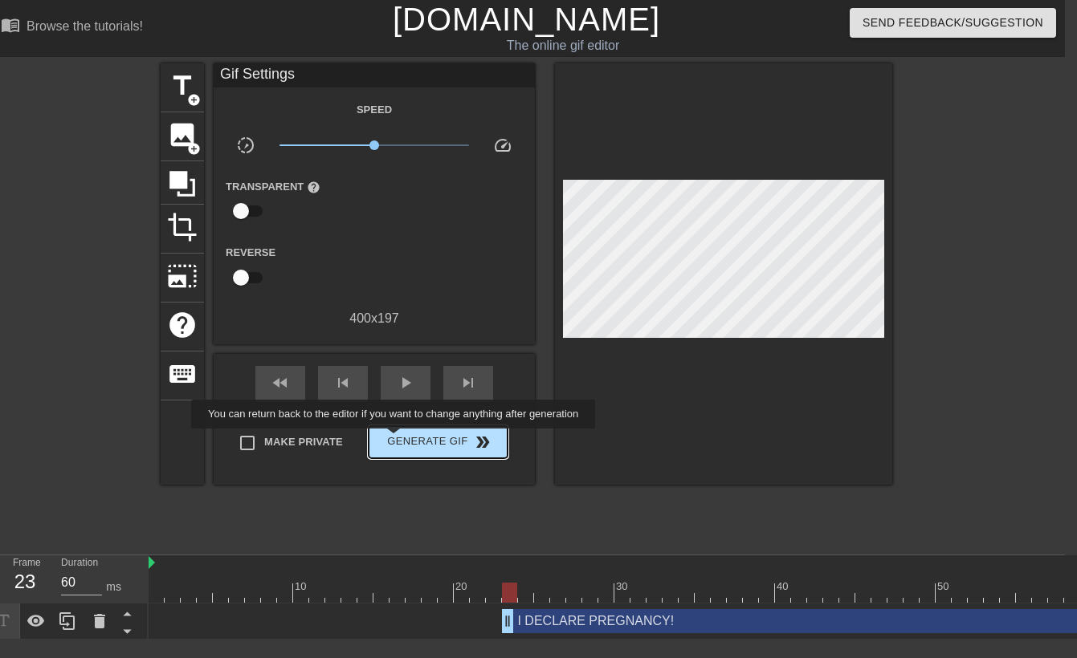
click at [404, 440] on span "Generate Gif double_arrow" at bounding box center [438, 442] width 126 height 19
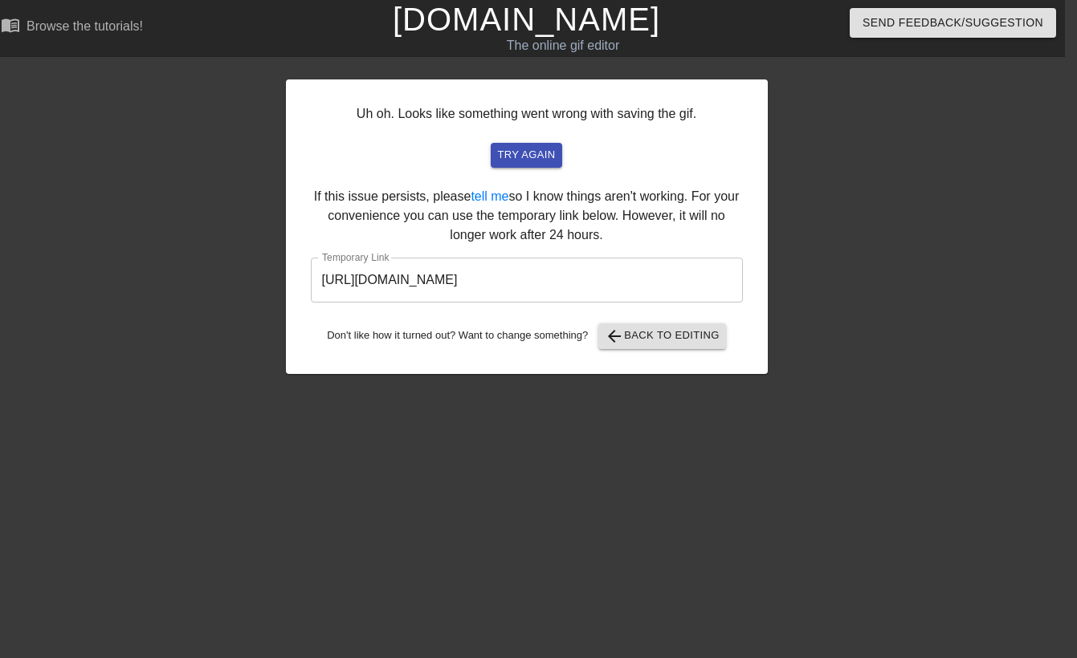
click at [533, 279] on input "[URL][DOMAIN_NAME]" at bounding box center [527, 280] width 432 height 45
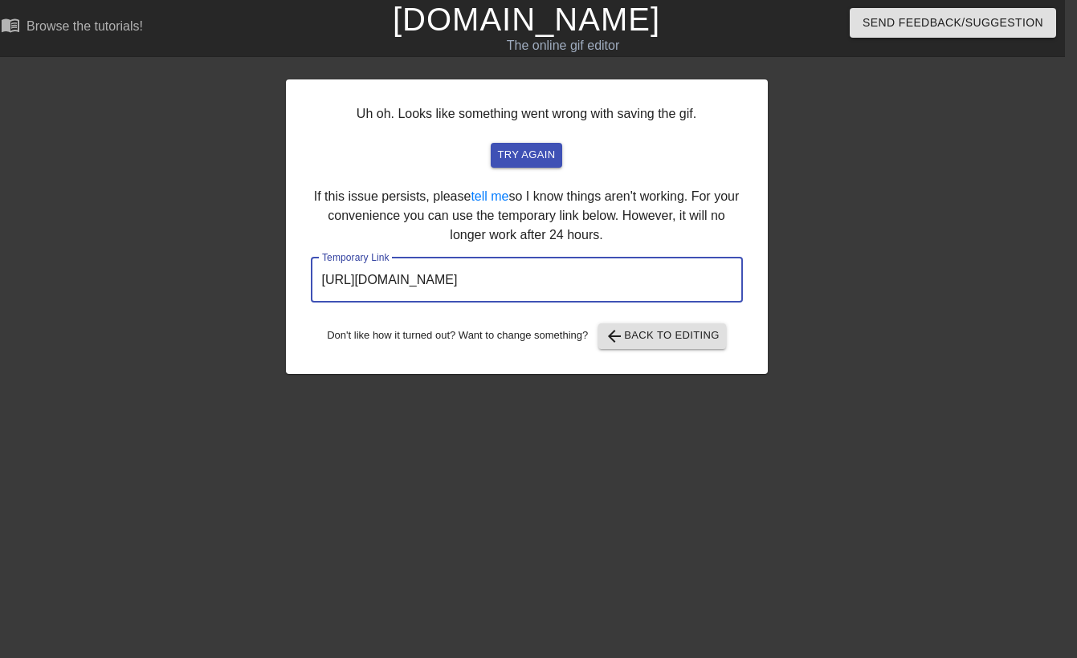
click at [533, 279] on input "[URL][DOMAIN_NAME]" at bounding box center [527, 280] width 432 height 45
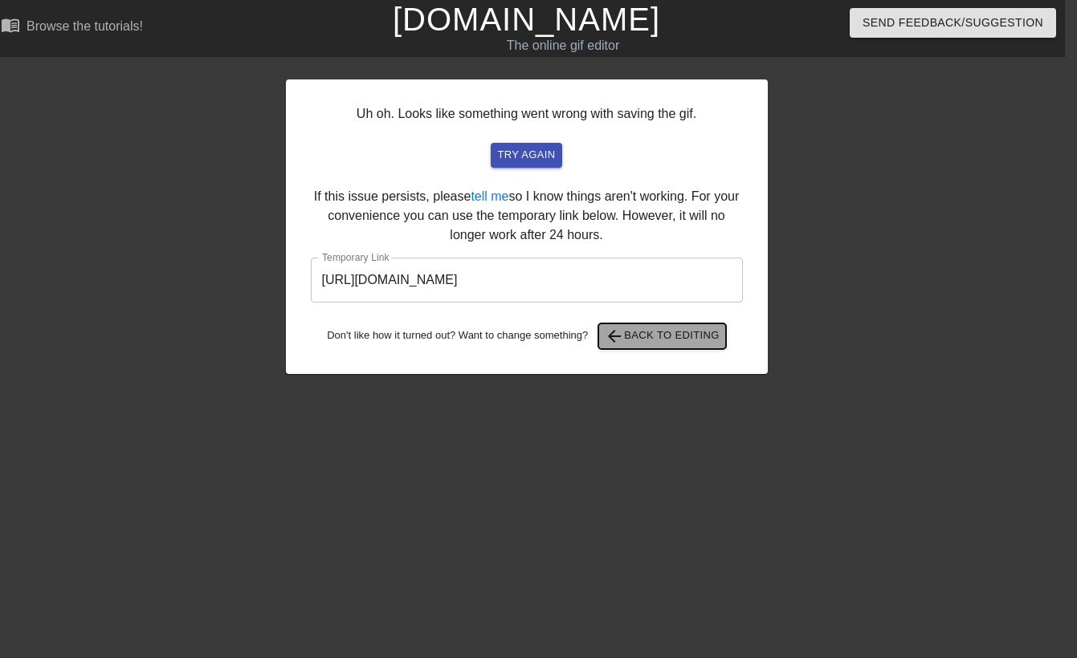
click at [679, 347] on button "arrow_back Back to Editing" at bounding box center [662, 337] width 128 height 26
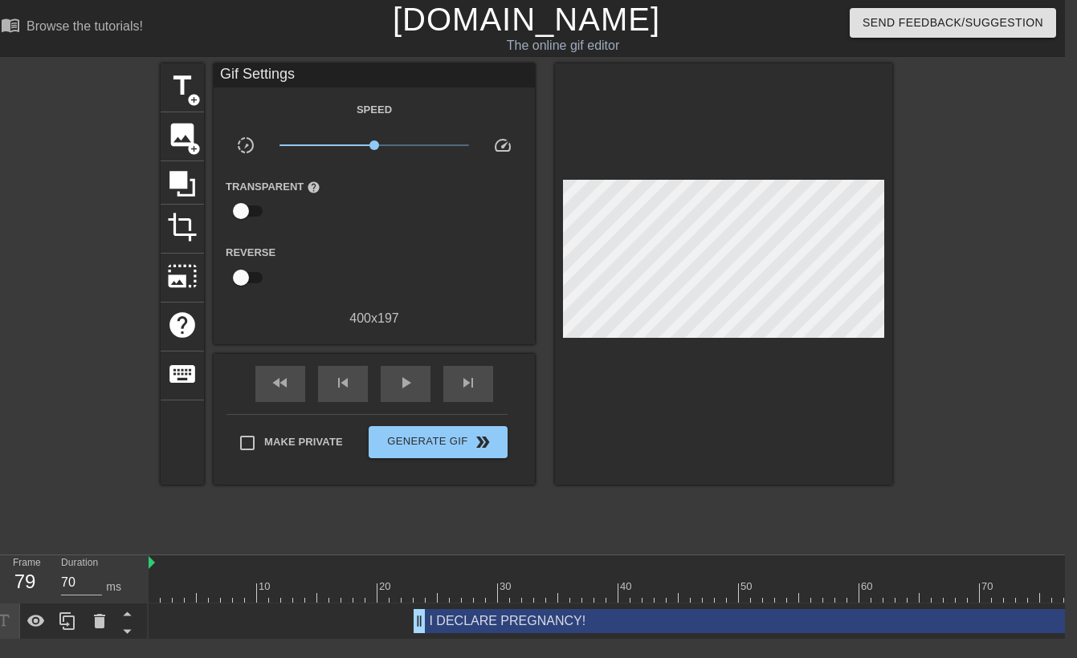
click at [524, 616] on div "I DECLARE PREGNANCY! drag_handle drag_handle" at bounding box center [757, 621] width 687 height 24
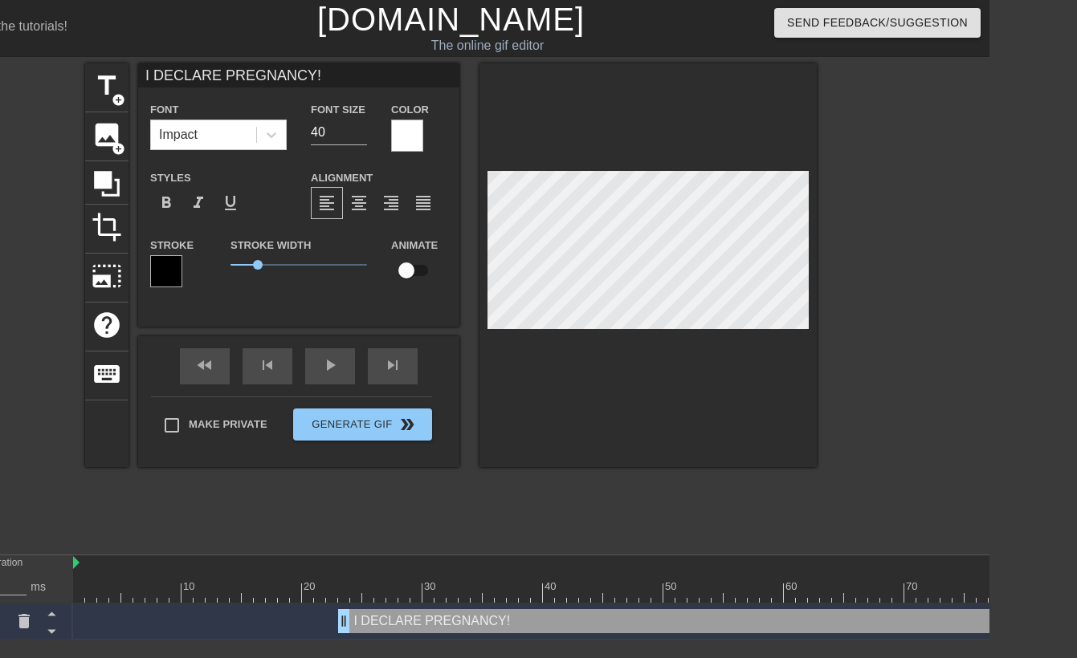
scroll to position [0, 88]
drag, startPoint x: 797, startPoint y: 621, endPoint x: 750, endPoint y: 603, distance: 49.8
click at [750, 603] on div "10 20 30 40 50 60 70 I DECLARE PREGNANCY! drag_handle drag_handle" at bounding box center [531, 598] width 916 height 84
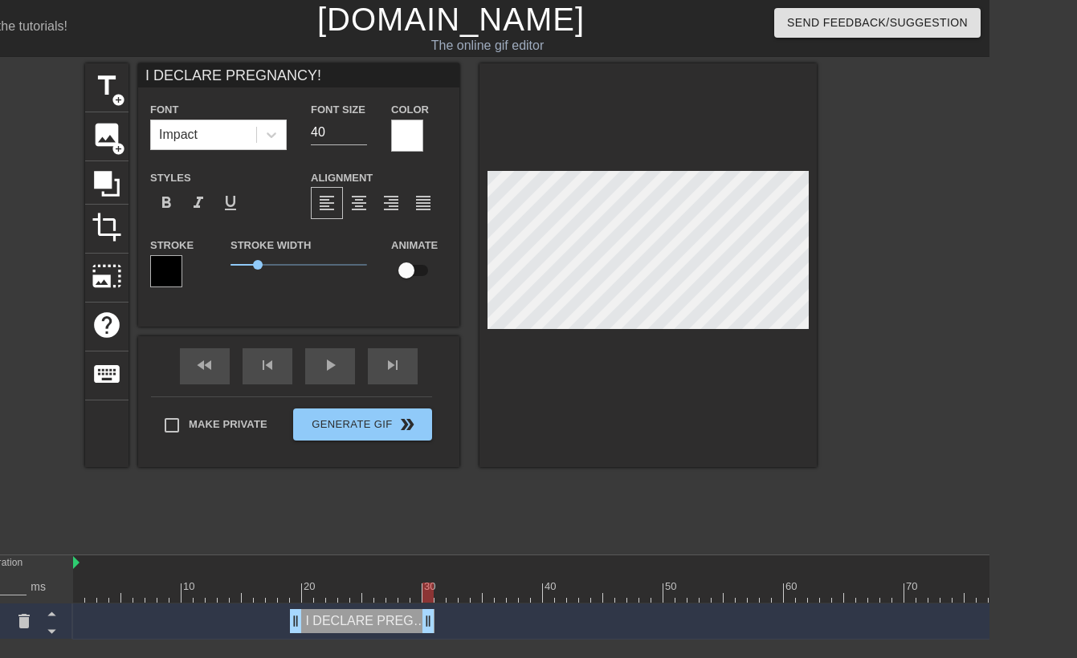
drag, startPoint x: 968, startPoint y: 619, endPoint x: 436, endPoint y: 610, distance: 532.5
drag, startPoint x: 438, startPoint y: 618, endPoint x: 418, endPoint y: 626, distance: 21.6
drag, startPoint x: 294, startPoint y: 623, endPoint x: 318, endPoint y: 625, distance: 24.1
type input "70"
drag, startPoint x: 394, startPoint y: 622, endPoint x: 340, endPoint y: 626, distance: 54.0
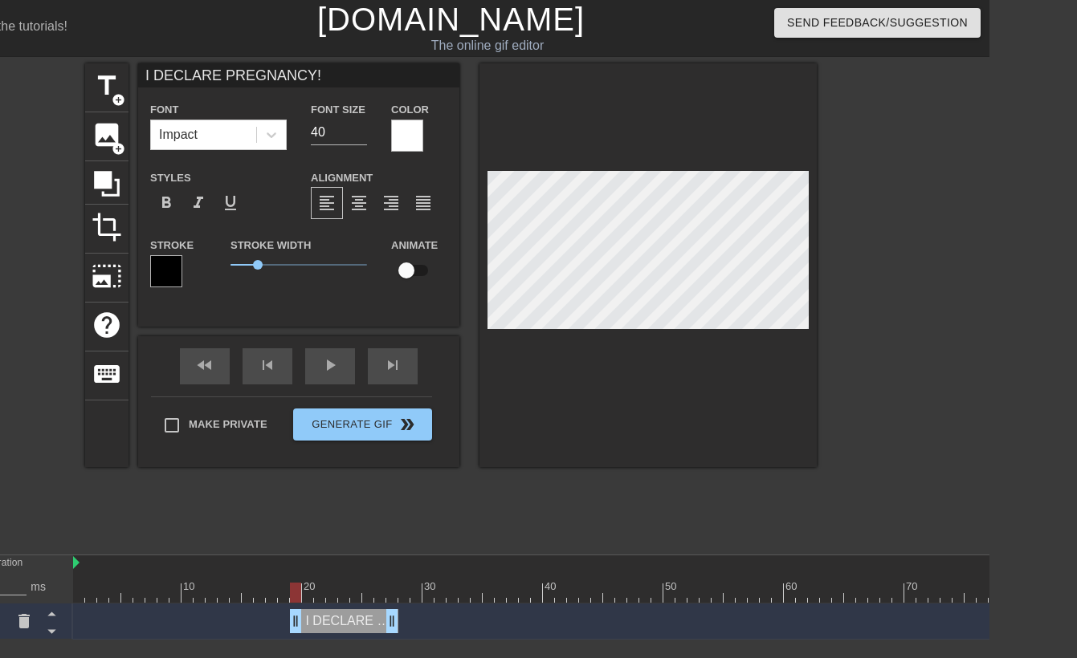
click at [340, 626] on div "I DECLARE PREGNANCY! drag_handle drag_handle" at bounding box center [344, 621] width 108 height 24
click at [51, 631] on icon at bounding box center [51, 632] width 8 height 4
click at [354, 624] on div "I DECLARE PREGNANCY! drag_handle drag_handle" at bounding box center [344, 621] width 108 height 24
click at [100, 83] on span "title" at bounding box center [107, 86] width 31 height 31
type input "New text 8"
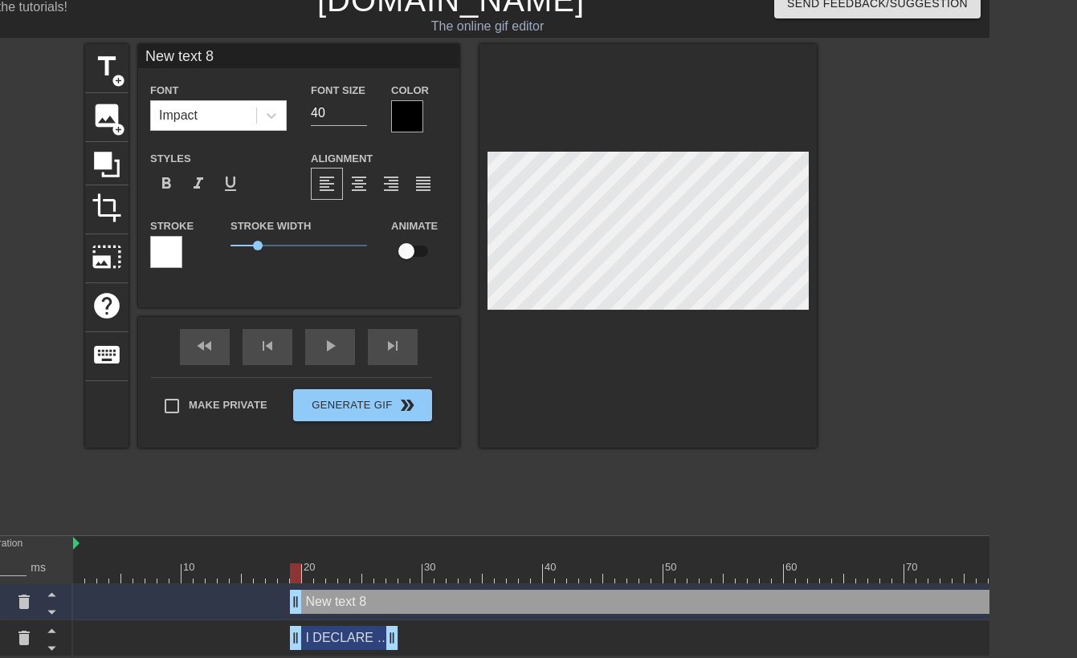
scroll to position [20, 88]
drag, startPoint x: 298, startPoint y: 598, endPoint x: 399, endPoint y: 598, distance: 101.2
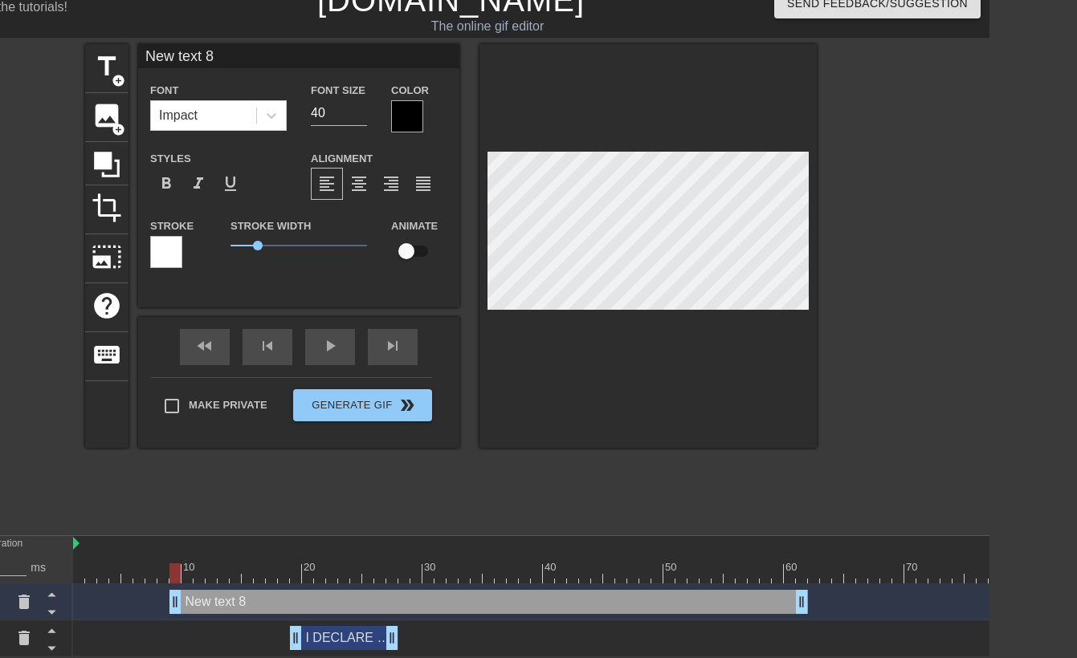
drag, startPoint x: 508, startPoint y: 599, endPoint x: 234, endPoint y: 600, distance: 274.6
click at [234, 600] on div "New text 8 drag_handle drag_handle" at bounding box center [488, 602] width 638 height 24
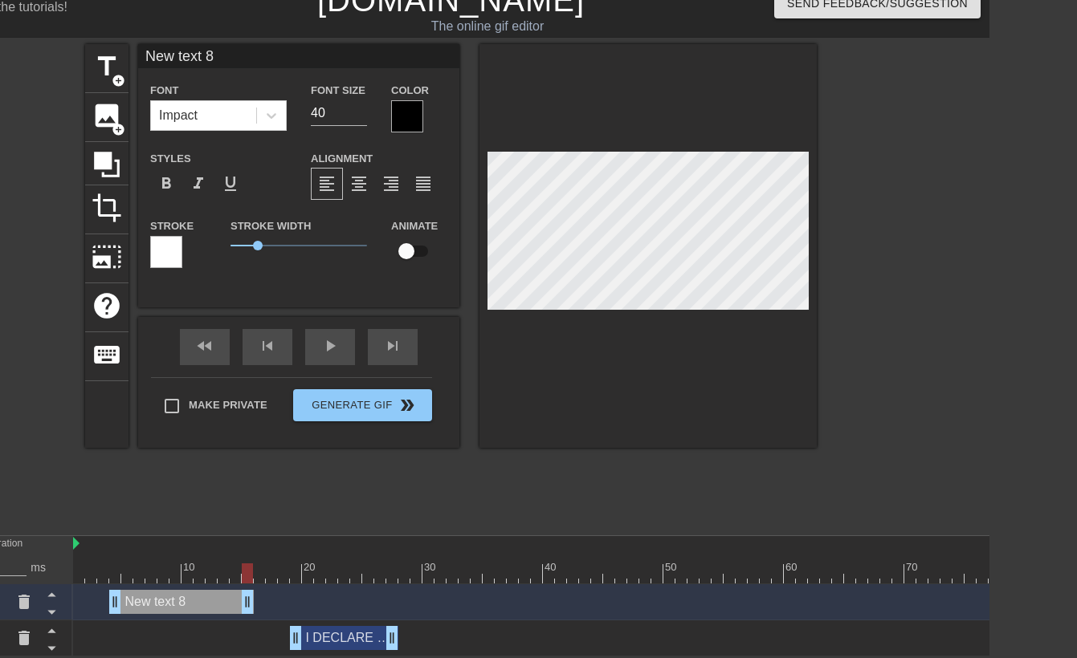
drag, startPoint x: 745, startPoint y: 600, endPoint x: 255, endPoint y: 603, distance: 490.6
click at [255, 603] on div "New text 8 drag_handle drag_handle" at bounding box center [549, 602] width 952 height 24
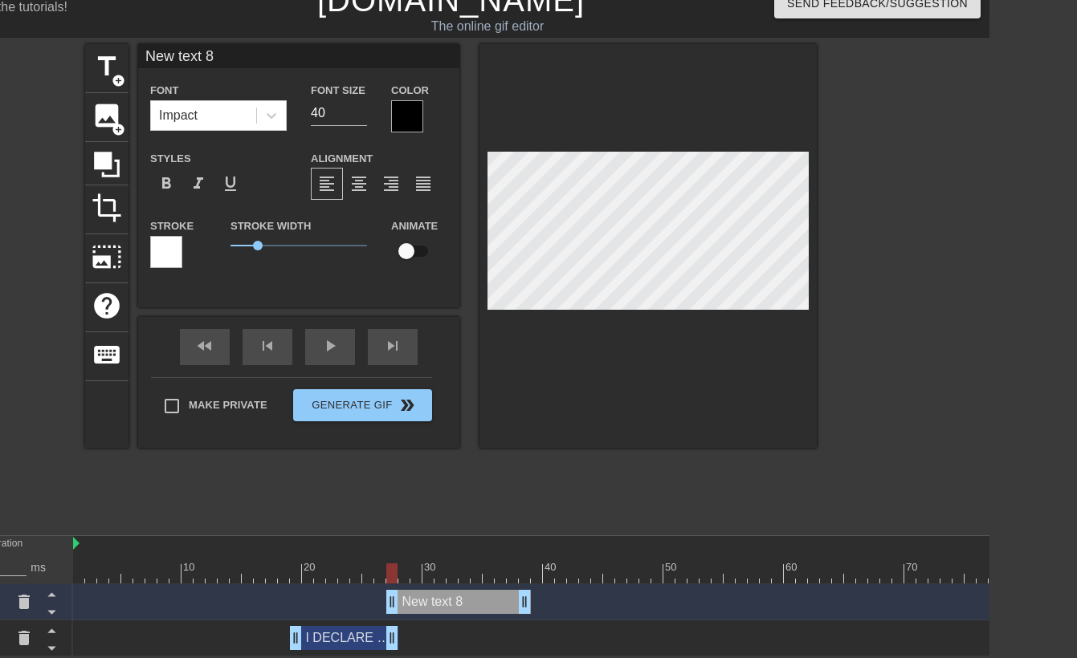
drag, startPoint x: 199, startPoint y: 598, endPoint x: 474, endPoint y: 597, distance: 274.6
click at [474, 597] on div "New text 8 drag_handle drag_handle" at bounding box center [458, 602] width 145 height 24
type input "70"
drag, startPoint x: 526, startPoint y: 597, endPoint x: 617, endPoint y: 597, distance: 90.7
click at [101, 70] on span "title" at bounding box center [107, 66] width 31 height 31
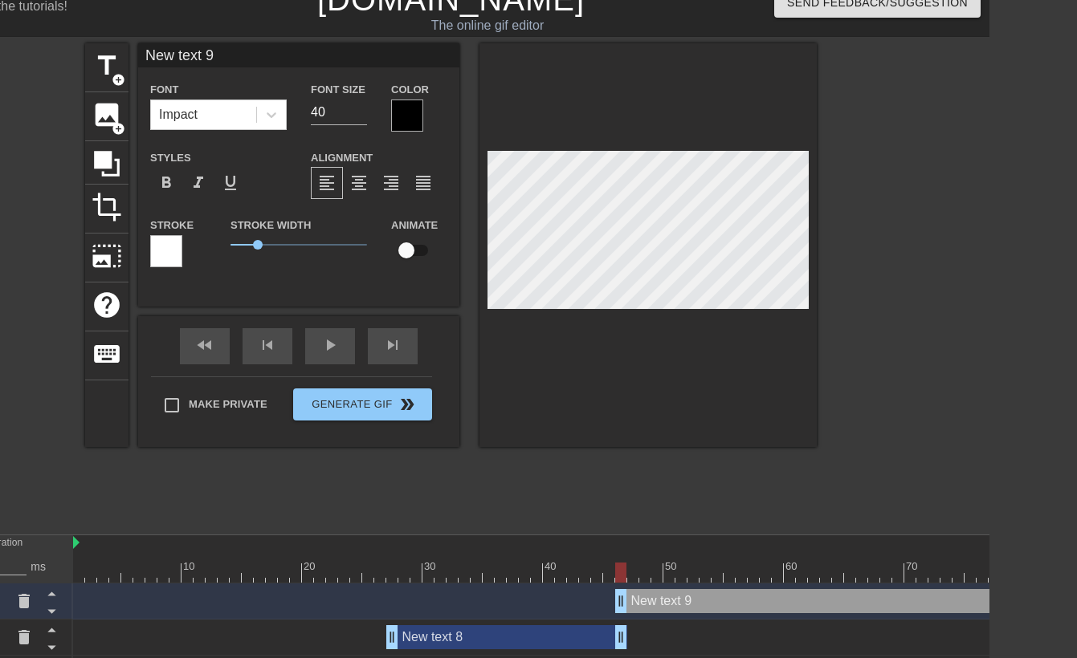
click at [678, 605] on div "New text 9 drag_handle drag_handle" at bounding box center [820, 601] width 410 height 24
type input "P"
type textarea "P"
type input "PR"
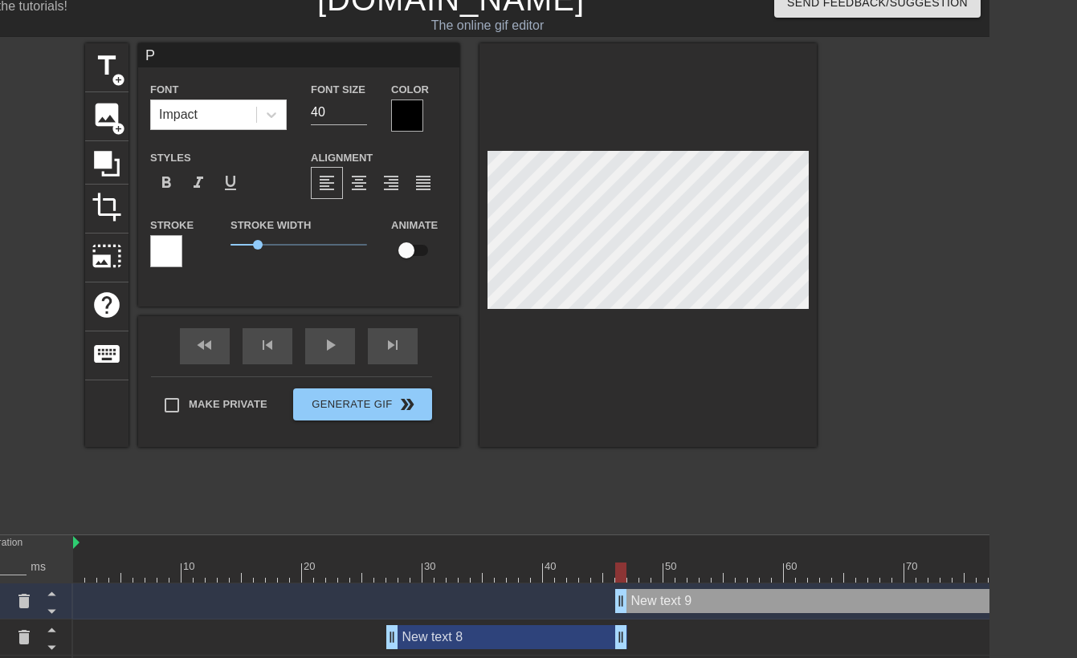
type textarea "PR"
type input "PRE"
type textarea "PRE"
type input "PREG"
type textarea "PREG"
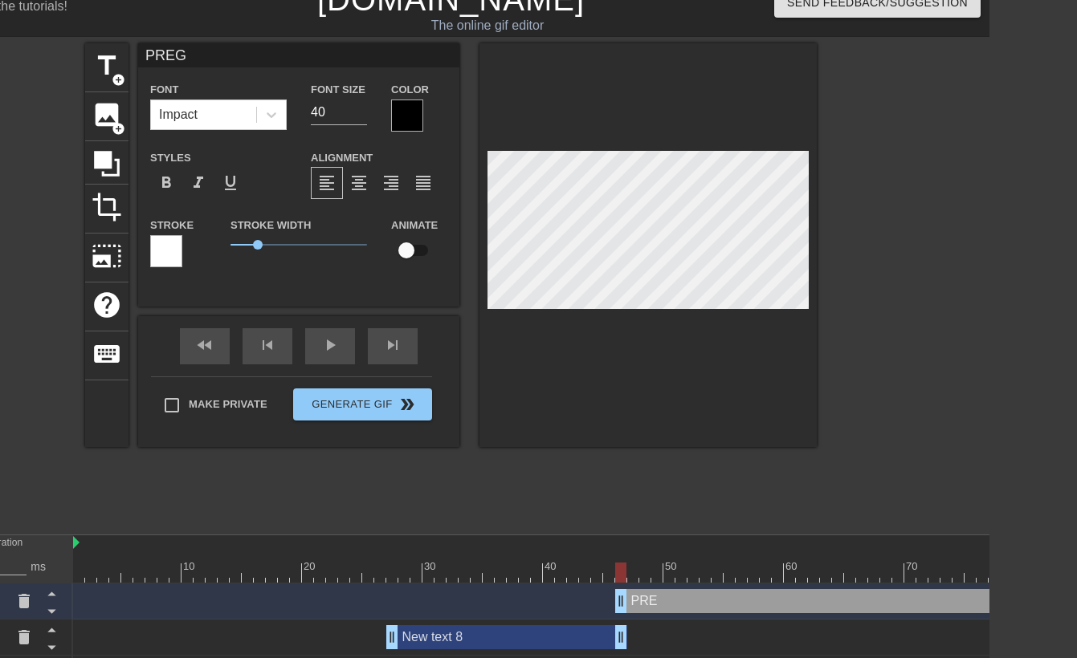
type input "PREGN"
type textarea "PREGN"
type input "PREGNA"
type textarea "PREGNA"
type input "PREGNAN"
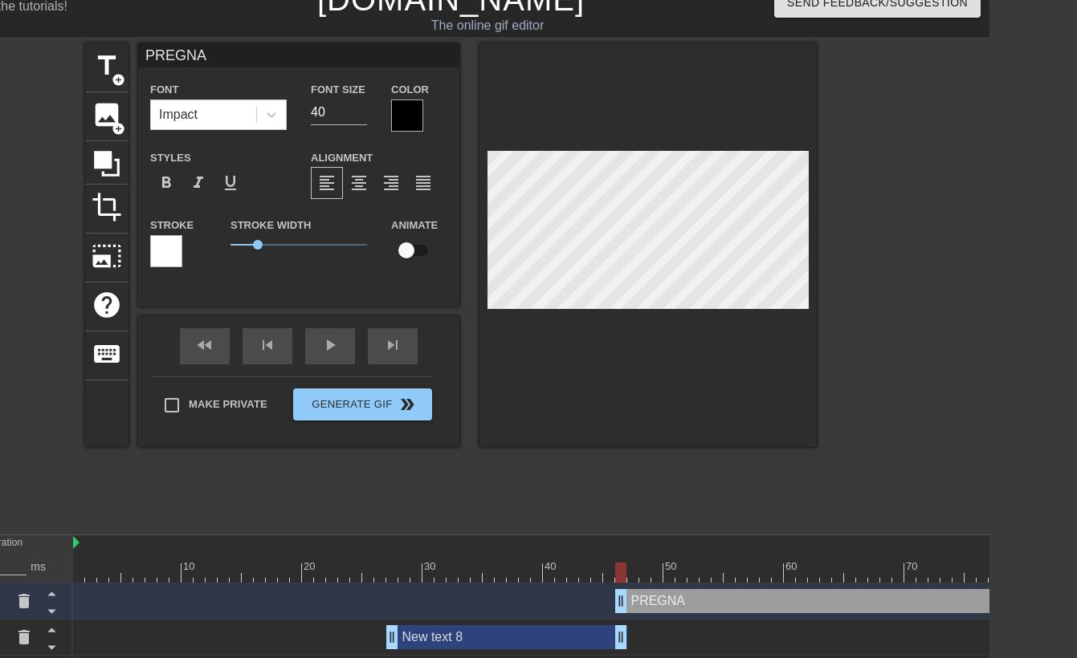
type textarea "PREGNAN"
type input "PREGNANC"
type textarea "PREGNANC"
type input "PREGNANCY"
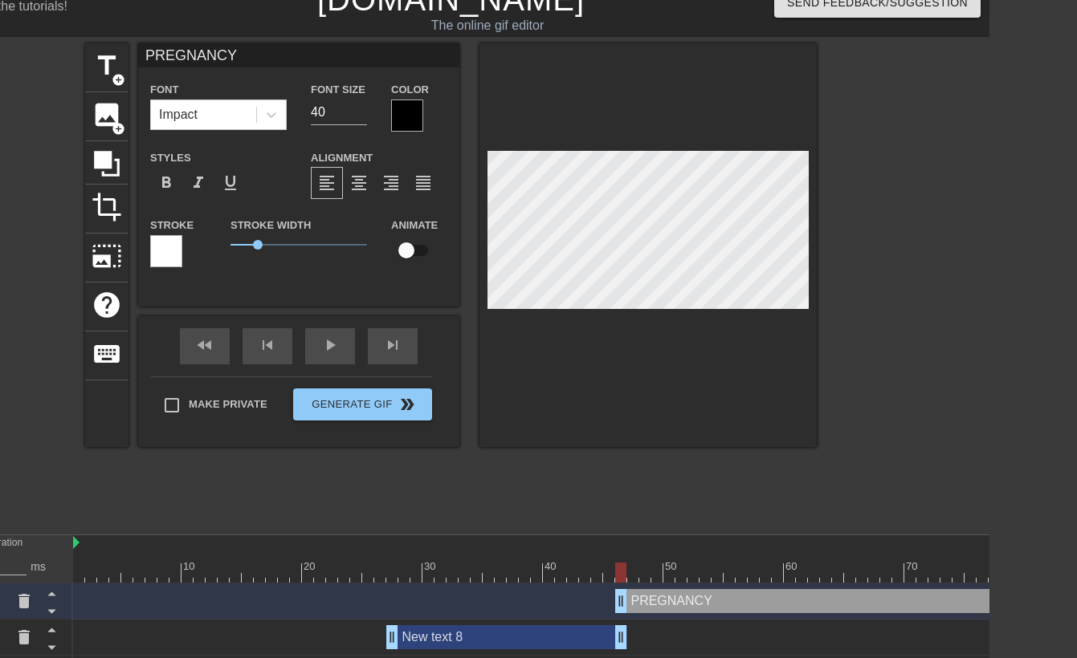
type textarea "PREGNANCY"
click at [666, 349] on div at bounding box center [647, 245] width 337 height 404
click at [518, 632] on div "New text 8 drag_handle drag_handle" at bounding box center [506, 638] width 241 height 24
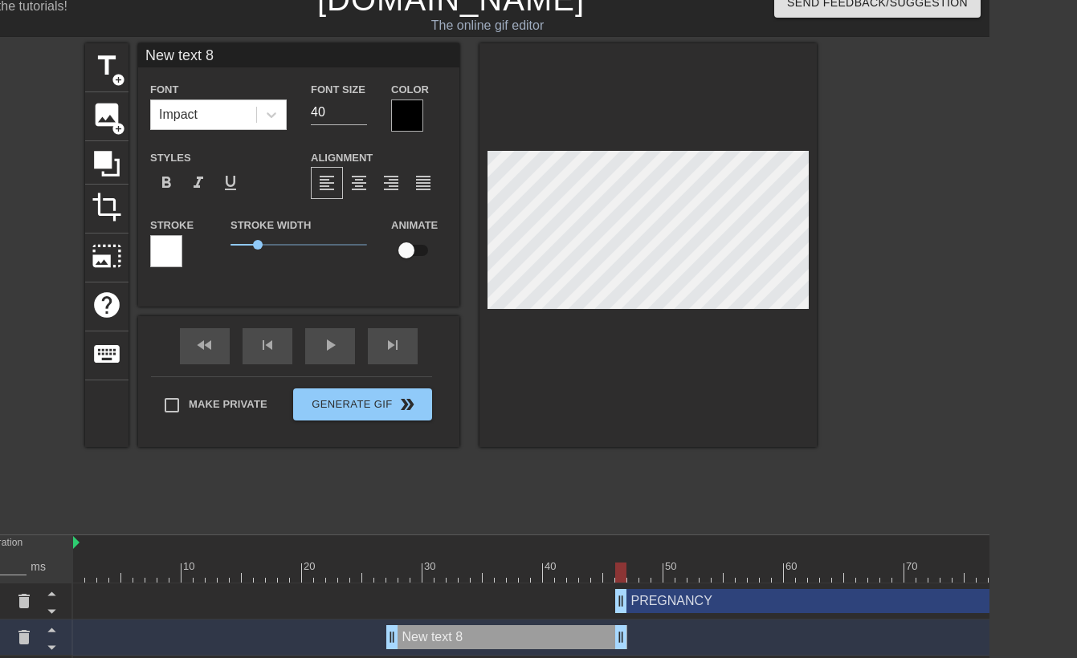
type input "D"
type textarea "D"
type input "DE"
type textarea "DE"
type input "DEC"
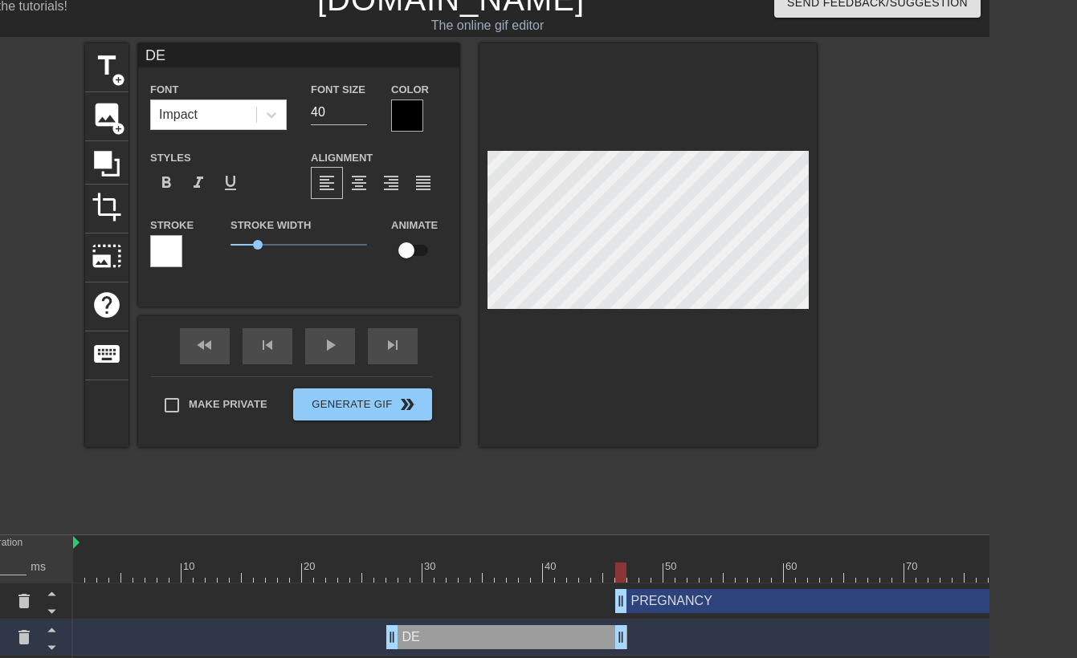
type textarea "DEC"
type input "DECA"
type textarea "DECA"
type input "DECAL"
type textarea "DECAL"
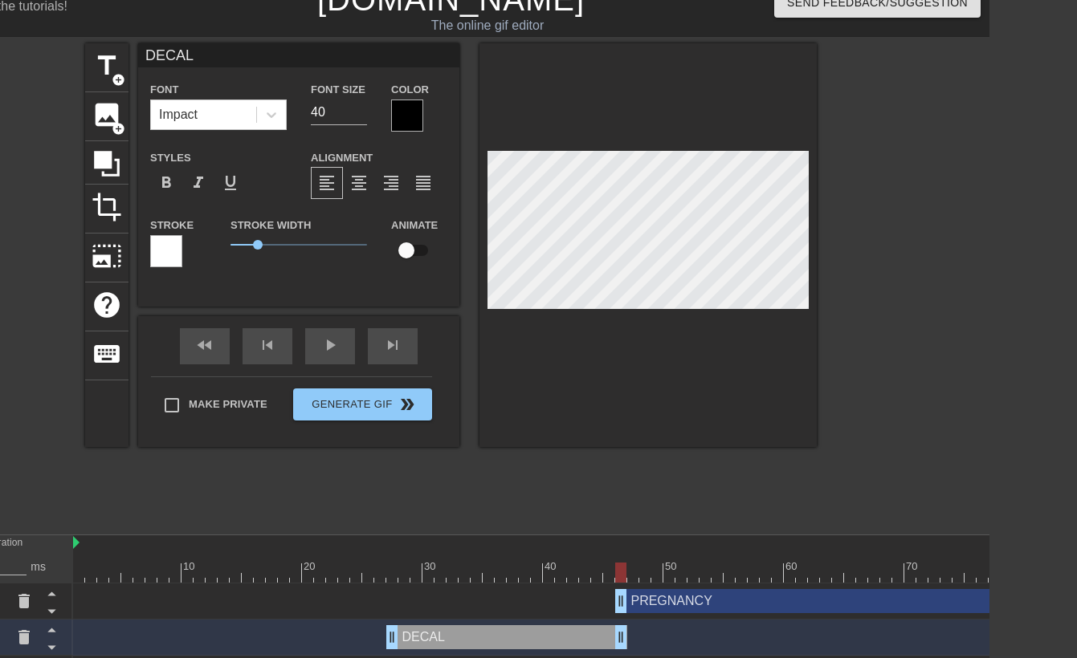
type input "DECALR"
type textarea "DECALR"
type input "DECALRE"
type textarea "DECALRE"
type input "DECALR"
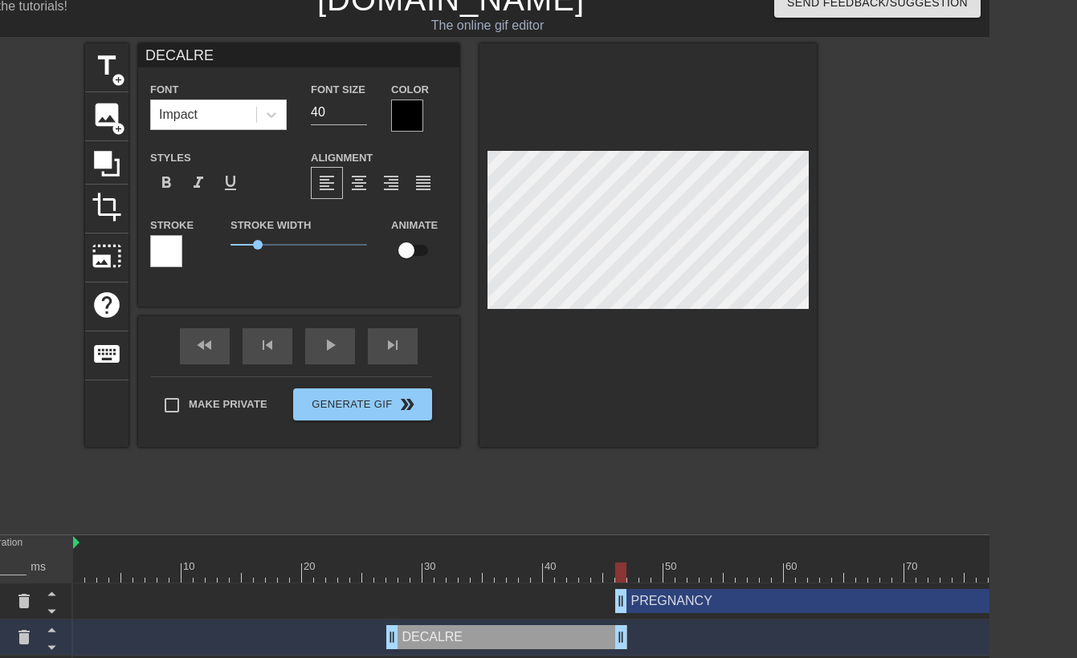
type textarea "DECALR"
type input "DECAL"
type textarea "DECAL"
type input "DECA"
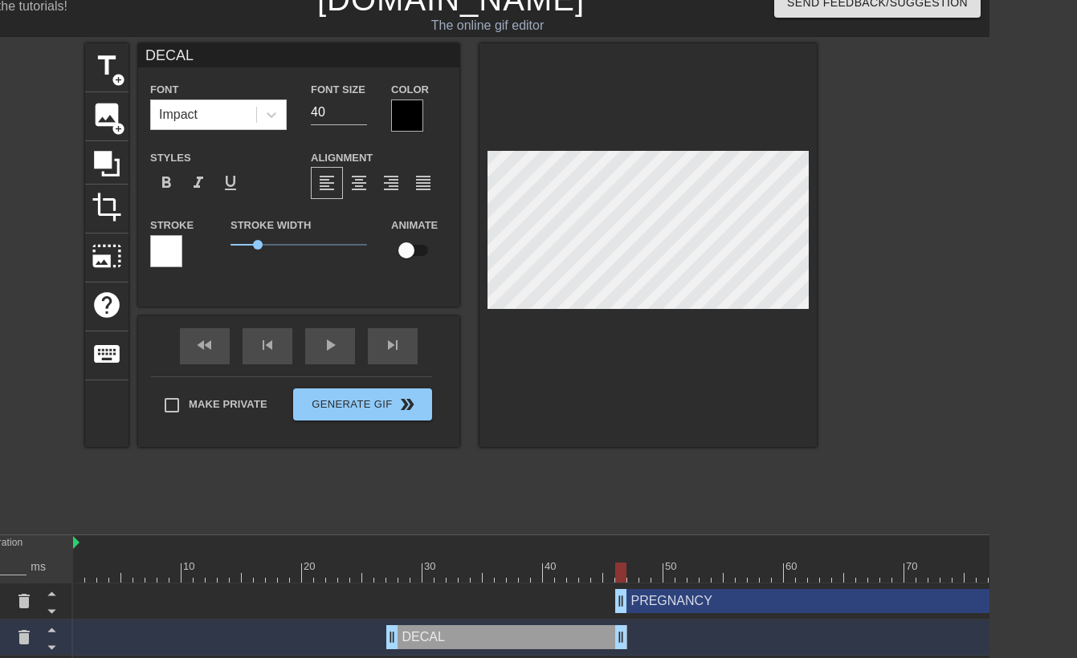
type textarea "DECA"
type input "DEC"
type textarea "DEC"
type input "DECL"
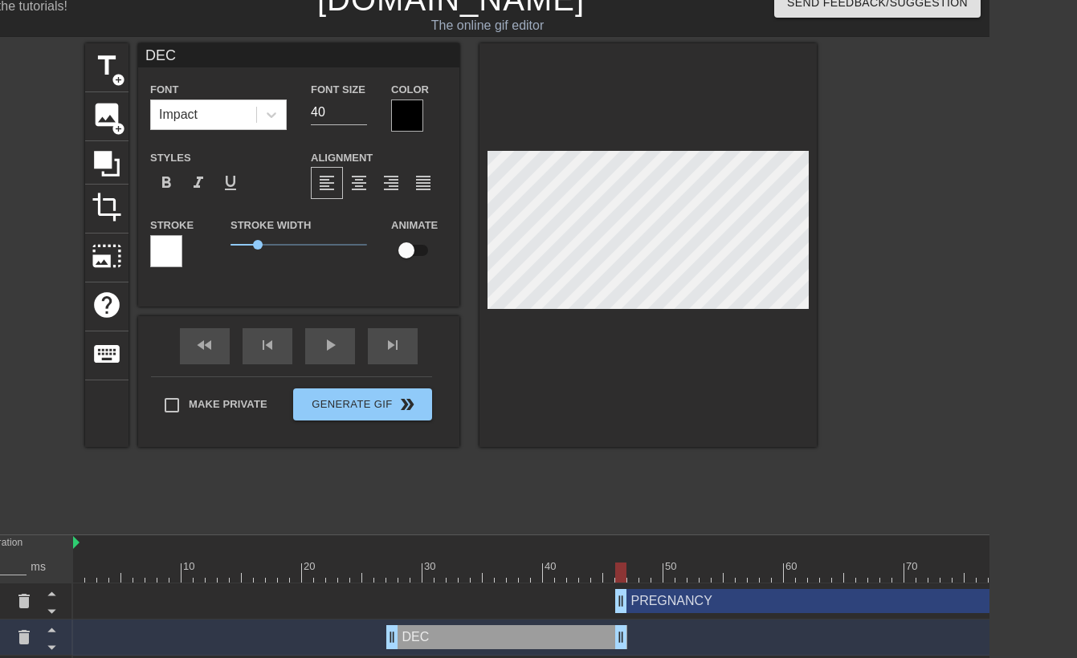
type textarea "DECL"
type input "DECLA"
type textarea "DECLA"
type input "DECLAR"
type textarea "DECLAR"
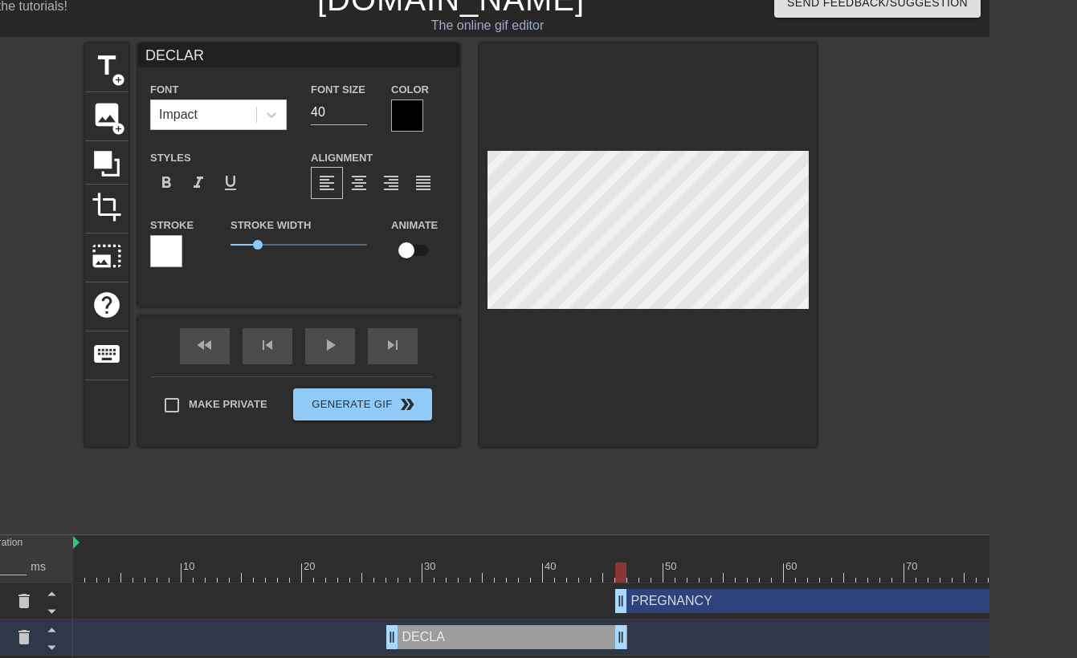
type input "DECLARE"
type textarea "DECLARE"
type input "70"
drag, startPoint x: 556, startPoint y: 569, endPoint x: 393, endPoint y: 569, distance: 162.2
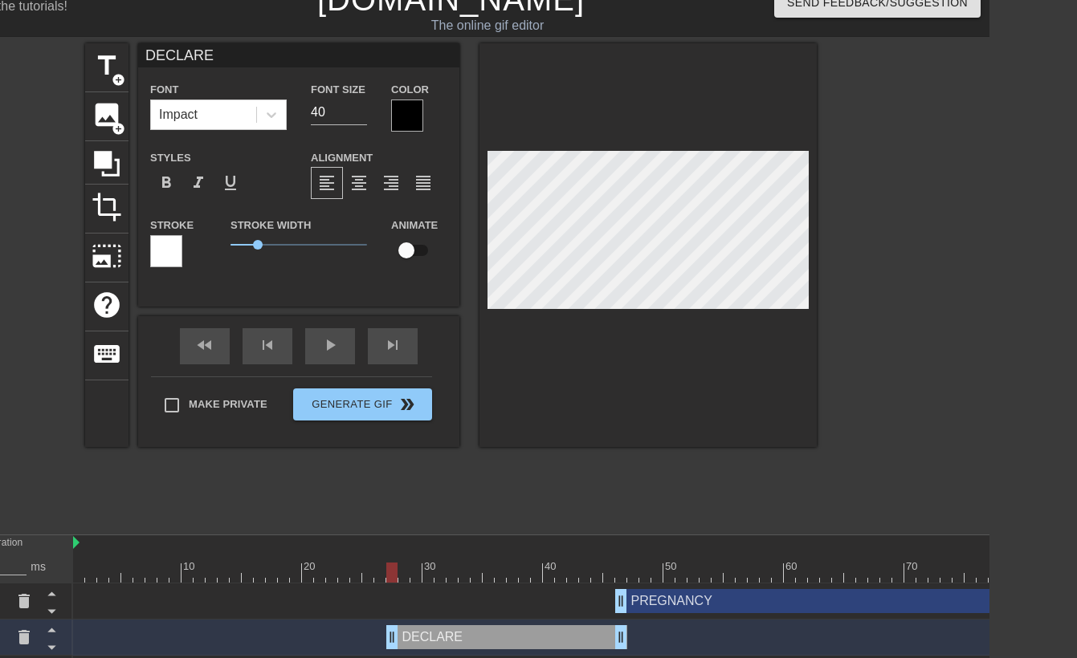
click at [393, 569] on div at bounding box center [549, 573] width 952 height 20
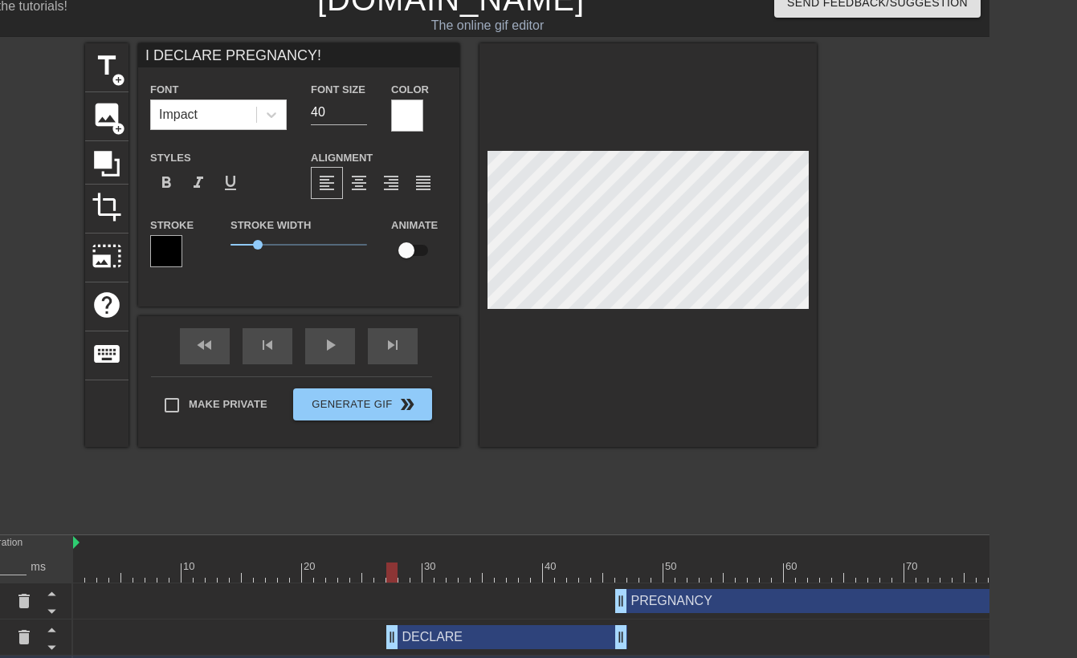
type input "I"
type textarea "I"
click at [976, 468] on div at bounding box center [956, 284] width 241 height 482
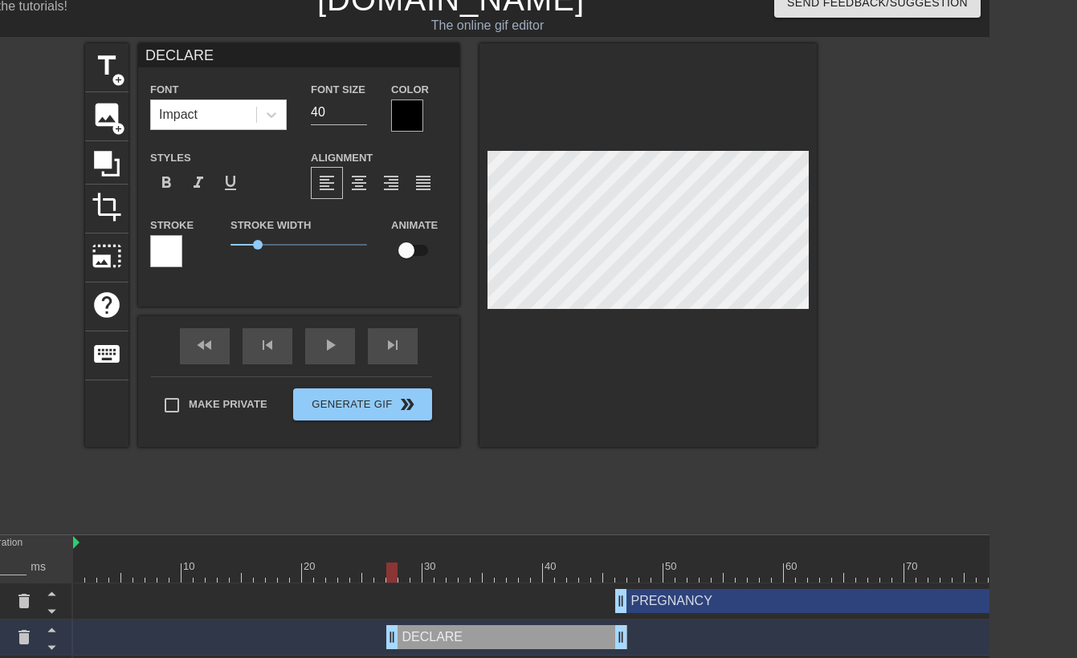
click at [419, 108] on div at bounding box center [407, 116] width 32 height 32
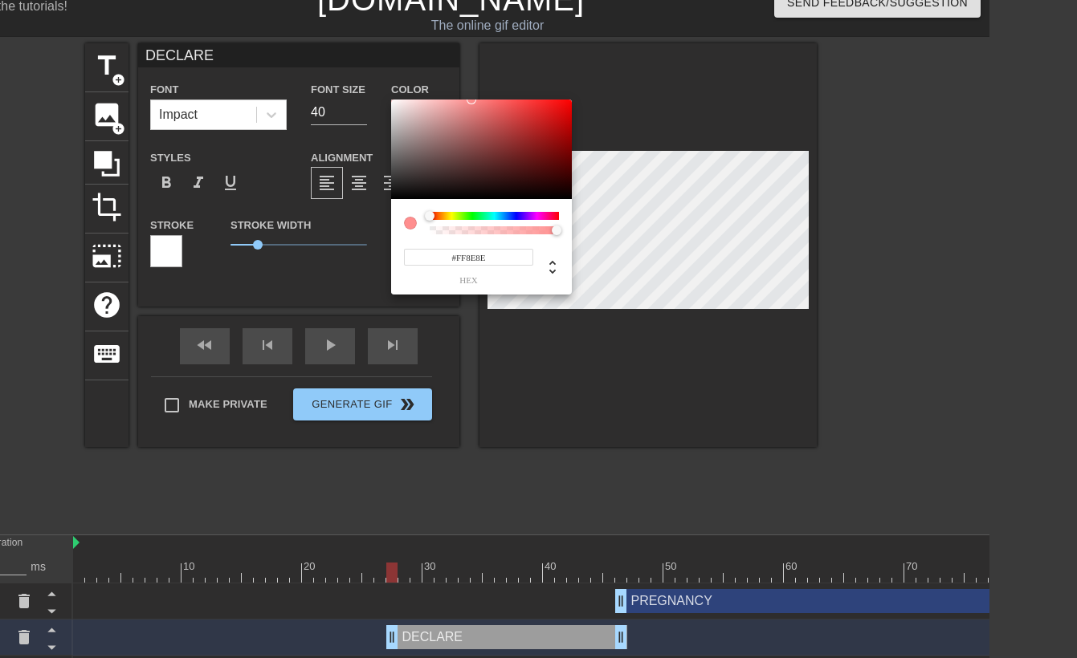
type input "#FFFFFF"
drag, startPoint x: 410, startPoint y: 117, endPoint x: 371, endPoint y: 79, distance: 53.9
click at [370, 80] on div "#FFFFFF hex" at bounding box center [538, 329] width 1077 height 658
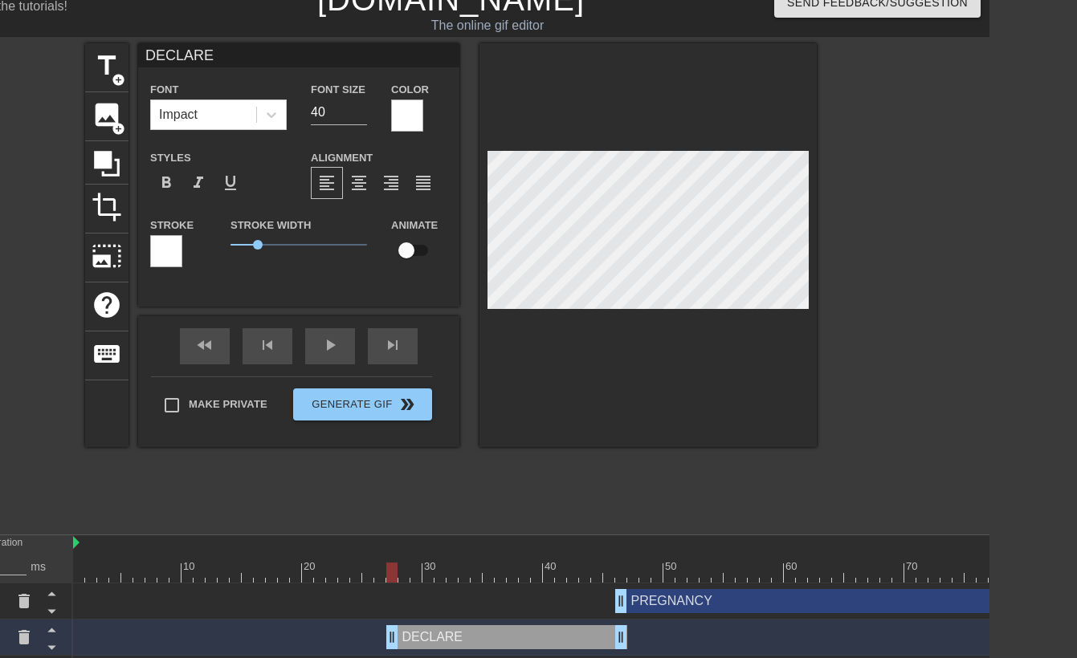
click at [169, 255] on div at bounding box center [166, 251] width 32 height 32
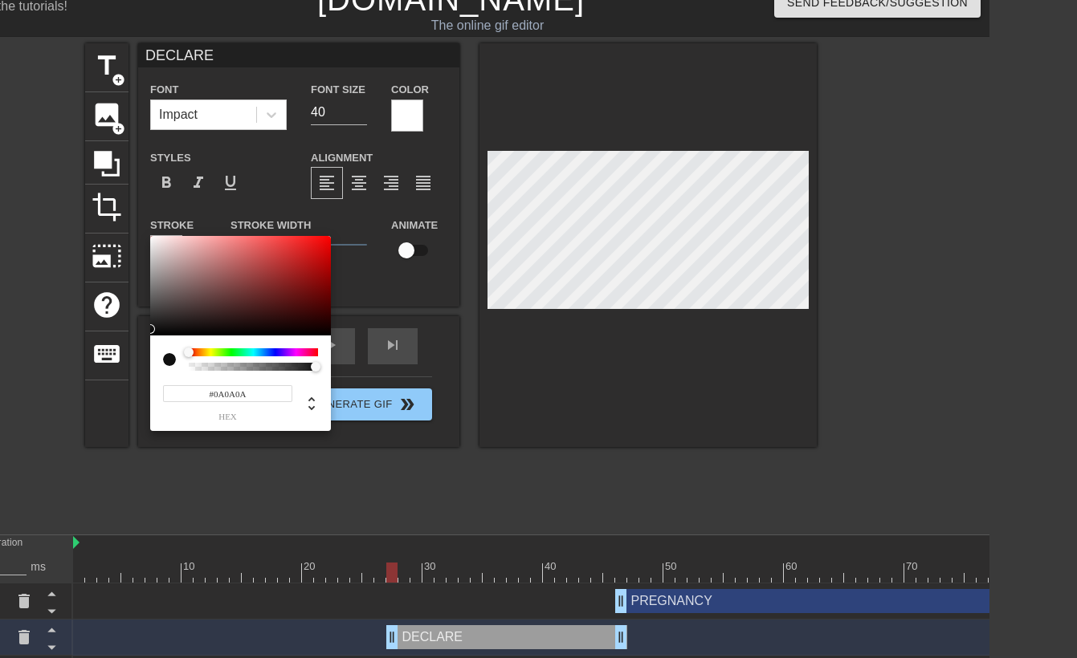
type input "#000000"
drag, startPoint x: 166, startPoint y: 323, endPoint x: 135, endPoint y: 344, distance: 38.1
click at [135, 344] on div "#000000 hex" at bounding box center [538, 329] width 1077 height 658
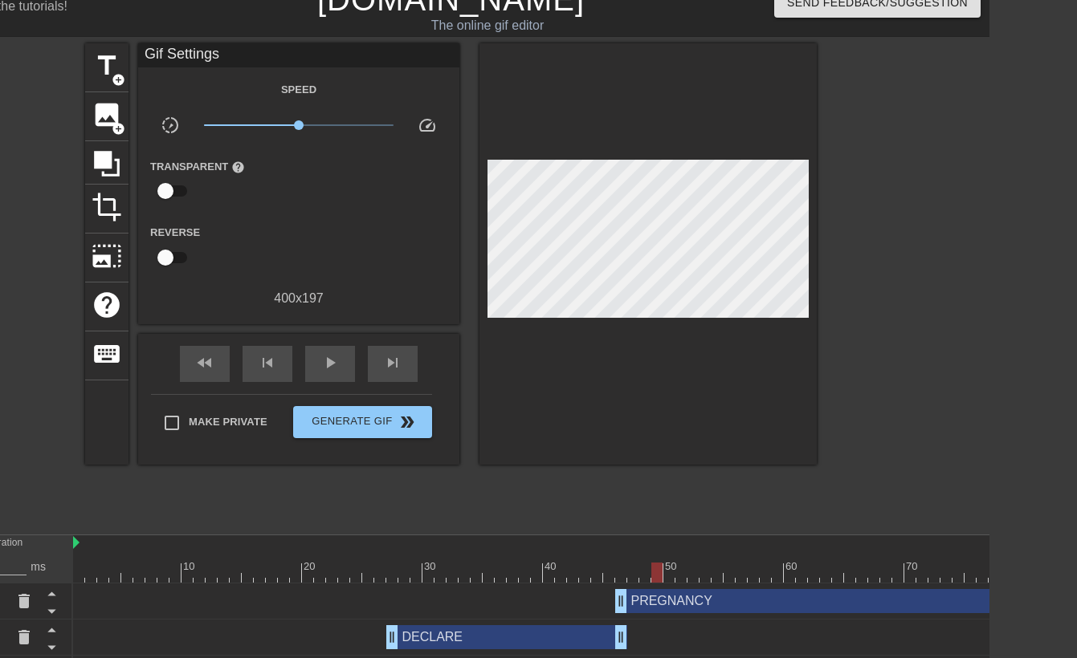
type input "60"
drag, startPoint x: 391, startPoint y: 567, endPoint x: 670, endPoint y: 565, distance: 278.6
click at [670, 565] on div at bounding box center [668, 573] width 11 height 20
click at [697, 606] on div "PREGNANCY drag_handle drag_handle" at bounding box center [820, 601] width 410 height 24
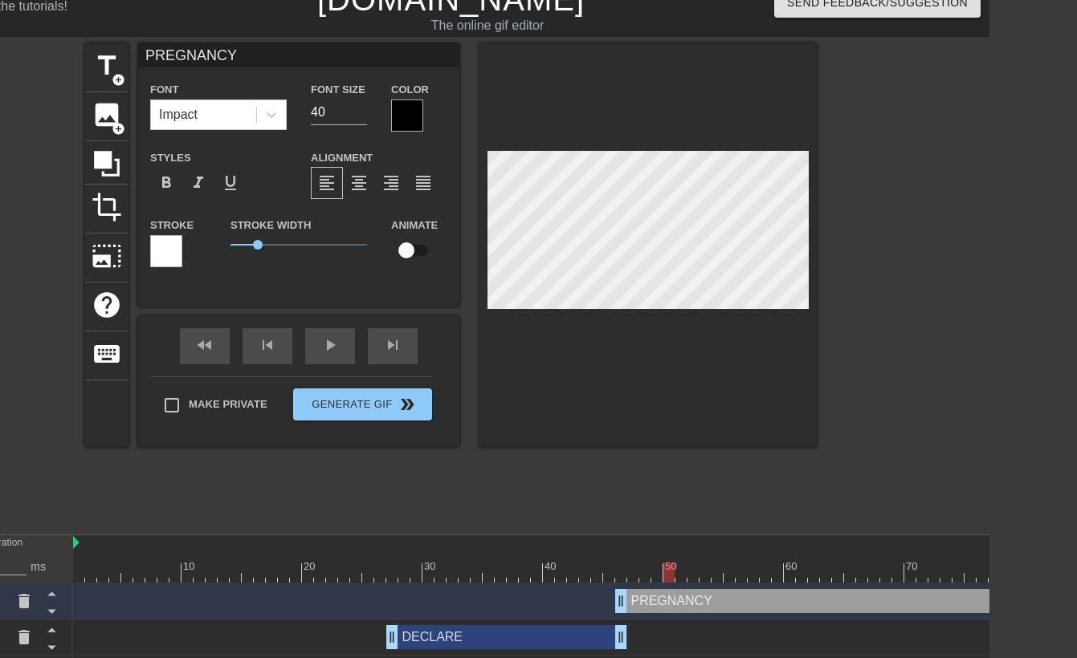
click at [155, 255] on div at bounding box center [166, 251] width 32 height 32
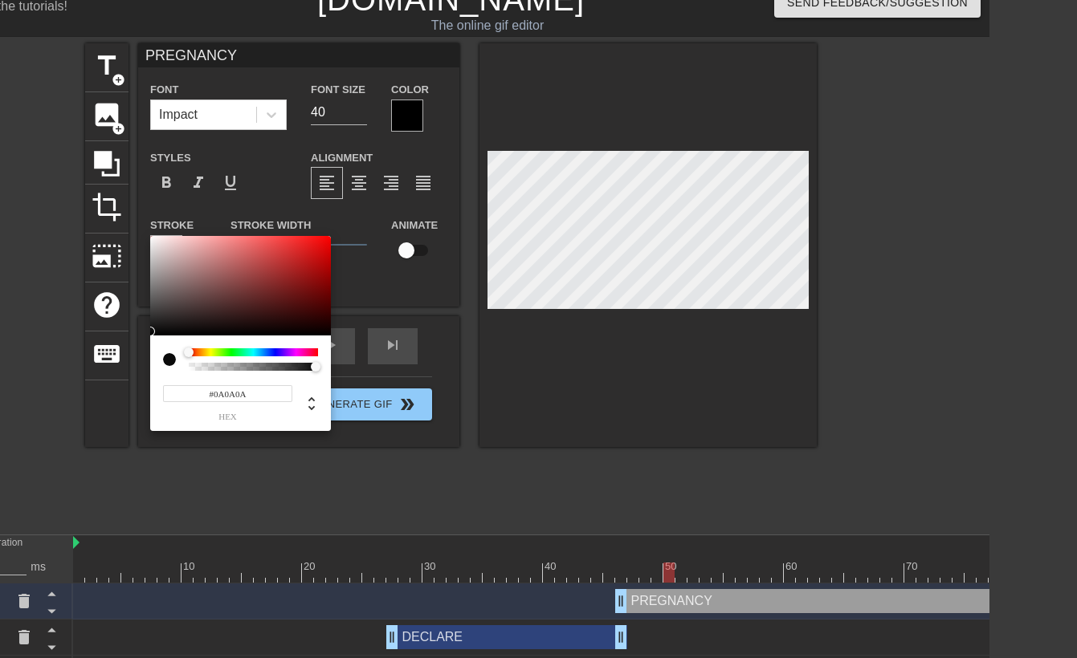
type input "#000000"
drag, startPoint x: 157, startPoint y: 319, endPoint x: 132, endPoint y: 343, distance: 34.1
click at [132, 343] on div "#000000 hex" at bounding box center [538, 329] width 1077 height 658
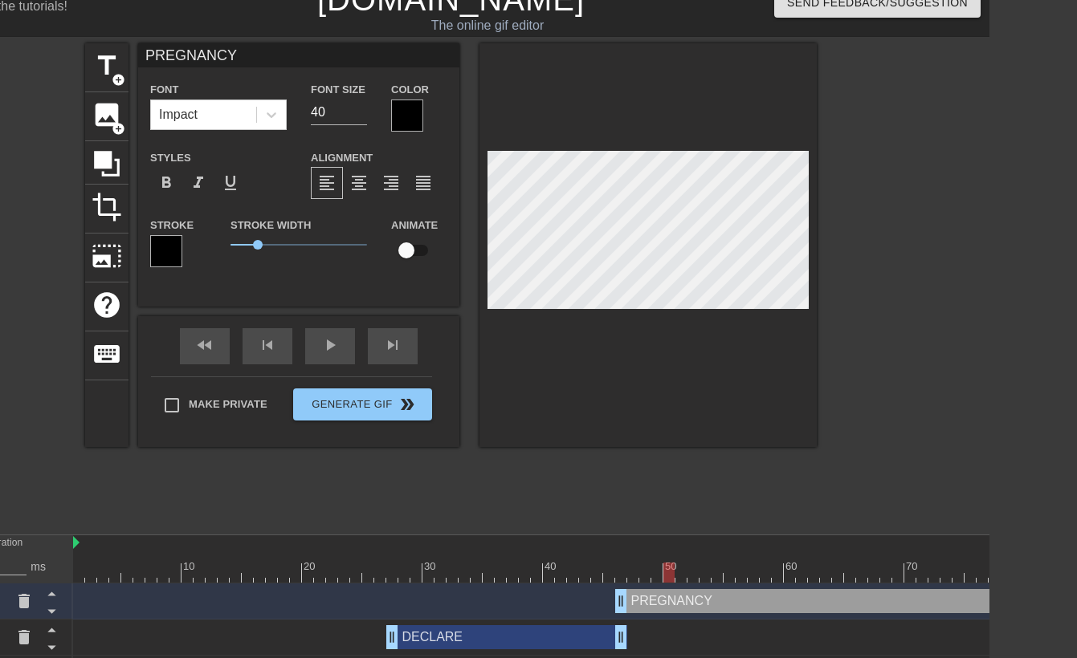
click at [399, 116] on div at bounding box center [407, 116] width 32 height 32
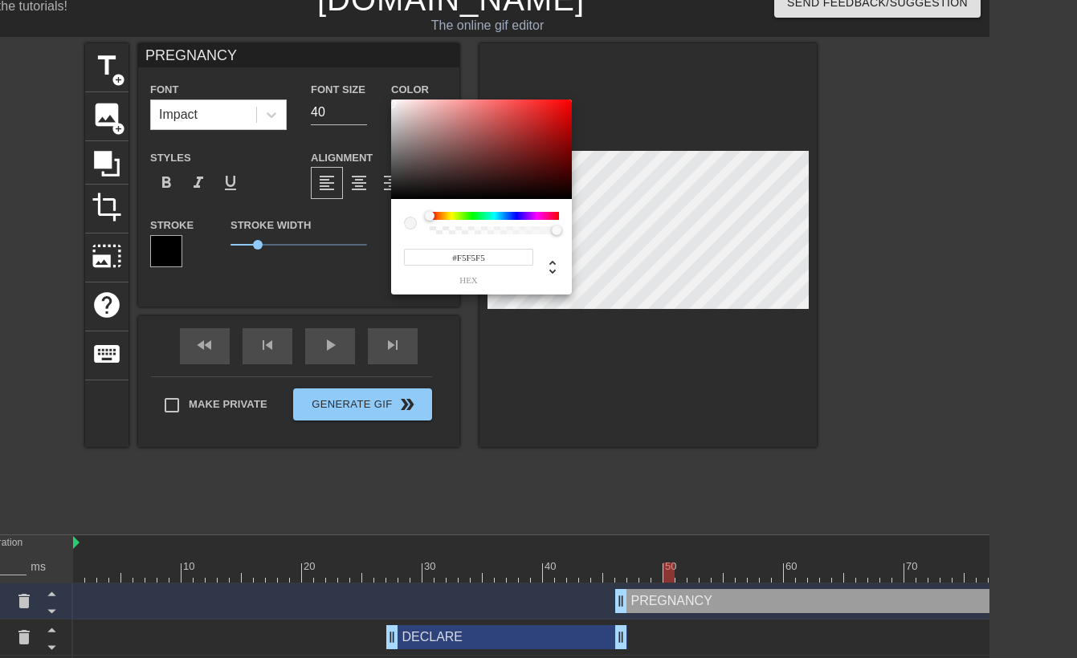
type input "#F9F9F9"
drag, startPoint x: 398, startPoint y: 157, endPoint x: 389, endPoint y: 102, distance: 55.4
click at [389, 102] on div "#F9F9F9 hex" at bounding box center [538, 329] width 1077 height 658
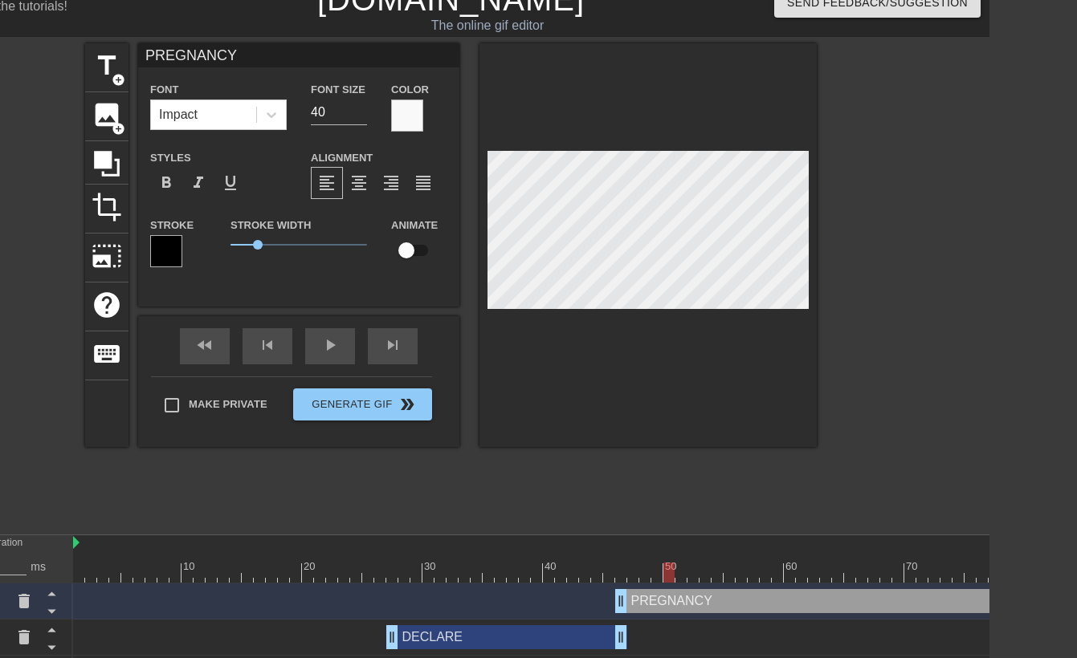
click at [241, 56] on input "PREGNANCY" at bounding box center [298, 55] width 321 height 24
type input "PREGNANCY!"
click at [896, 186] on div at bounding box center [956, 284] width 241 height 482
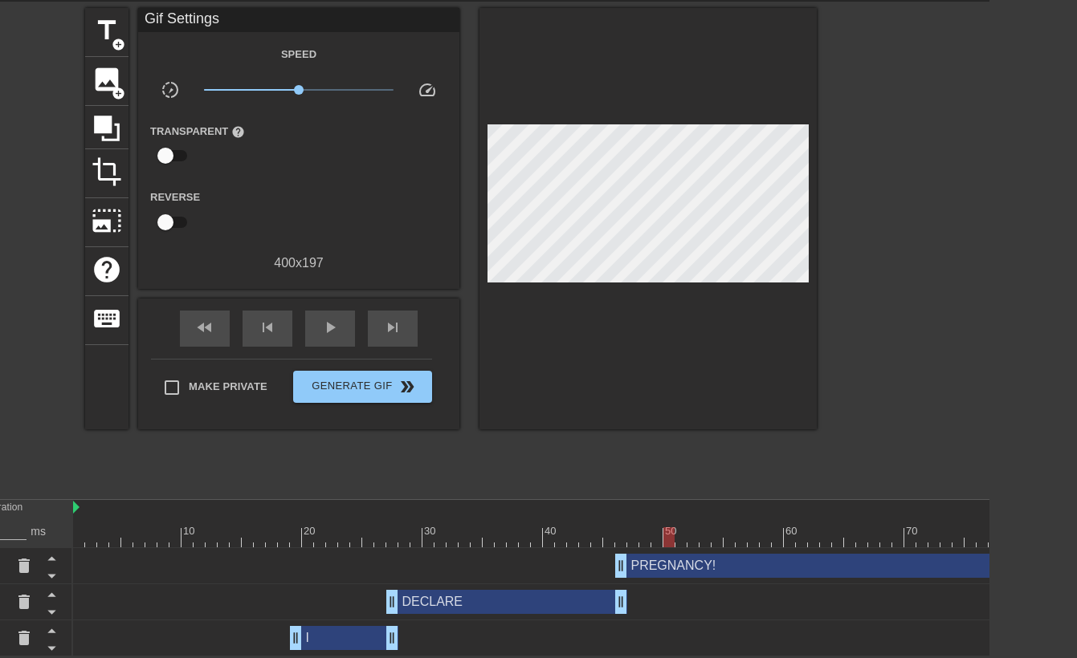
scroll to position [56, 88]
drag, startPoint x: 394, startPoint y: 597, endPoint x: 404, endPoint y: 600, distance: 9.9
click at [247, 532] on div at bounding box center [549, 538] width 952 height 20
click at [918, 422] on div at bounding box center [956, 249] width 241 height 482
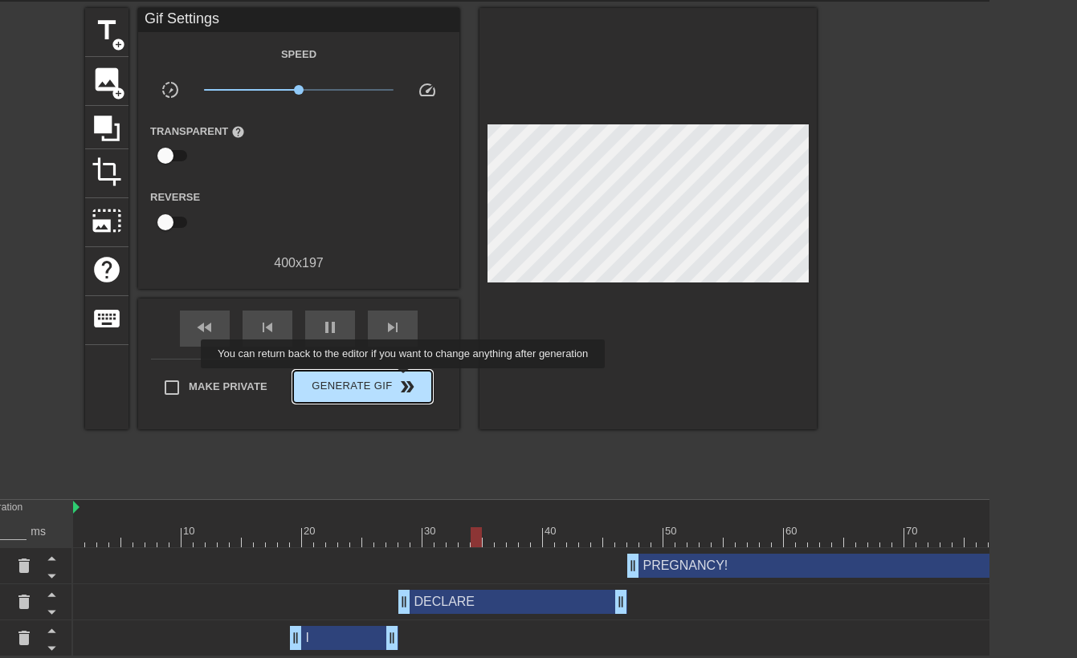
type input "70"
click at [410, 381] on span "double_arrow" at bounding box center [406, 386] width 19 height 19
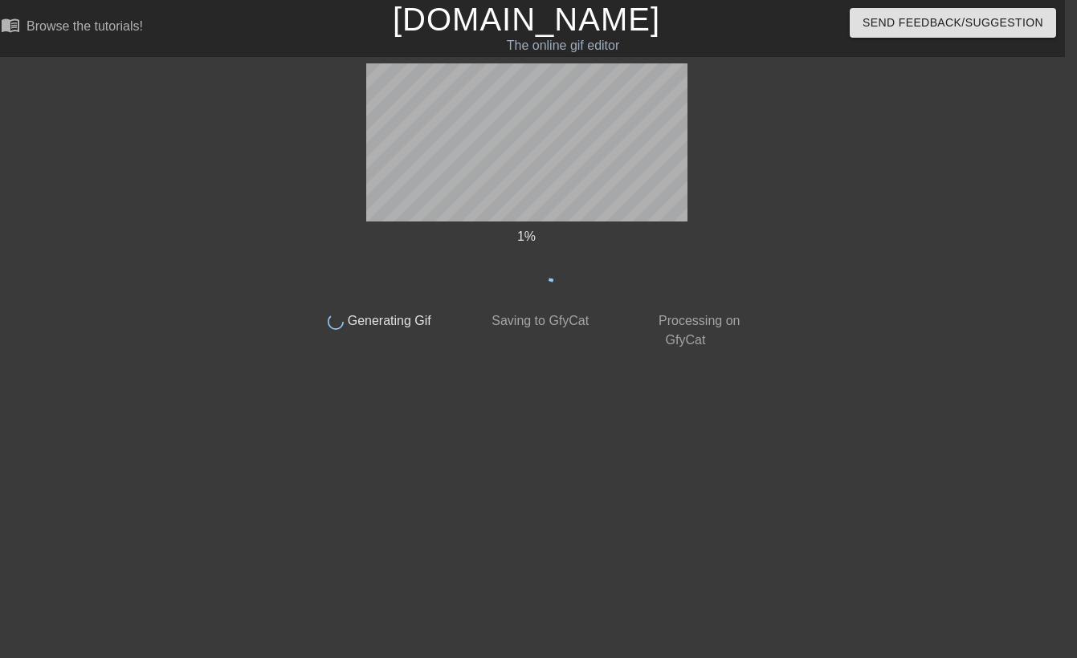
scroll to position [0, 12]
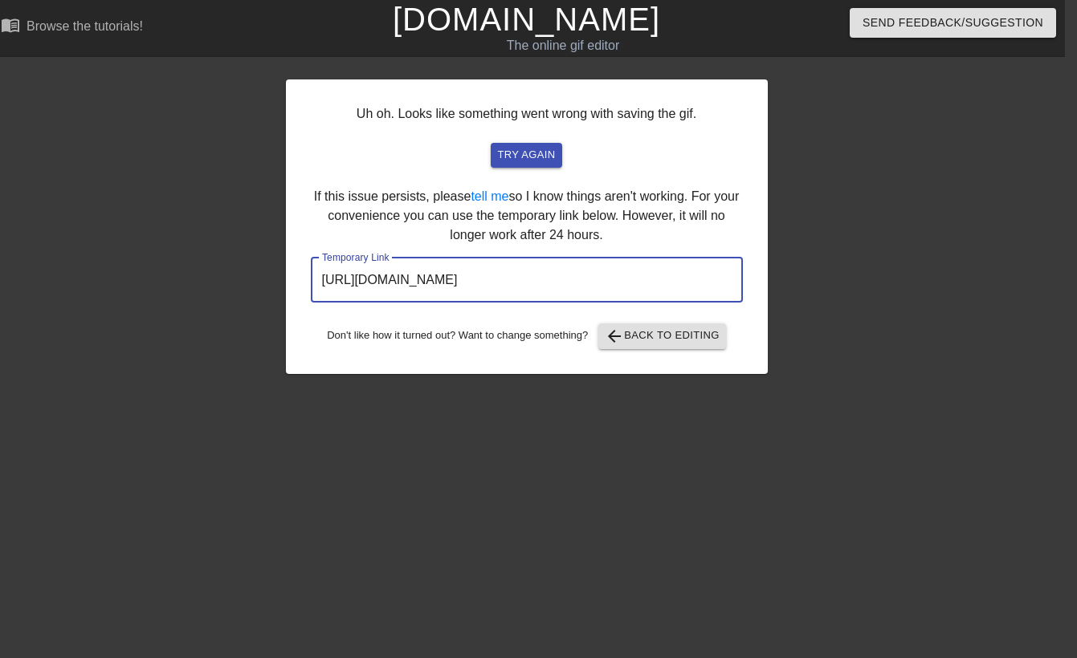
click at [568, 290] on input "[URL][DOMAIN_NAME]" at bounding box center [527, 280] width 432 height 45
